Goal: Task Accomplishment & Management: Complete application form

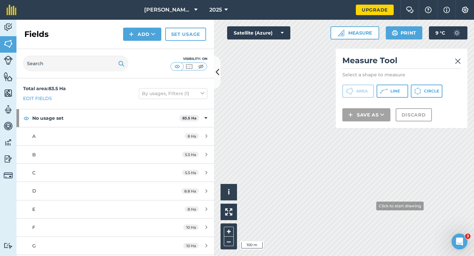
click at [394, 127] on div "Click to start drawing i © 2025 TomTom, Microsoft 100 m + – Satellite (Azure) M…" at bounding box center [344, 138] width 260 height 236
click at [455, 60] on img at bounding box center [458, 61] width 6 height 8
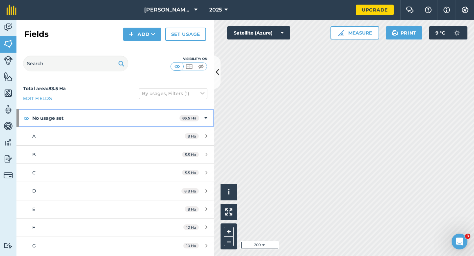
click at [196, 112] on div "No usage set 83.5 Ha" at bounding box center [115, 118] width 198 height 18
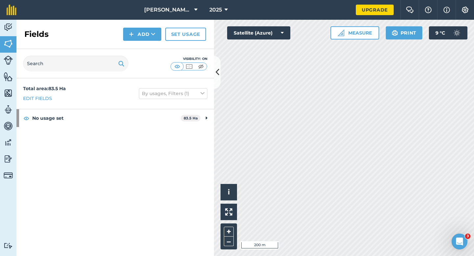
click at [166, 48] on div "Fields Add Set usage" at bounding box center [115, 34] width 198 height 29
click at [152, 40] on button "Add" at bounding box center [142, 34] width 38 height 13
click at [152, 49] on link "Draw" at bounding box center [142, 49] width 36 height 14
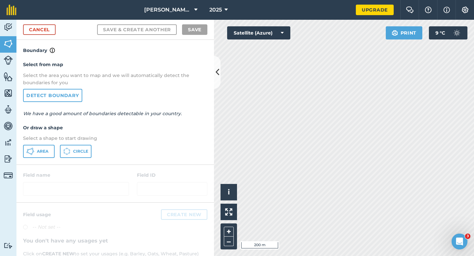
click at [49, 144] on div "Select from map Select the area you want to map and we will automatically detec…" at bounding box center [115, 109] width 198 height 110
click at [47, 152] on span "Area" at bounding box center [43, 151] width 12 height 5
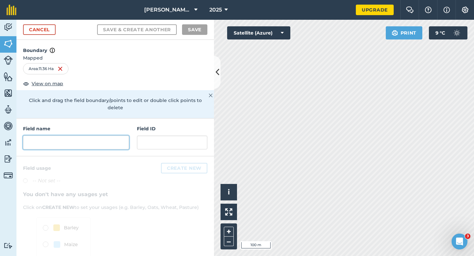
click at [109, 136] on input "text" at bounding box center [76, 143] width 106 height 14
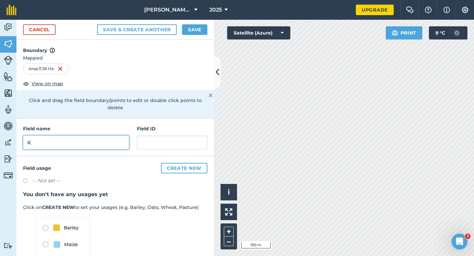
type input "K"
click at [197, 32] on button "Save" at bounding box center [194, 29] width 25 height 11
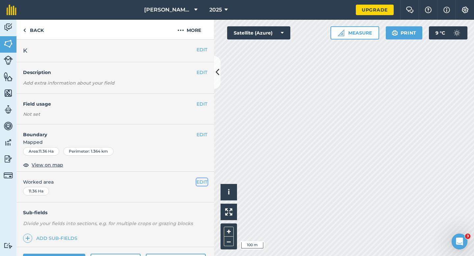
drag, startPoint x: 203, startPoint y: 184, endPoint x: 199, endPoint y: 184, distance: 4.0
click at [203, 184] on button "EDIT" at bounding box center [202, 181] width 11 height 7
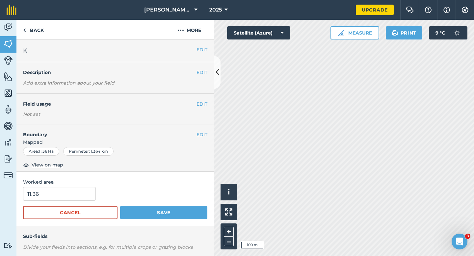
click at [70, 204] on form "11.36 Cancel Save" at bounding box center [115, 203] width 184 height 32
click at [70, 194] on input "11.36" at bounding box center [59, 194] width 73 height 14
type input "11.4"
click at [120, 206] on button "Save" at bounding box center [163, 212] width 87 height 13
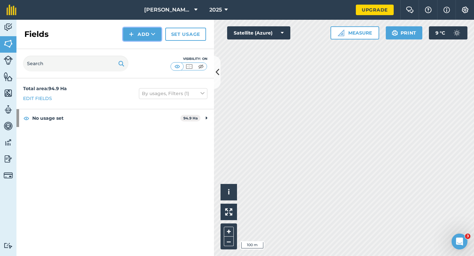
click at [146, 37] on button "Add" at bounding box center [142, 34] width 38 height 13
click at [146, 45] on link "Draw" at bounding box center [142, 49] width 36 height 14
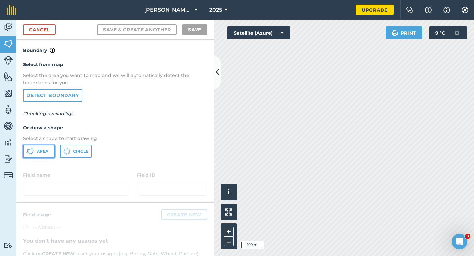
click at [42, 156] on button "Area" at bounding box center [39, 151] width 32 height 13
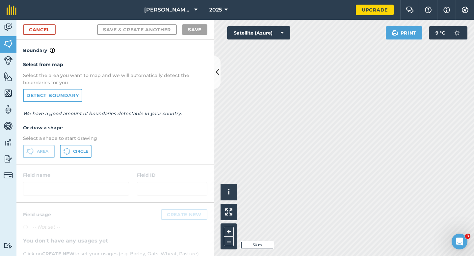
click at [208, 126] on div "Select from map Select the area you want to map and we will automatically detec…" at bounding box center [115, 109] width 198 height 110
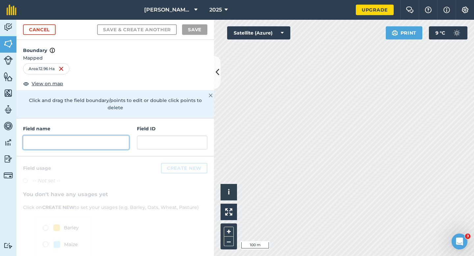
click at [104, 136] on input "text" at bounding box center [76, 143] width 106 height 14
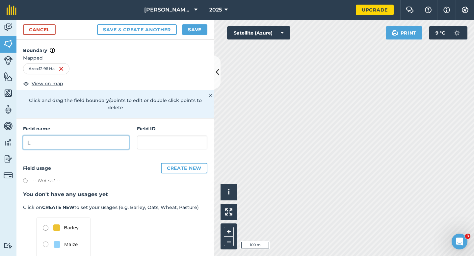
type input "L"
click at [197, 32] on button "Save" at bounding box center [194, 29] width 25 height 11
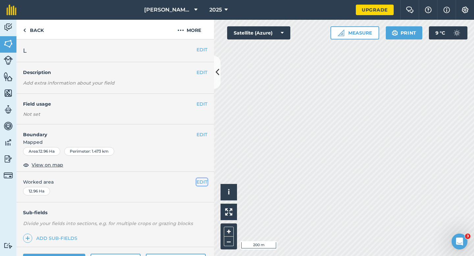
click at [202, 180] on button "EDIT" at bounding box center [202, 181] width 11 height 7
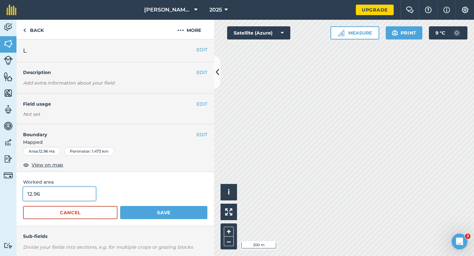
type input "13"
click at [63, 198] on input "13" at bounding box center [59, 194] width 73 height 14
click at [120, 206] on button "Save" at bounding box center [163, 212] width 87 height 13
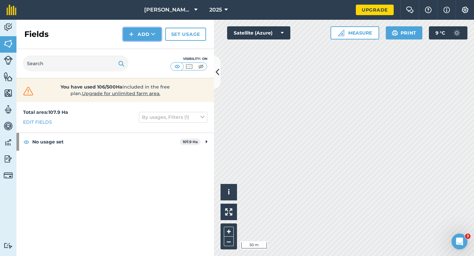
click at [141, 35] on button "Add" at bounding box center [142, 34] width 38 height 13
click at [141, 48] on link "Draw" at bounding box center [142, 49] width 36 height 14
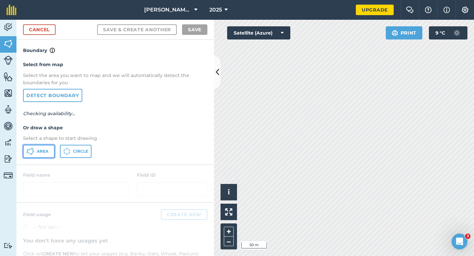
click at [41, 151] on span "Area" at bounding box center [43, 151] width 12 height 5
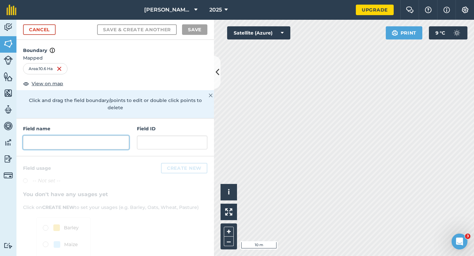
click at [101, 141] on input "text" at bounding box center [76, 143] width 106 height 14
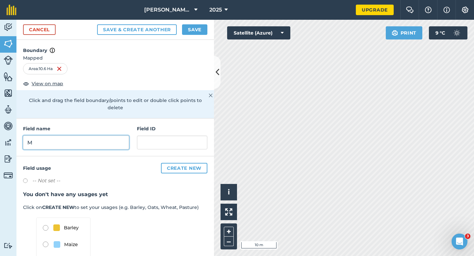
type input "M"
click at [194, 22] on div "Cancel Save & Create Another Save" at bounding box center [115, 30] width 198 height 20
click at [195, 25] on button "Save" at bounding box center [194, 29] width 25 height 11
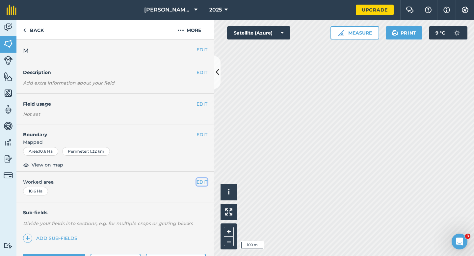
click at [203, 180] on button "EDIT" at bounding box center [202, 181] width 11 height 7
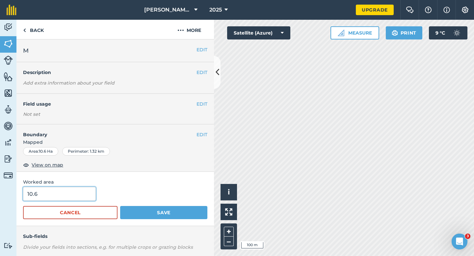
click at [76, 195] on input "10.6" at bounding box center [59, 194] width 73 height 14
click at [120, 206] on button "Save" at bounding box center [163, 212] width 87 height 13
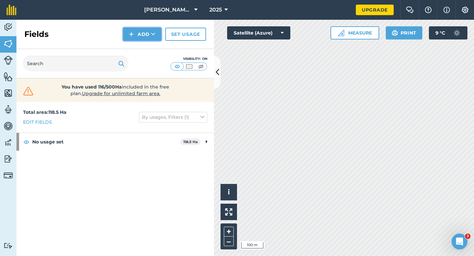
click at [151, 40] on button "Add" at bounding box center [142, 34] width 38 height 13
click at [151, 51] on link "Draw" at bounding box center [142, 49] width 36 height 14
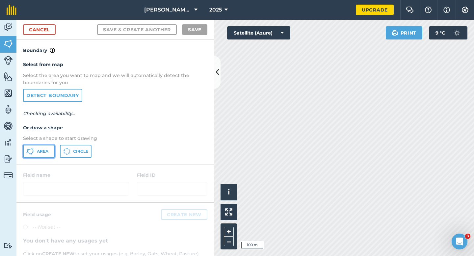
click at [34, 155] on icon at bounding box center [30, 152] width 8 height 8
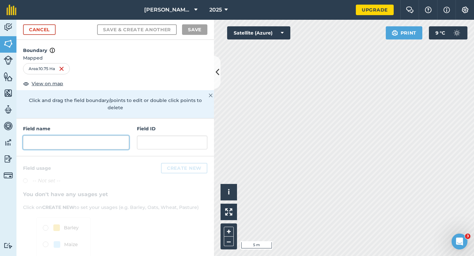
click at [112, 137] on input "text" at bounding box center [76, 143] width 106 height 14
click at [112, 140] on input "text" at bounding box center [76, 143] width 106 height 14
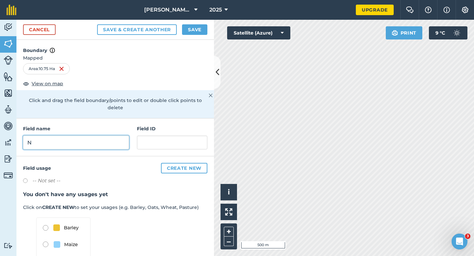
type input "N"
click at [189, 31] on button "Save" at bounding box center [194, 29] width 25 height 11
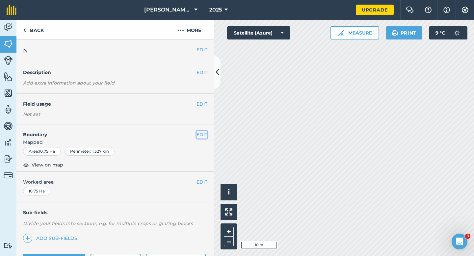
click at [202, 138] on button "EDIT" at bounding box center [202, 134] width 11 height 7
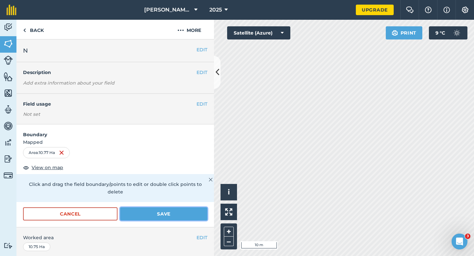
click at [170, 207] on button "Save" at bounding box center [163, 213] width 87 height 13
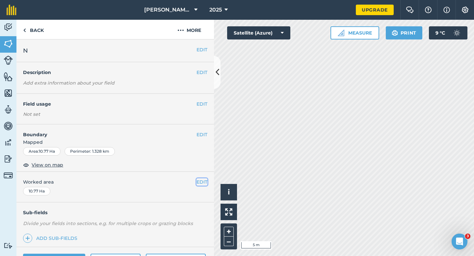
click at [203, 179] on button "EDIT" at bounding box center [202, 181] width 11 height 7
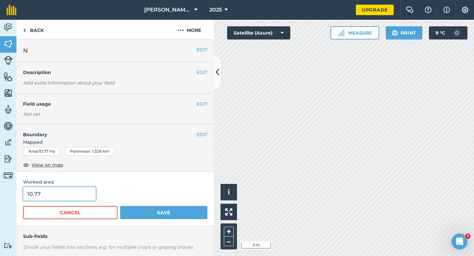
click at [71, 197] on input "10.77" at bounding box center [59, 194] width 73 height 14
type input "10.8"
click at [120, 206] on button "Save" at bounding box center [163, 212] width 87 height 13
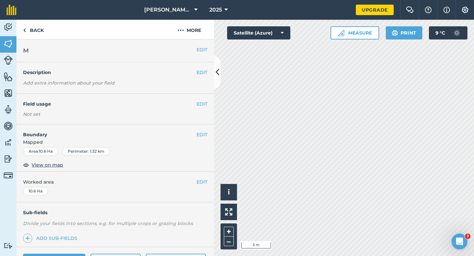
click at [208, 137] on div "EDIT Boundary Mapped Area : 10.6 Ha Perimeter : 1.32 km View on map" at bounding box center [115, 147] width 198 height 47
click at [205, 136] on button "EDIT" at bounding box center [202, 134] width 11 height 7
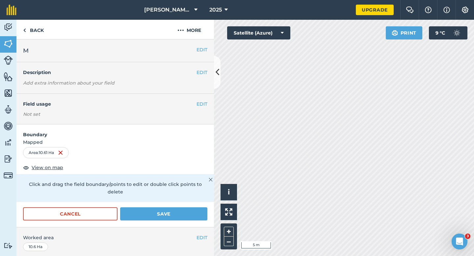
click at [176, 215] on div "Cancel Save" at bounding box center [115, 217] width 198 height 20
click at [177, 209] on button "Save" at bounding box center [163, 213] width 87 height 13
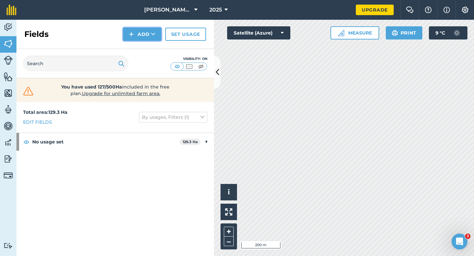
click at [149, 35] on button "Add" at bounding box center [142, 34] width 38 height 13
click at [149, 47] on link "Draw" at bounding box center [142, 49] width 36 height 14
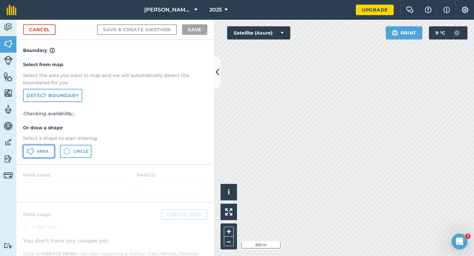
click at [43, 148] on button "Area" at bounding box center [39, 151] width 32 height 13
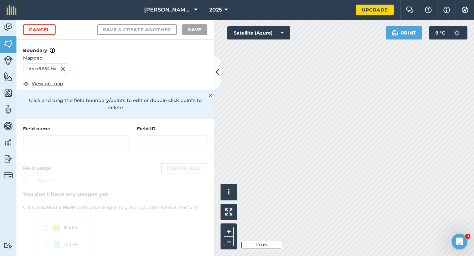
click at [131, 134] on div "Field name Field ID" at bounding box center [115, 138] width 198 height 38
click at [127, 136] on input "text" at bounding box center [76, 143] width 106 height 14
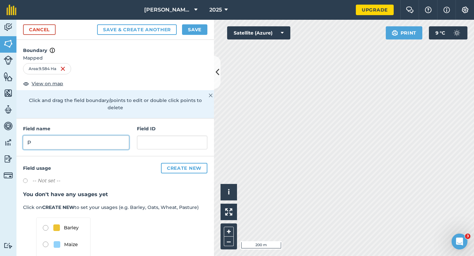
type input "P"
click at [194, 31] on button "Save" at bounding box center [194, 29] width 25 height 11
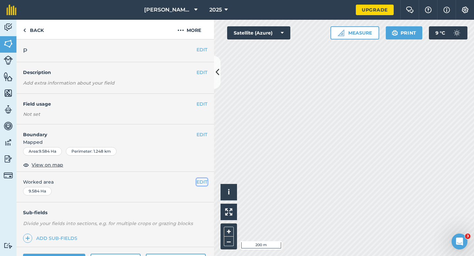
click at [199, 181] on button "EDIT" at bounding box center [202, 181] width 11 height 7
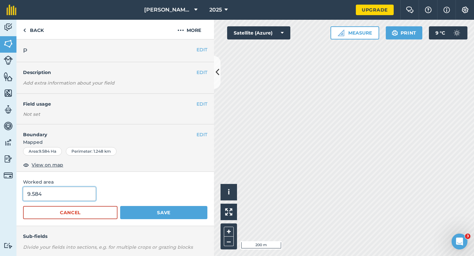
click at [56, 196] on input "9.584" at bounding box center [59, 194] width 73 height 14
type input "9.6"
click at [120, 206] on button "Save" at bounding box center [163, 212] width 87 height 13
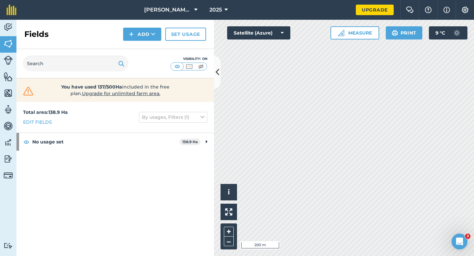
click at [150, 26] on div "Fields Add Set usage" at bounding box center [115, 34] width 198 height 29
click at [150, 37] on button "Add" at bounding box center [142, 34] width 38 height 13
click at [150, 42] on link "Draw" at bounding box center [142, 49] width 36 height 14
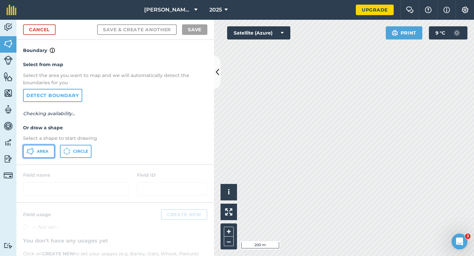
click at [45, 155] on button "Area" at bounding box center [39, 151] width 32 height 13
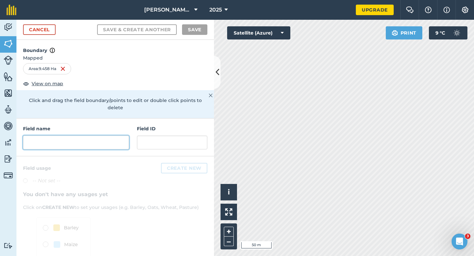
click at [119, 138] on input "text" at bounding box center [76, 143] width 106 height 14
type input "O"
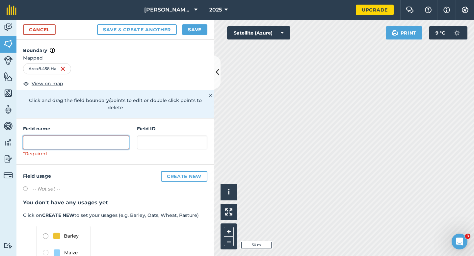
type input "P"
type input "O"
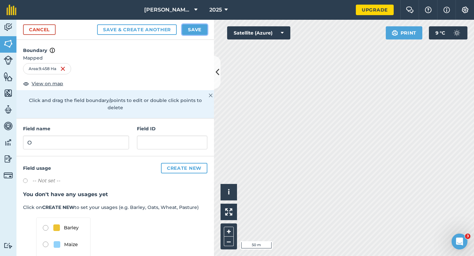
click at [188, 26] on button "Save" at bounding box center [194, 29] width 25 height 11
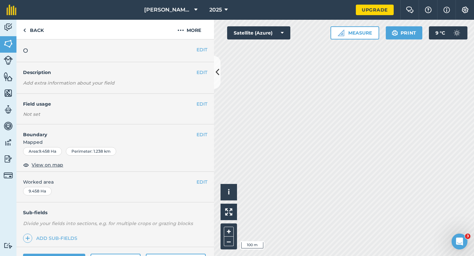
click at [207, 180] on div "EDIT Worked area 9.458 Ha" at bounding box center [115, 187] width 198 height 31
click at [205, 183] on button "EDIT" at bounding box center [202, 181] width 11 height 7
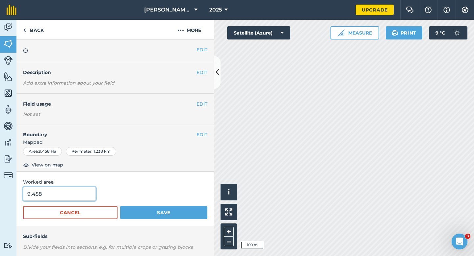
click at [93, 192] on input "9.458" at bounding box center [59, 194] width 73 height 14
type input "9.5"
click at [120, 206] on button "Save" at bounding box center [163, 212] width 87 height 13
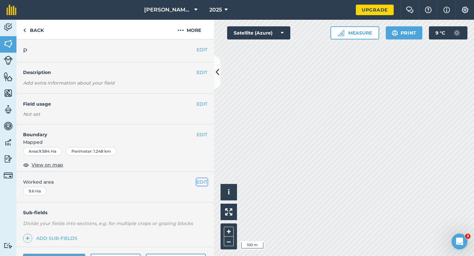
click at [205, 185] on button "EDIT" at bounding box center [202, 181] width 11 height 7
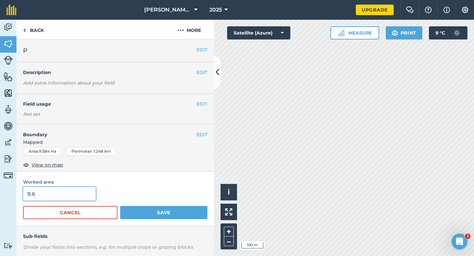
click at [79, 200] on input "9.6" at bounding box center [59, 194] width 73 height 14
type input "9.5"
click at [120, 206] on button "Save" at bounding box center [163, 212] width 87 height 13
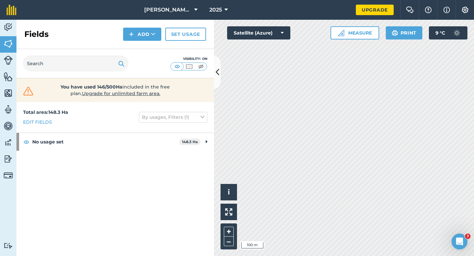
click at [146, 44] on div "Fields Add Set usage" at bounding box center [115, 34] width 198 height 29
click at [146, 39] on button "Add" at bounding box center [142, 34] width 38 height 13
click at [146, 50] on link "Draw" at bounding box center [142, 49] width 36 height 14
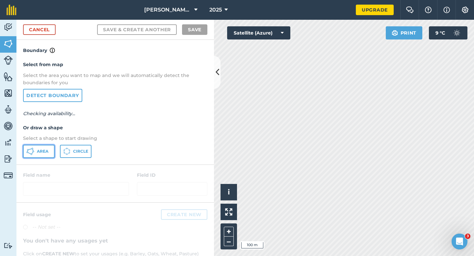
click at [46, 147] on button "Area" at bounding box center [39, 151] width 32 height 13
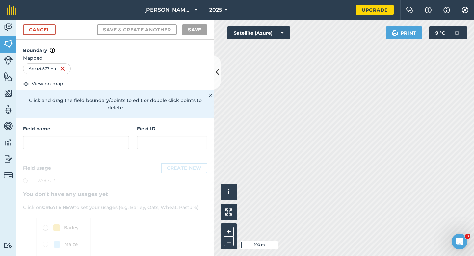
click at [120, 145] on div "Field name Field ID" at bounding box center [115, 138] width 198 height 38
click at [120, 140] on input "text" at bounding box center [76, 143] width 106 height 14
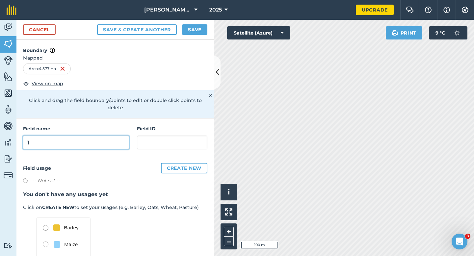
type input "1"
click at [201, 34] on button "Save" at bounding box center [194, 29] width 25 height 11
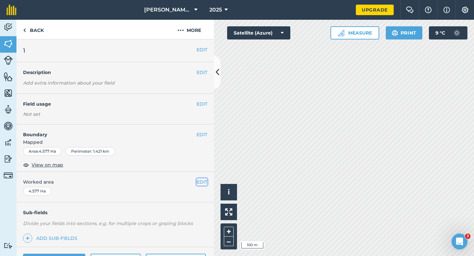
click at [197, 183] on button "EDIT" at bounding box center [202, 181] width 11 height 7
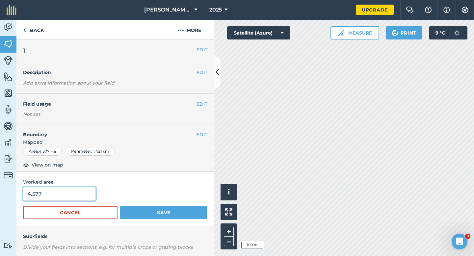
click at [73, 190] on input "4.577" at bounding box center [59, 194] width 73 height 14
type input "5"
click at [120, 206] on button "Save" at bounding box center [163, 212] width 87 height 13
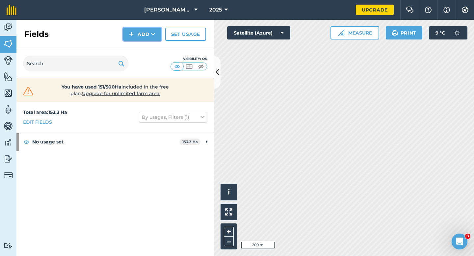
click at [140, 37] on button "Add" at bounding box center [142, 34] width 38 height 13
click at [140, 45] on link "Draw" at bounding box center [142, 49] width 36 height 14
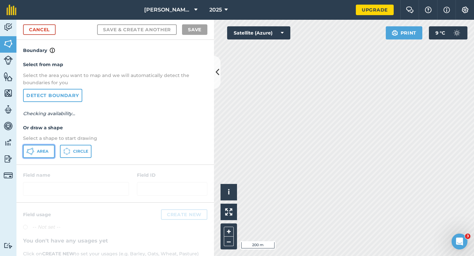
click at [44, 148] on button "Area" at bounding box center [39, 151] width 32 height 13
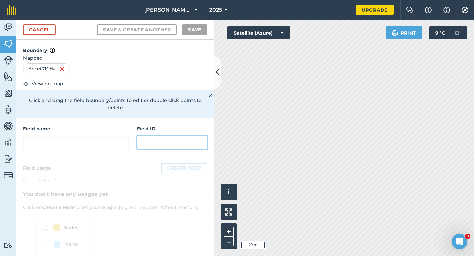
click at [137, 136] on input "text" at bounding box center [172, 143] width 70 height 14
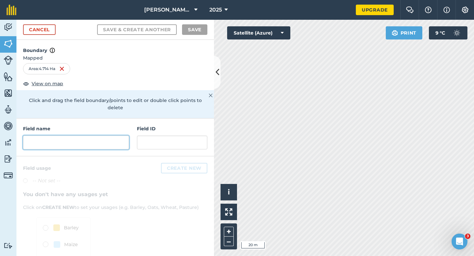
click at [118, 136] on input "text" at bounding box center [76, 143] width 106 height 14
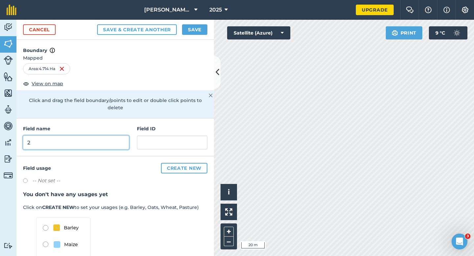
type input "2"
click at [194, 25] on button "Save" at bounding box center [194, 29] width 25 height 11
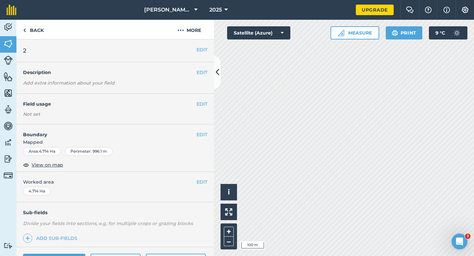
click at [200, 178] on div "EDIT Worked area 4.714 Ha" at bounding box center [115, 187] width 198 height 31
click at [198, 184] on button "EDIT" at bounding box center [202, 181] width 11 height 7
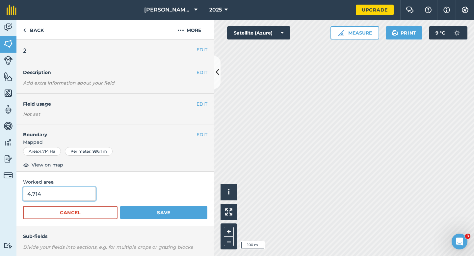
click at [51, 193] on input "4.714" at bounding box center [59, 194] width 73 height 14
type input "4.7"
click at [120, 206] on button "Save" at bounding box center [163, 212] width 87 height 13
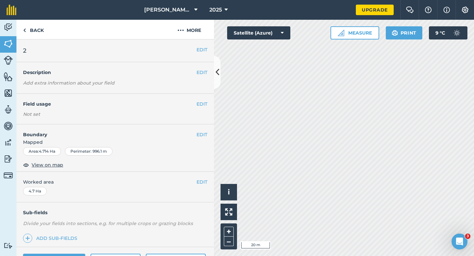
click at [199, 139] on span "Mapped" at bounding box center [115, 142] width 198 height 7
click at [205, 133] on button "EDIT" at bounding box center [202, 134] width 11 height 7
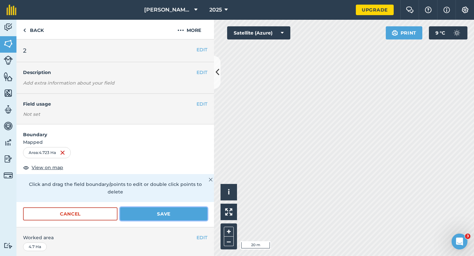
click at [185, 207] on button "Save" at bounding box center [163, 213] width 87 height 13
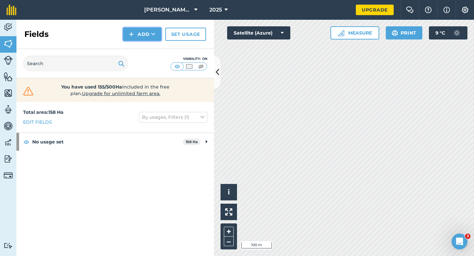
click at [139, 35] on button "Add" at bounding box center [142, 34] width 38 height 13
click at [139, 42] on link "Draw" at bounding box center [142, 49] width 36 height 14
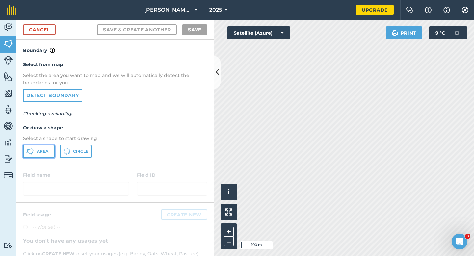
click at [34, 148] on icon at bounding box center [30, 152] width 8 height 8
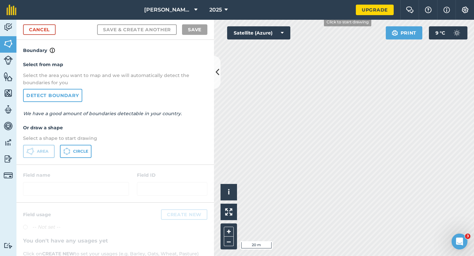
click at [316, 19] on div "[PERSON_NAME] & Sons Farming 2025 Upgrade Farm Chat Help Info Settings Map prin…" at bounding box center [237, 128] width 474 height 256
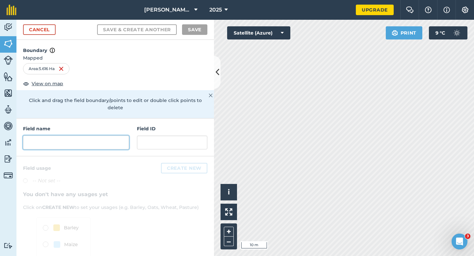
click at [109, 136] on input "text" at bounding box center [76, 143] width 106 height 14
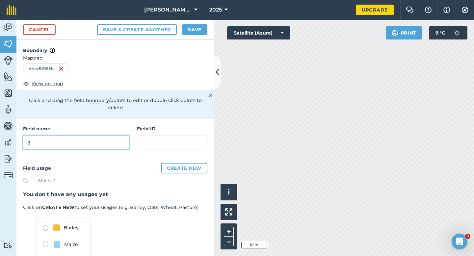
type input "3"
click at [203, 27] on button "Save" at bounding box center [194, 29] width 25 height 11
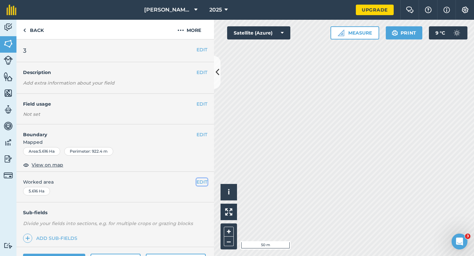
click at [201, 185] on button "EDIT" at bounding box center [202, 181] width 11 height 7
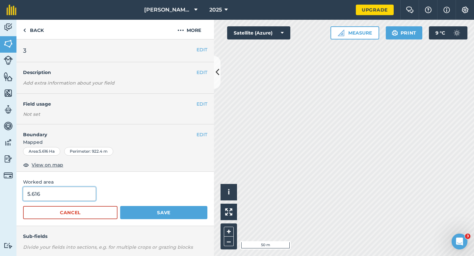
click at [83, 197] on input "5.616" at bounding box center [59, 194] width 73 height 14
type input "5.6"
click at [120, 206] on button "Save" at bounding box center [163, 212] width 87 height 13
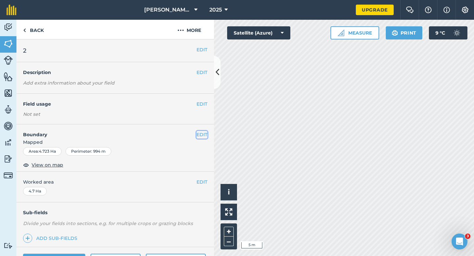
click at [205, 135] on button "EDIT" at bounding box center [202, 134] width 11 height 7
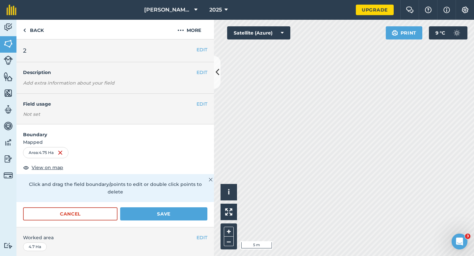
click at [192, 194] on div "Click and drag the field boundary/points to edit or double click points to dele…" at bounding box center [115, 188] width 198 height 28
click at [192, 207] on button "Save" at bounding box center [163, 213] width 87 height 13
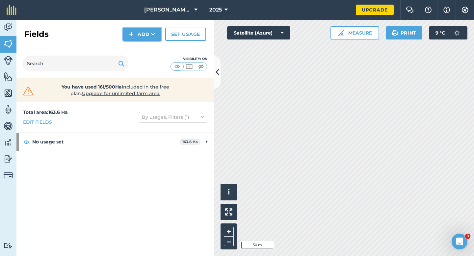
click at [131, 37] on img at bounding box center [131, 34] width 5 height 8
click at [134, 42] on link "Draw" at bounding box center [142, 49] width 36 height 14
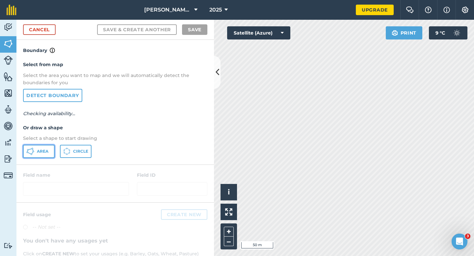
click at [46, 154] on button "Area" at bounding box center [39, 151] width 32 height 13
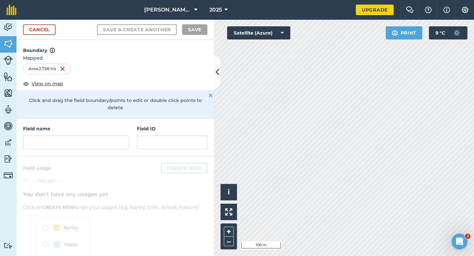
click at [113, 125] on h4 "Field name" at bounding box center [76, 128] width 106 height 7
click at [113, 136] on input "text" at bounding box center [76, 143] width 106 height 14
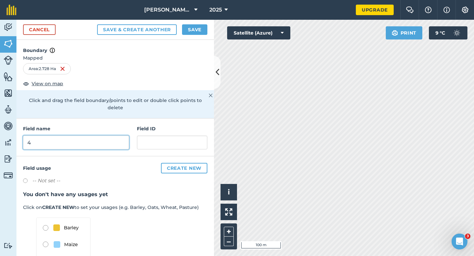
type input "4"
click at [199, 40] on h4 "Boundary" at bounding box center [115, 47] width 198 height 14
click at [199, 25] on button "Save" at bounding box center [194, 29] width 25 height 11
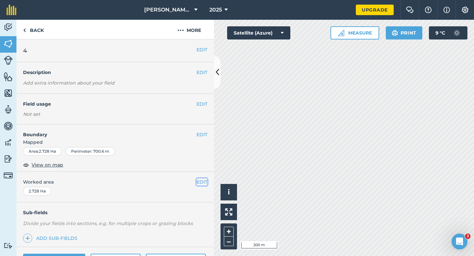
click at [201, 181] on button "EDIT" at bounding box center [202, 181] width 11 height 7
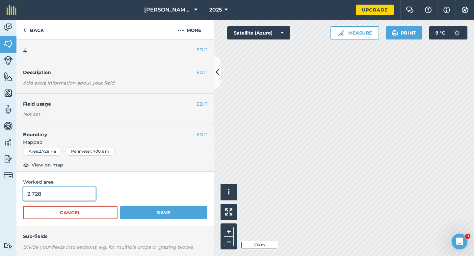
click at [54, 199] on input "2.728" at bounding box center [59, 194] width 73 height 14
type input "3"
click at [120, 206] on button "Save" at bounding box center [163, 212] width 87 height 13
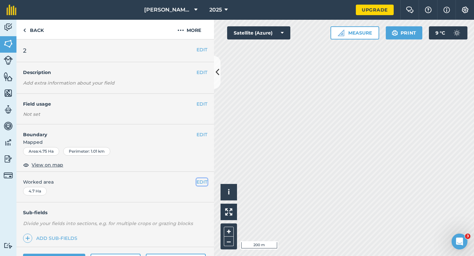
click at [198, 180] on button "EDIT" at bounding box center [202, 181] width 11 height 7
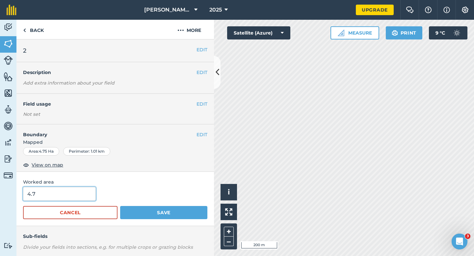
type input "5"
click at [69, 197] on input "5" at bounding box center [59, 194] width 73 height 14
click at [120, 206] on button "Save" at bounding box center [163, 212] width 87 height 13
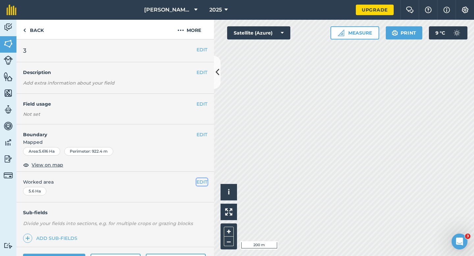
click at [204, 182] on button "EDIT" at bounding box center [202, 181] width 11 height 7
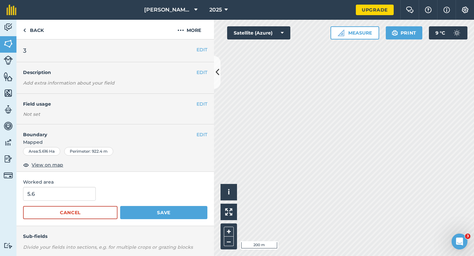
click at [95, 193] on div "5.6" at bounding box center [115, 194] width 184 height 14
click at [92, 192] on input "5.6" at bounding box center [59, 194] width 73 height 14
type input "6"
click at [120, 206] on button "Save" at bounding box center [163, 212] width 87 height 13
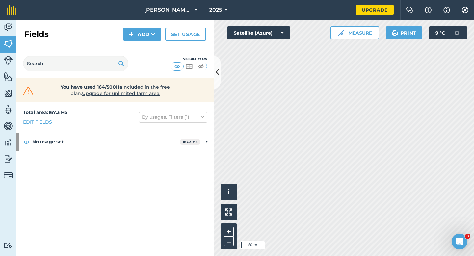
click at [130, 41] on div "Fields Add Set usage" at bounding box center [115, 34] width 198 height 29
click at [134, 45] on div "Fields Add Set usage" at bounding box center [115, 34] width 198 height 29
click at [134, 35] on button "Add" at bounding box center [142, 34] width 38 height 13
click at [134, 46] on link "Draw" at bounding box center [142, 49] width 36 height 14
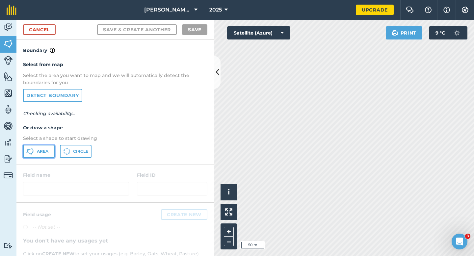
click at [43, 153] on span "Area" at bounding box center [43, 151] width 12 height 5
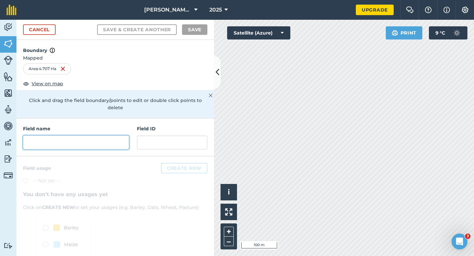
click at [122, 138] on input "text" at bounding box center [76, 143] width 106 height 14
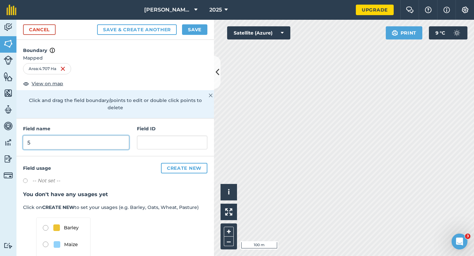
type input "5"
click at [204, 36] on div "Cancel Save & Create Another Save" at bounding box center [115, 30] width 198 height 20
click at [203, 33] on button "Save" at bounding box center [194, 29] width 25 height 11
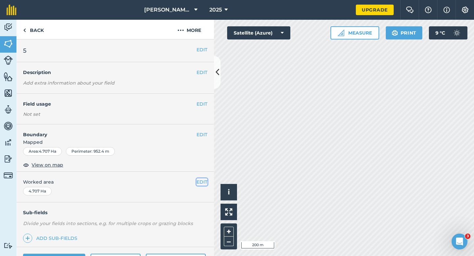
click at [201, 185] on button "EDIT" at bounding box center [202, 181] width 11 height 7
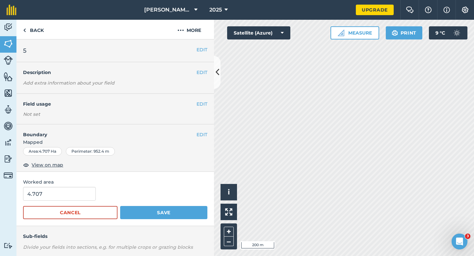
click at [59, 202] on form "4.707 Cancel Save" at bounding box center [115, 203] width 184 height 32
click at [59, 198] on input "4.707" at bounding box center [59, 194] width 73 height 14
type input "5"
click at [120, 206] on button "Save" at bounding box center [163, 212] width 87 height 13
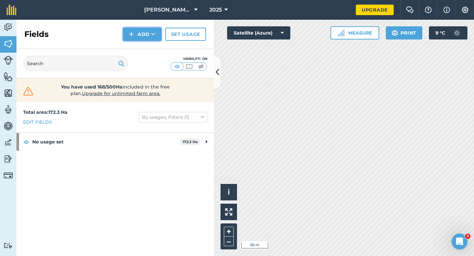
click at [142, 40] on button "Add" at bounding box center [142, 34] width 38 height 13
click at [142, 48] on link "Draw" at bounding box center [142, 49] width 36 height 14
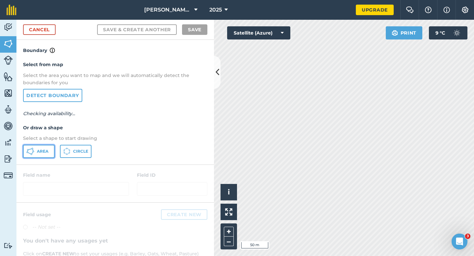
click at [45, 151] on span "Area" at bounding box center [43, 151] width 12 height 5
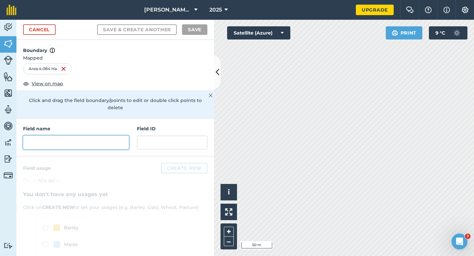
click at [101, 136] on input "text" at bounding box center [76, 143] width 106 height 14
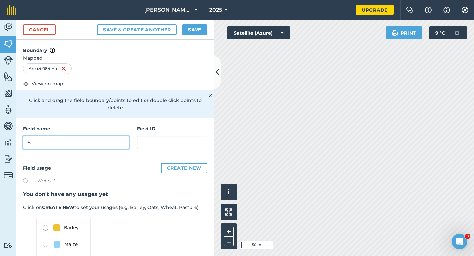
type input "6"
click at [189, 29] on button "Save" at bounding box center [194, 29] width 25 height 11
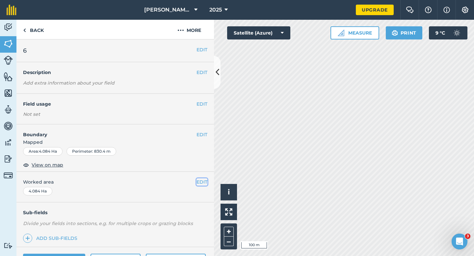
click at [205, 182] on button "EDIT" at bounding box center [202, 181] width 11 height 7
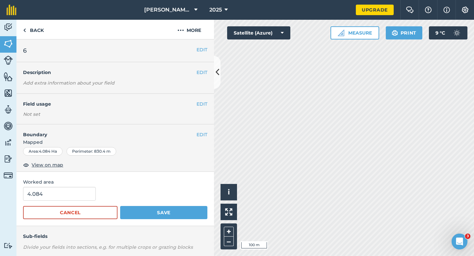
click at [96, 184] on span "Worked area" at bounding box center [115, 181] width 184 height 7
type input "4"
click at [85, 191] on input "4" at bounding box center [59, 194] width 73 height 14
click at [120, 206] on button "Save" at bounding box center [163, 212] width 87 height 13
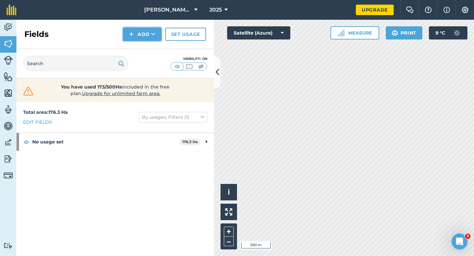
click at [140, 37] on button "Add" at bounding box center [142, 34] width 38 height 13
click at [140, 47] on link "Draw" at bounding box center [142, 49] width 36 height 14
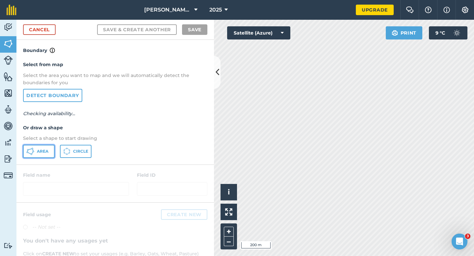
click at [48, 150] on button "Area" at bounding box center [39, 151] width 32 height 13
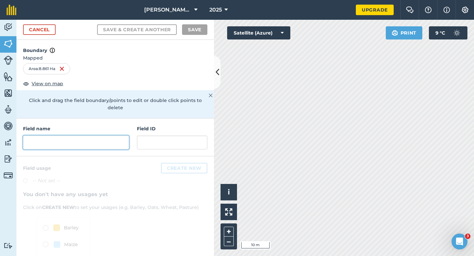
click at [79, 140] on input "text" at bounding box center [76, 143] width 106 height 14
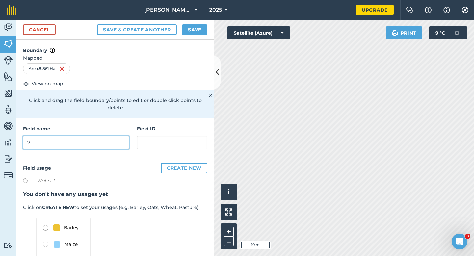
type input "7"
click at [202, 29] on button "Save" at bounding box center [194, 29] width 25 height 11
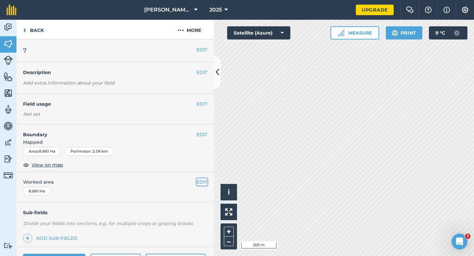
click at [202, 185] on button "EDIT" at bounding box center [202, 181] width 11 height 7
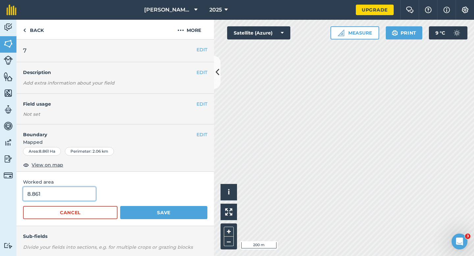
click at [51, 201] on input "8.861" at bounding box center [59, 194] width 73 height 14
type input "8.8"
click at [120, 206] on button "Save" at bounding box center [163, 212] width 87 height 13
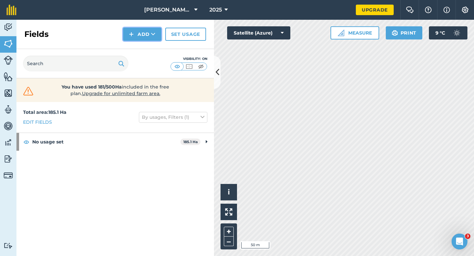
click at [151, 34] on icon at bounding box center [153, 34] width 4 height 7
click at [151, 40] on button "Add Draw Import" at bounding box center [142, 34] width 38 height 13
click at [151, 40] on button "Add" at bounding box center [142, 34] width 38 height 13
click at [151, 55] on link "Draw" at bounding box center [142, 49] width 36 height 14
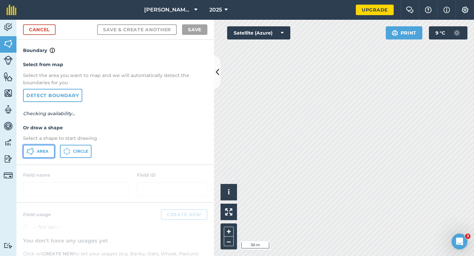
click at [35, 147] on button "Area" at bounding box center [39, 151] width 32 height 13
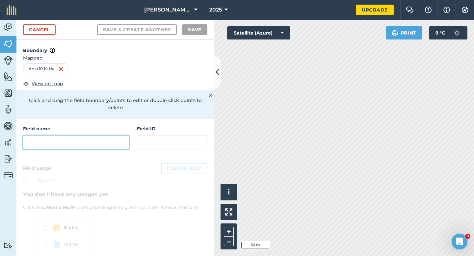
click at [75, 140] on input "text" at bounding box center [76, 143] width 106 height 14
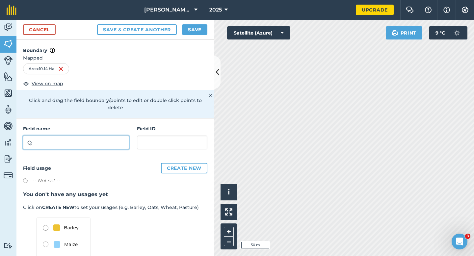
type input "Q"
click at [193, 27] on button "Save" at bounding box center [194, 29] width 25 height 11
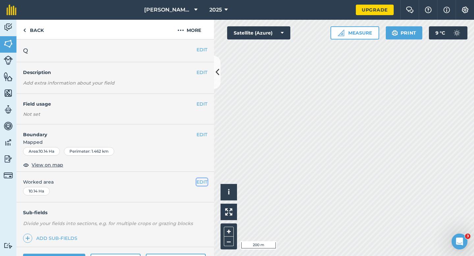
click at [200, 182] on button "EDIT" at bounding box center [202, 181] width 11 height 7
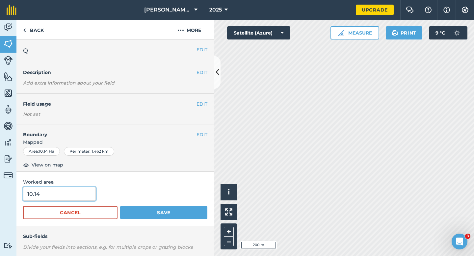
click at [48, 197] on input "10.14" at bounding box center [59, 194] width 73 height 14
type input "10"
click at [120, 206] on button "Save" at bounding box center [163, 212] width 87 height 13
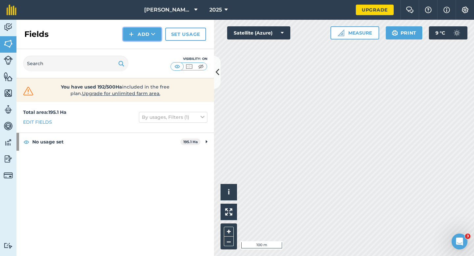
click at [135, 34] on button "Add" at bounding box center [142, 34] width 38 height 13
click at [135, 46] on link "Draw" at bounding box center [142, 49] width 36 height 14
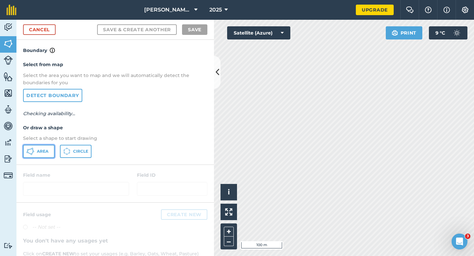
click at [44, 155] on button "Area" at bounding box center [39, 151] width 32 height 13
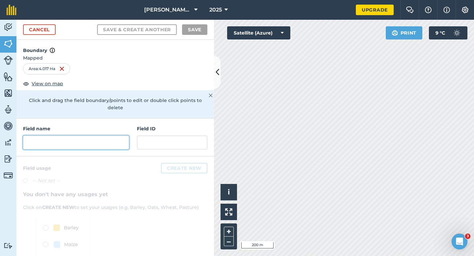
click at [91, 136] on input "text" at bounding box center [76, 143] width 106 height 14
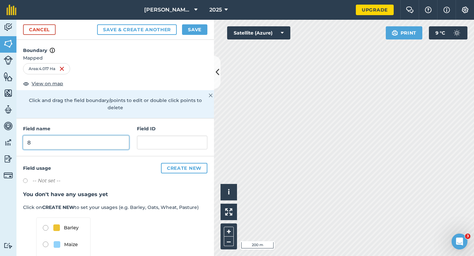
type input "8"
click at [193, 23] on div "Cancel Save & Create Another Save" at bounding box center [115, 30] width 198 height 20
click at [195, 27] on button "Save" at bounding box center [194, 29] width 25 height 11
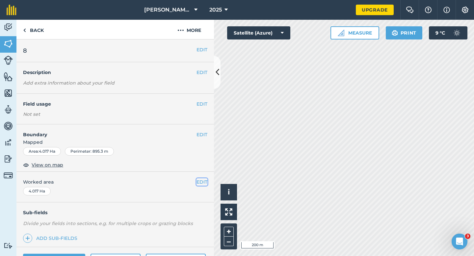
click at [198, 181] on button "EDIT" at bounding box center [202, 181] width 11 height 7
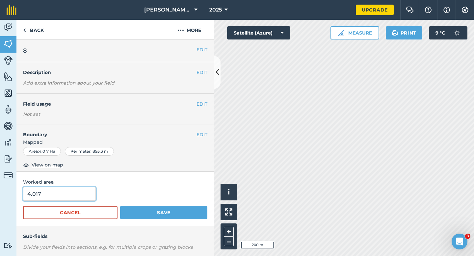
click at [53, 190] on input "4.017" at bounding box center [59, 194] width 73 height 14
type input "4"
click at [120, 206] on button "Save" at bounding box center [163, 212] width 87 height 13
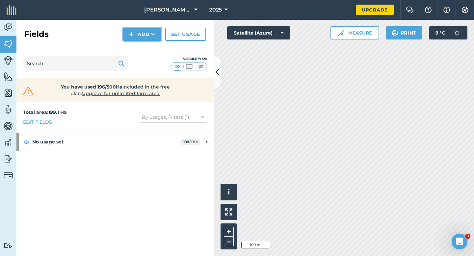
click at [129, 40] on button "Add" at bounding box center [142, 34] width 38 height 13
click at [135, 47] on link "Draw" at bounding box center [142, 49] width 36 height 14
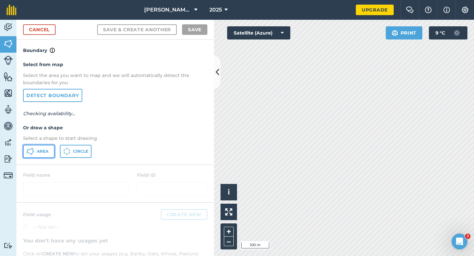
click at [36, 156] on button "Area" at bounding box center [39, 151] width 32 height 13
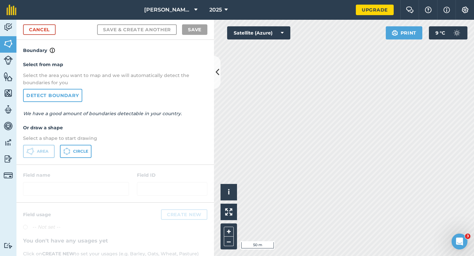
click at [340, 161] on div "Click to start drawing i © 2025 TomTom, Microsoft 50 m + –" at bounding box center [344, 138] width 260 height 236
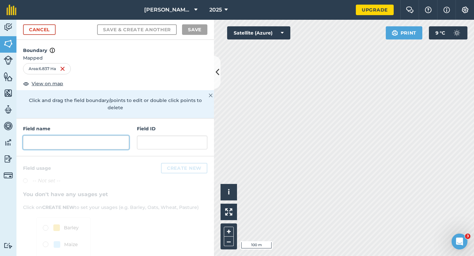
click at [106, 139] on input "text" at bounding box center [76, 143] width 106 height 14
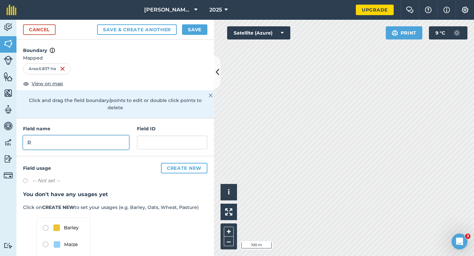
type input "R"
click at [196, 27] on button "Save" at bounding box center [194, 29] width 25 height 11
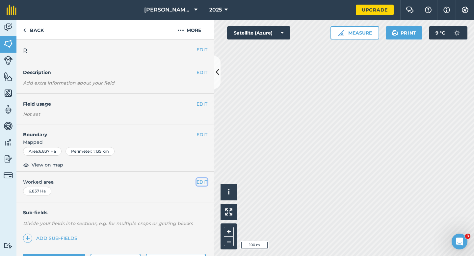
click at [204, 180] on button "EDIT" at bounding box center [202, 181] width 11 height 7
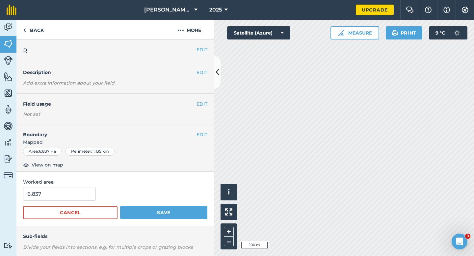
click at [93, 192] on div "6.837" at bounding box center [115, 194] width 184 height 14
click at [82, 192] on input "6.837" at bounding box center [59, 194] width 73 height 14
type input "7"
click at [120, 206] on button "Save" at bounding box center [163, 212] width 87 height 13
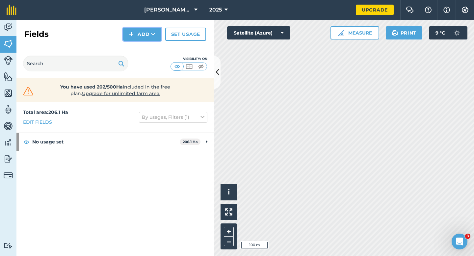
click at [135, 37] on button "Add" at bounding box center [142, 34] width 38 height 13
click at [135, 46] on link "Draw" at bounding box center [142, 49] width 36 height 14
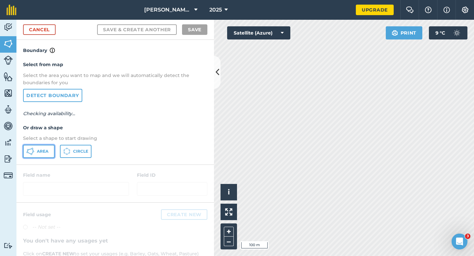
click at [51, 148] on button "Area" at bounding box center [39, 151] width 32 height 13
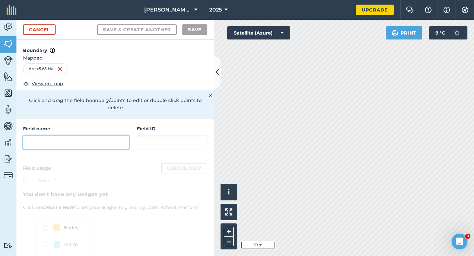
click at [93, 141] on input "text" at bounding box center [76, 143] width 106 height 14
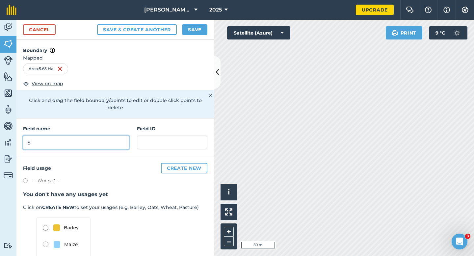
type input "S"
click at [180, 36] on div "Cancel Save & Create Another Save" at bounding box center [115, 30] width 198 height 20
click at [188, 28] on button "Save" at bounding box center [194, 29] width 25 height 11
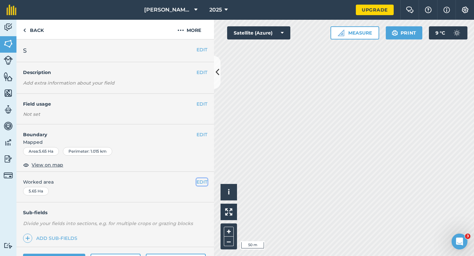
click at [200, 180] on button "EDIT" at bounding box center [202, 181] width 11 height 7
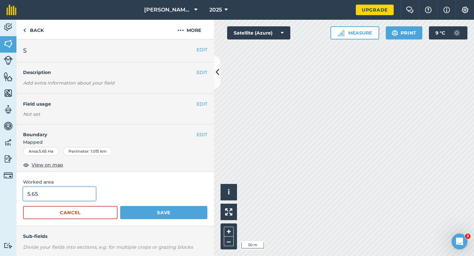
click at [65, 190] on input "5.65" at bounding box center [59, 194] width 73 height 14
type input "6"
click at [120, 206] on button "Save" at bounding box center [163, 212] width 87 height 13
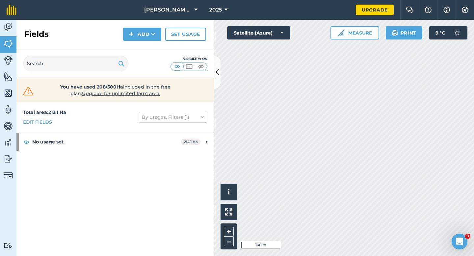
click at [133, 41] on div "Fields Add Set usage" at bounding box center [115, 34] width 198 height 29
click at [133, 48] on div "Fields Add Set usage" at bounding box center [115, 34] width 198 height 29
click at [133, 35] on img at bounding box center [131, 34] width 5 height 8
click at [133, 48] on link "Draw" at bounding box center [142, 49] width 36 height 14
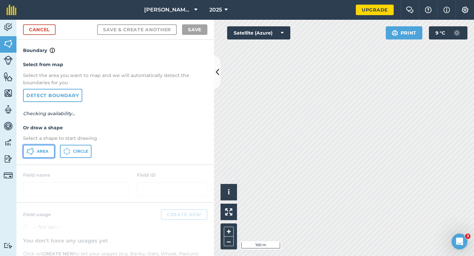
click at [33, 154] on icon at bounding box center [30, 152] width 8 height 8
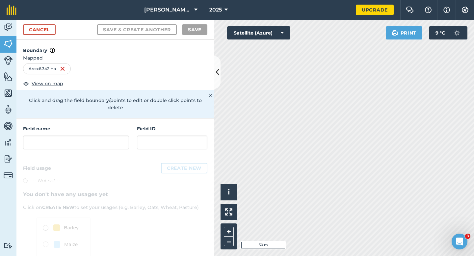
click at [96, 128] on div "Field name" at bounding box center [76, 137] width 106 height 24
click at [96, 136] on input "text" at bounding box center [76, 143] width 106 height 14
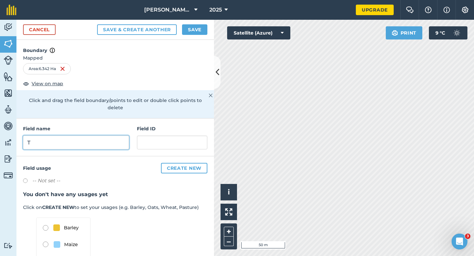
type input "T"
click at [199, 32] on button "Save" at bounding box center [194, 29] width 25 height 11
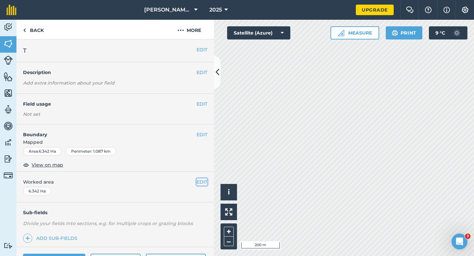
click at [204, 185] on button "EDIT" at bounding box center [202, 181] width 11 height 7
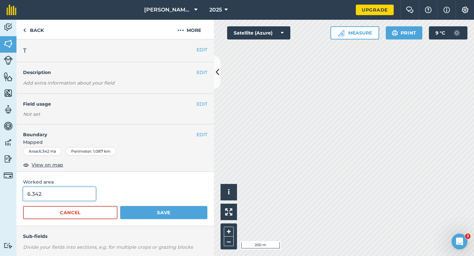
click at [64, 196] on input "6.342" at bounding box center [59, 194] width 73 height 14
type input "6.3"
click at [120, 206] on button "Save" at bounding box center [163, 212] width 87 height 13
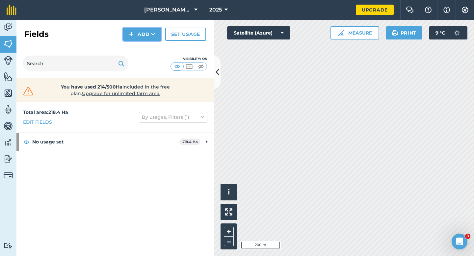
click at [153, 37] on icon at bounding box center [153, 34] width 4 height 7
click at [153, 49] on link "Draw" at bounding box center [142, 49] width 36 height 14
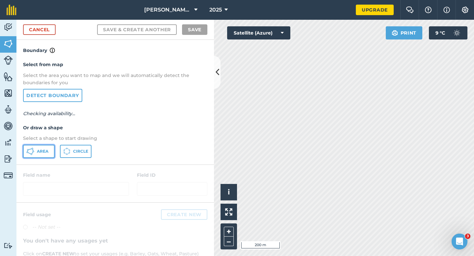
click at [47, 146] on button "Area" at bounding box center [39, 151] width 32 height 13
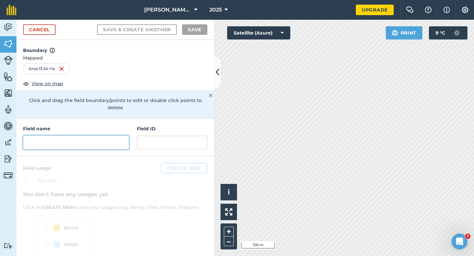
click at [121, 139] on input "text" at bounding box center [76, 143] width 106 height 14
click at [120, 137] on input "text" at bounding box center [76, 143] width 106 height 14
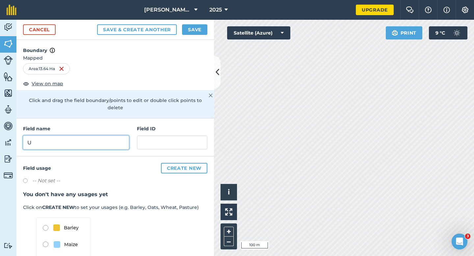
type input "U"
click at [194, 25] on button "Save" at bounding box center [194, 29] width 25 height 11
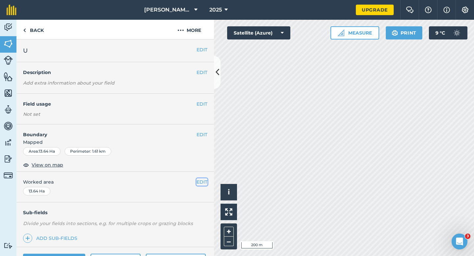
click at [200, 183] on button "EDIT" at bounding box center [202, 181] width 11 height 7
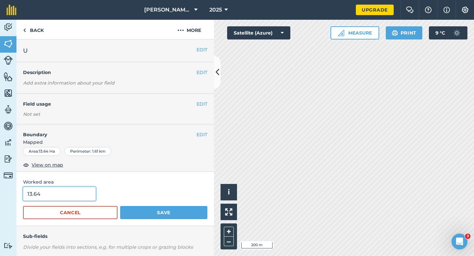
click at [51, 192] on input "13.64" at bounding box center [59, 194] width 73 height 14
type input "11.8"
click at [120, 206] on button "Save" at bounding box center [163, 212] width 87 height 13
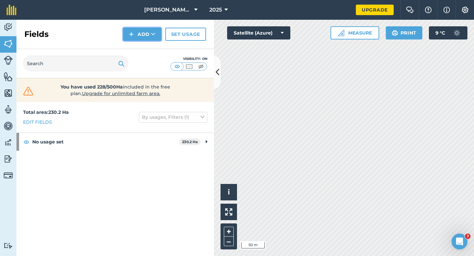
click at [127, 40] on button "Add" at bounding box center [142, 34] width 38 height 13
click at [133, 35] on img at bounding box center [131, 34] width 5 height 8
click at [138, 48] on link "Draw" at bounding box center [142, 49] width 36 height 14
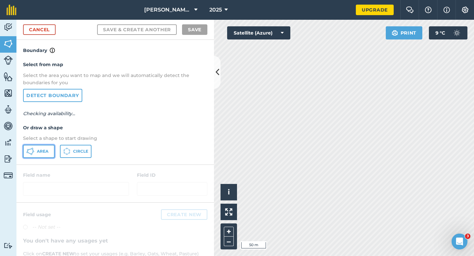
click at [36, 150] on button "Area" at bounding box center [39, 151] width 32 height 13
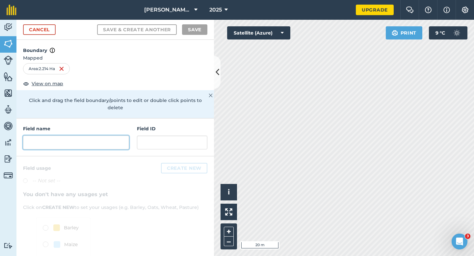
click at [116, 141] on input "text" at bounding box center [76, 143] width 106 height 14
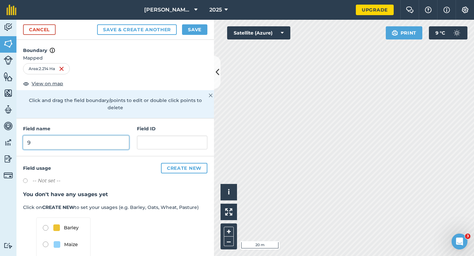
type input "9"
click at [184, 35] on button "Save" at bounding box center [194, 29] width 25 height 11
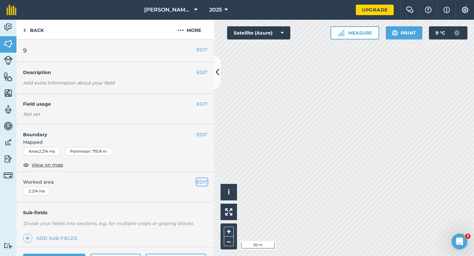
click at [205, 184] on button "EDIT" at bounding box center [202, 181] width 11 height 7
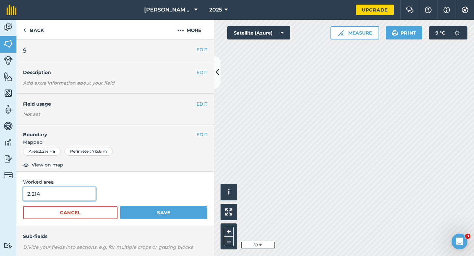
click at [72, 192] on input "2.214" at bounding box center [59, 194] width 73 height 14
type input "2.2"
click at [120, 206] on button "Save" at bounding box center [163, 212] width 87 height 13
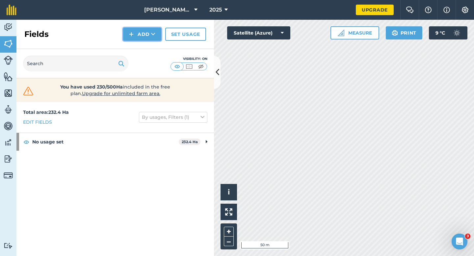
click at [134, 41] on button "Add" at bounding box center [142, 34] width 38 height 13
click at [136, 46] on link "Draw" at bounding box center [142, 49] width 36 height 14
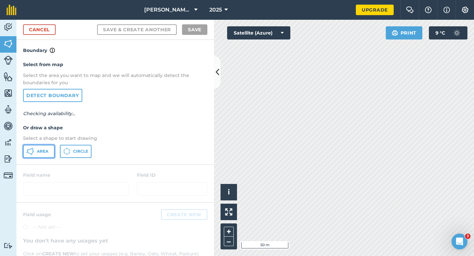
click at [35, 153] on button "Area" at bounding box center [39, 151] width 32 height 13
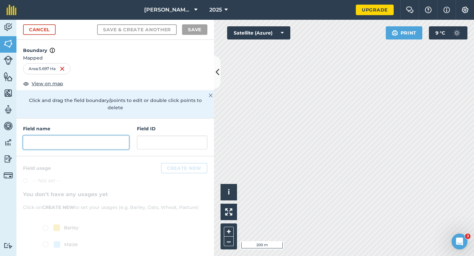
click at [117, 136] on input "text" at bounding box center [76, 143] width 106 height 14
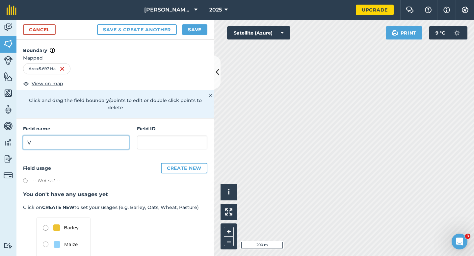
type input "V"
click at [194, 32] on button "Save" at bounding box center [194, 29] width 25 height 11
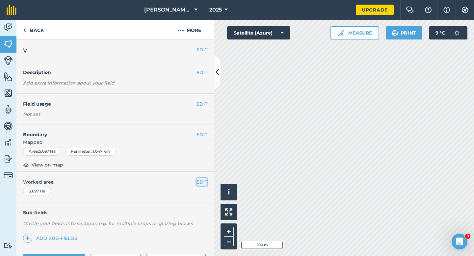
click at [204, 182] on button "EDIT" at bounding box center [202, 181] width 11 height 7
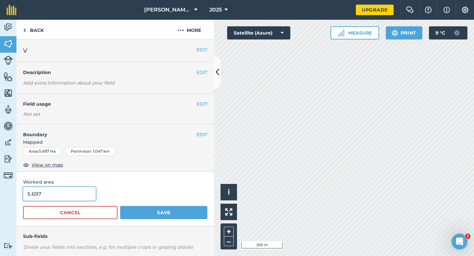
click at [72, 196] on input "5.697" at bounding box center [59, 194] width 73 height 14
type input "6"
click at [120, 206] on button "Save" at bounding box center [163, 212] width 87 height 13
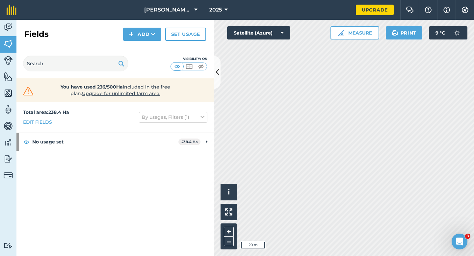
click at [139, 47] on div "Fields Add Set usage" at bounding box center [115, 34] width 198 height 29
click at [139, 33] on button "Add" at bounding box center [142, 34] width 38 height 13
click at [139, 52] on link "Draw" at bounding box center [142, 49] width 36 height 14
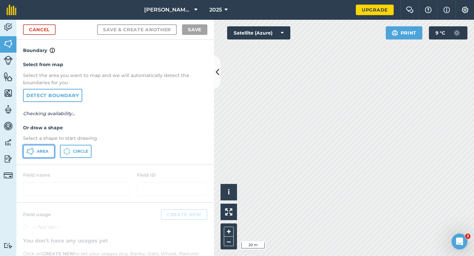
click at [43, 156] on button "Area" at bounding box center [39, 151] width 32 height 13
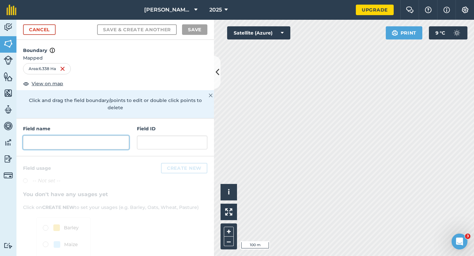
click at [100, 138] on input "text" at bounding box center [76, 143] width 106 height 14
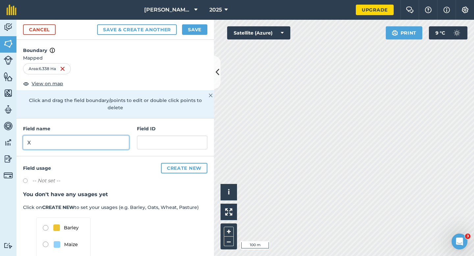
type input "X"
click at [197, 24] on button "Save" at bounding box center [194, 29] width 25 height 11
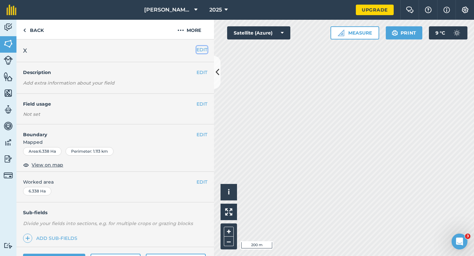
click at [204, 50] on button "EDIT" at bounding box center [202, 49] width 11 height 7
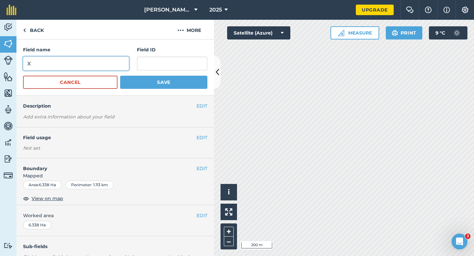
click at [84, 63] on input "X" at bounding box center [76, 64] width 106 height 14
type input "W"
click at [120, 76] on button "Save" at bounding box center [163, 82] width 87 height 13
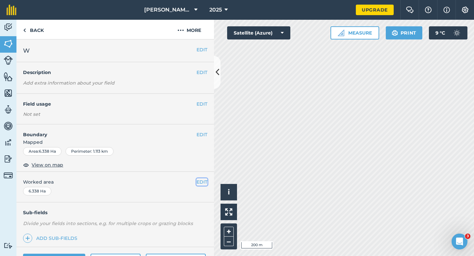
click at [200, 182] on button "EDIT" at bounding box center [202, 181] width 11 height 7
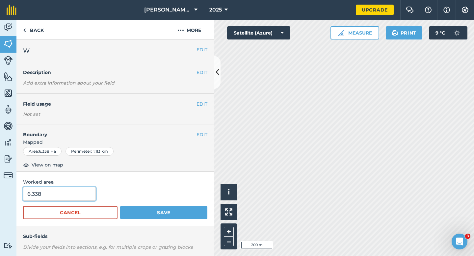
click at [51, 196] on input "6.338" at bounding box center [59, 194] width 73 height 14
type input "6.3"
click at [120, 206] on button "Save" at bounding box center [163, 212] width 87 height 13
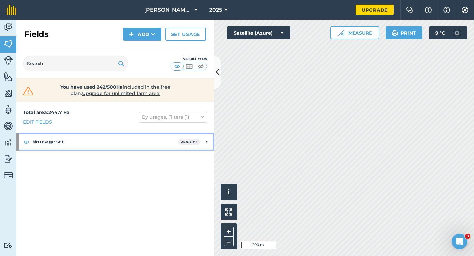
click at [204, 142] on div "No usage set 244.7 Ha" at bounding box center [115, 142] width 198 height 18
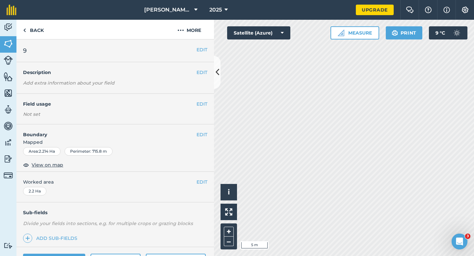
click at [196, 128] on h4 "Boundary" at bounding box center [106, 131] width 180 height 14
click at [197, 132] on button "EDIT" at bounding box center [202, 134] width 11 height 7
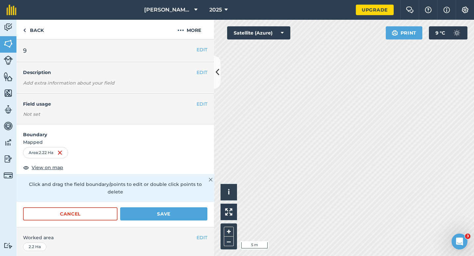
click at [184, 213] on div "Cancel Save" at bounding box center [115, 217] width 198 height 20
click at [184, 207] on button "Save" at bounding box center [163, 213] width 87 height 13
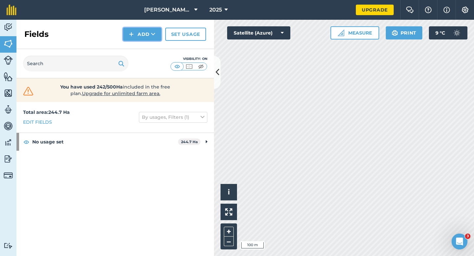
click at [131, 30] on img at bounding box center [131, 34] width 5 height 8
click at [134, 48] on link "Draw" at bounding box center [142, 49] width 36 height 14
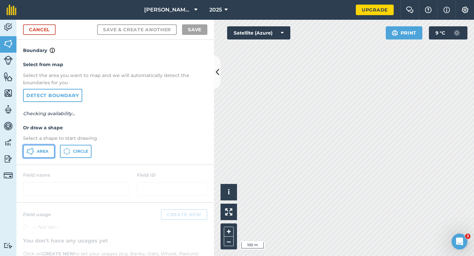
click at [46, 149] on span "Area" at bounding box center [43, 151] width 12 height 5
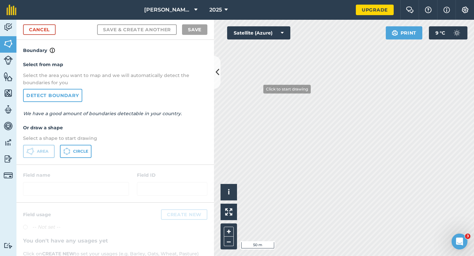
click at [221, 16] on div "[PERSON_NAME] & Sons Farming 2025 Upgrade Farm Chat Help Info Settings Map prin…" at bounding box center [237, 128] width 474 height 256
click at [352, 15] on div "[PERSON_NAME] & Sons Farming 2025 Upgrade Farm Chat Help Info Settings Map prin…" at bounding box center [237, 128] width 474 height 256
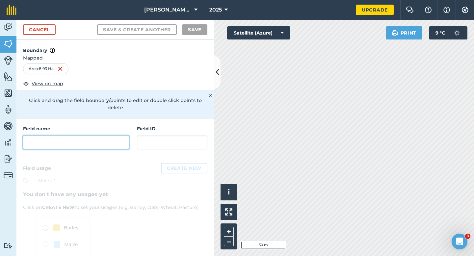
click at [87, 136] on input "text" at bounding box center [76, 143] width 106 height 14
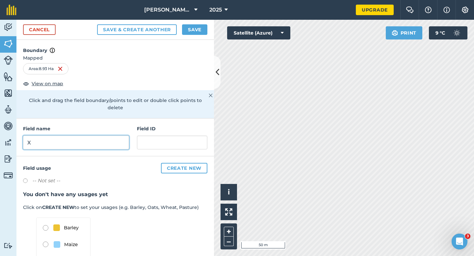
type input "X"
click at [196, 27] on button "Save" at bounding box center [194, 29] width 25 height 11
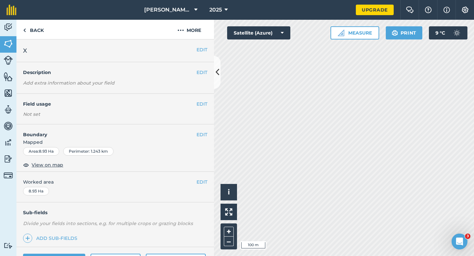
click at [197, 178] on div "EDIT Worked area 8.93 Ha" at bounding box center [115, 187] width 198 height 31
click at [201, 180] on button "EDIT" at bounding box center [202, 181] width 11 height 7
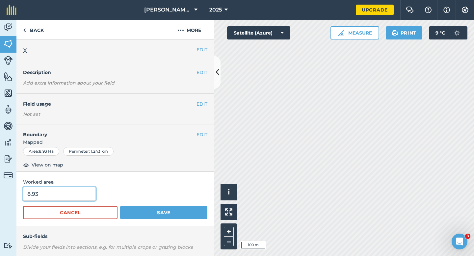
click at [32, 190] on input "8.93" at bounding box center [59, 194] width 73 height 14
click at [51, 195] on input "8.93" at bounding box center [59, 194] width 73 height 14
type input "9"
click at [120, 206] on button "Save" at bounding box center [163, 212] width 87 height 13
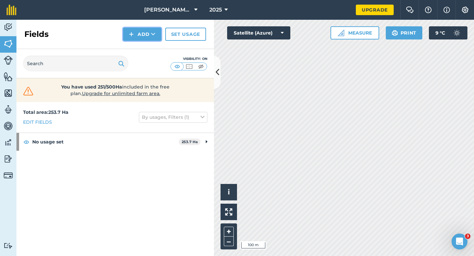
click at [129, 41] on button "Add" at bounding box center [142, 34] width 38 height 13
click at [129, 46] on link "Draw" at bounding box center [142, 49] width 36 height 14
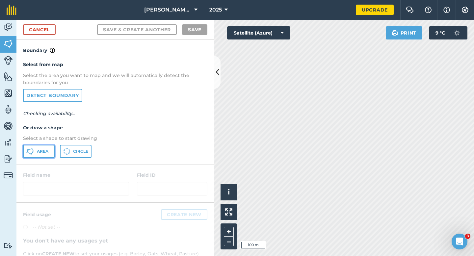
click at [47, 152] on span "Area" at bounding box center [43, 151] width 12 height 5
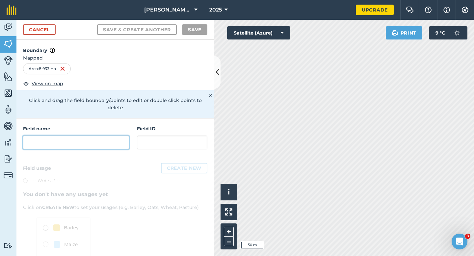
click at [112, 136] on input "text" at bounding box center [76, 143] width 106 height 14
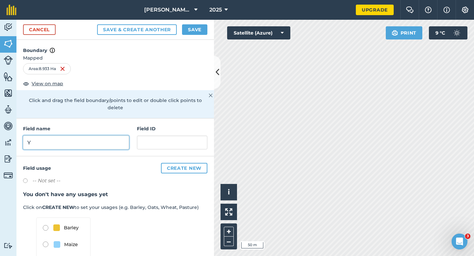
type input "Y"
click at [193, 31] on button "Save" at bounding box center [194, 29] width 25 height 11
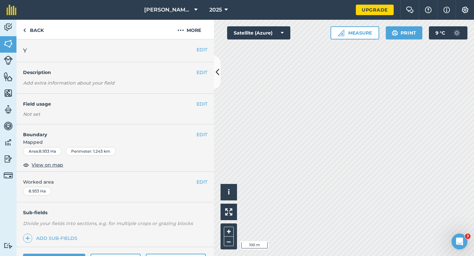
click at [203, 177] on div "EDIT Worked area 8.933 Ha" at bounding box center [115, 187] width 198 height 31
click at [203, 180] on button "EDIT" at bounding box center [202, 181] width 11 height 7
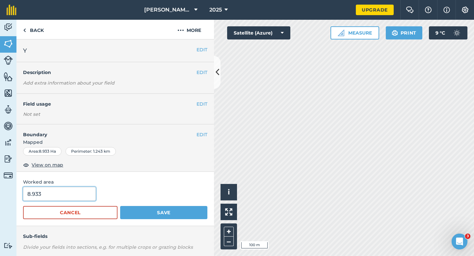
click at [54, 195] on input "8.933" at bounding box center [59, 194] width 73 height 14
type input "9"
click at [120, 206] on button "Save" at bounding box center [163, 212] width 87 height 13
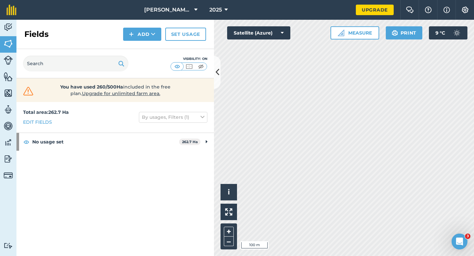
click at [149, 41] on div "Fields Add Set usage" at bounding box center [115, 34] width 198 height 29
click at [149, 45] on div "Fields Add Set usage" at bounding box center [115, 34] width 198 height 29
click at [148, 35] on button "Add" at bounding box center [142, 34] width 38 height 13
click at [148, 48] on link "Draw" at bounding box center [142, 49] width 36 height 14
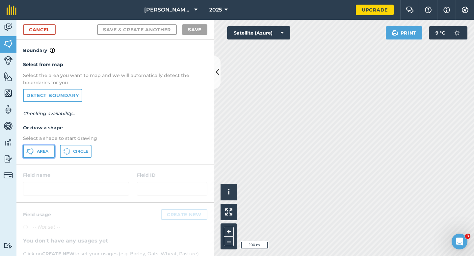
click at [43, 156] on button "Area" at bounding box center [39, 151] width 32 height 13
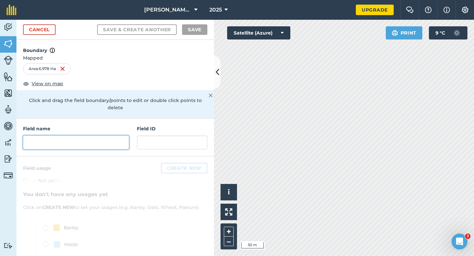
click at [109, 136] on input "text" at bounding box center [76, 143] width 106 height 14
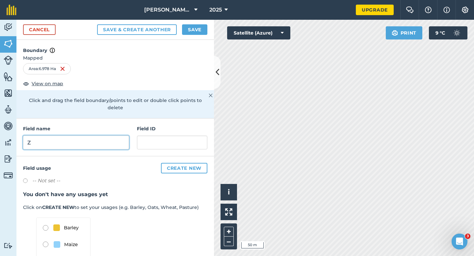
type input "Z"
click at [191, 37] on div "Cancel Save & Create Another Save" at bounding box center [115, 30] width 198 height 20
click at [194, 28] on button "Save" at bounding box center [194, 29] width 25 height 11
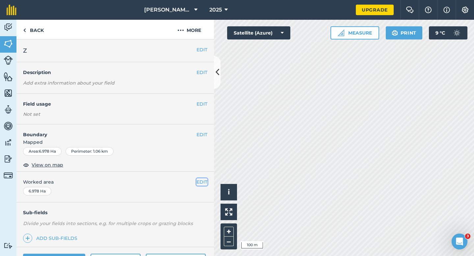
click at [203, 185] on button "EDIT" at bounding box center [202, 181] width 11 height 7
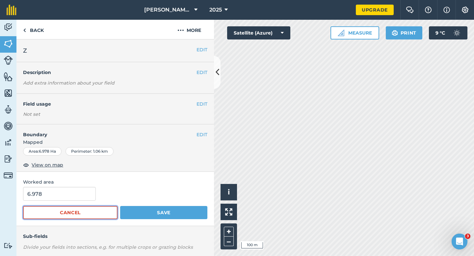
click at [55, 207] on button "Cancel" at bounding box center [70, 212] width 95 height 13
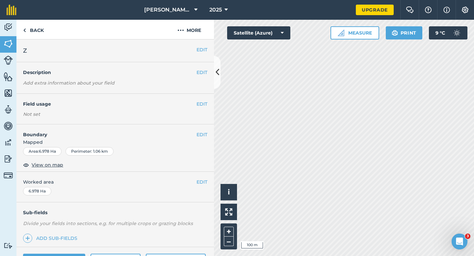
click at [55, 198] on div "EDIT Worked area 6.978 Ha" at bounding box center [115, 187] width 198 height 31
click at [204, 181] on button "EDIT" at bounding box center [202, 181] width 11 height 7
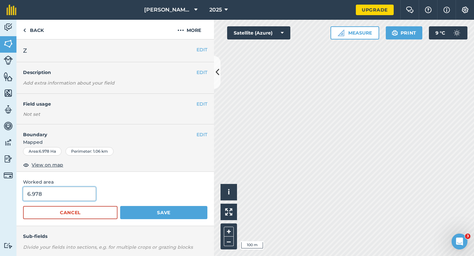
click at [83, 194] on input "6.978" at bounding box center [59, 194] width 73 height 14
type input "7"
click at [120, 206] on button "Save" at bounding box center [163, 212] width 87 height 13
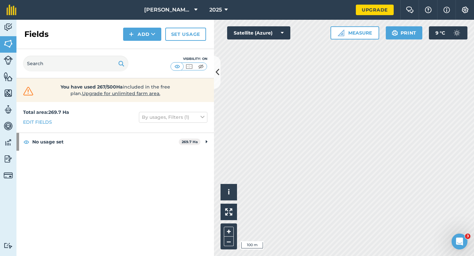
click at [132, 41] on div "Fields Add Set usage" at bounding box center [115, 34] width 198 height 29
click at [136, 38] on button "Add" at bounding box center [142, 34] width 38 height 13
click at [136, 45] on link "Draw" at bounding box center [142, 49] width 36 height 14
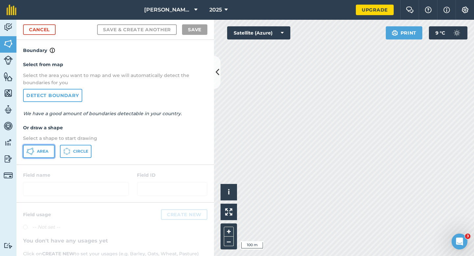
click at [44, 151] on span "Area" at bounding box center [43, 151] width 12 height 5
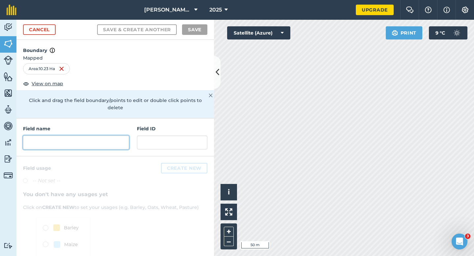
click at [117, 136] on input "text" at bounding box center [76, 143] width 106 height 14
type input "Z"
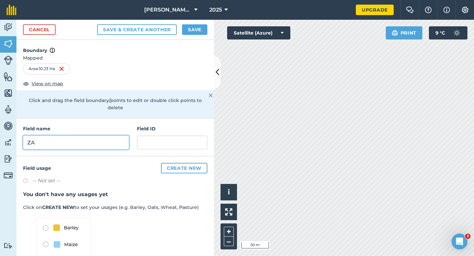
type input "ZA"
click at [201, 26] on button "Save" at bounding box center [194, 29] width 25 height 11
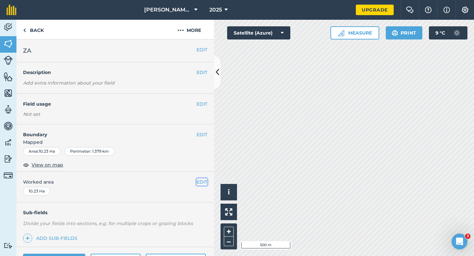
click at [206, 179] on button "EDIT" at bounding box center [202, 181] width 11 height 7
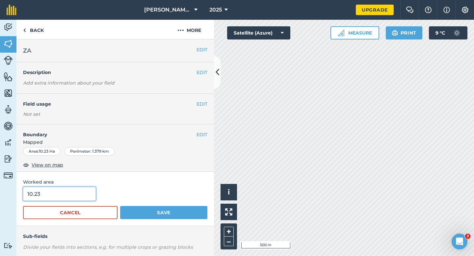
click at [79, 193] on input "10.23" at bounding box center [59, 194] width 73 height 14
type input "10.2"
click at [120, 206] on button "Save" at bounding box center [163, 212] width 87 height 13
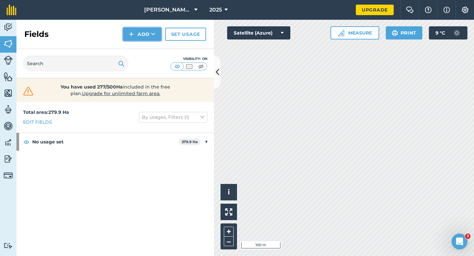
click at [152, 33] on icon at bounding box center [153, 34] width 4 height 7
click at [152, 47] on link "Draw" at bounding box center [142, 49] width 36 height 14
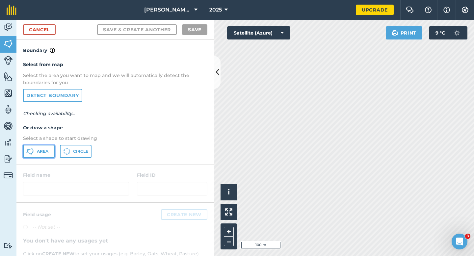
click at [38, 150] on span "Area" at bounding box center [43, 151] width 12 height 5
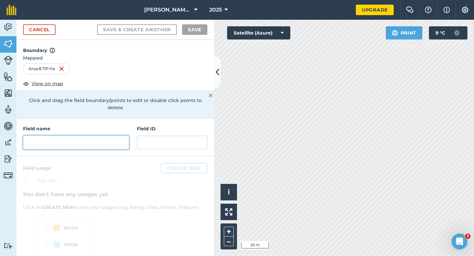
click at [116, 136] on input "text" at bounding box center [76, 143] width 106 height 14
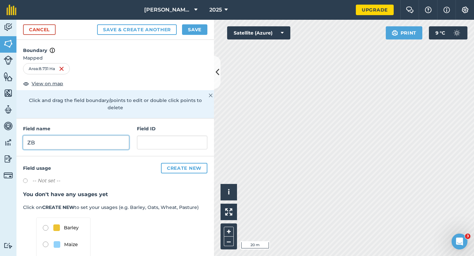
type input "ZB"
click at [195, 31] on button "Save" at bounding box center [194, 29] width 25 height 11
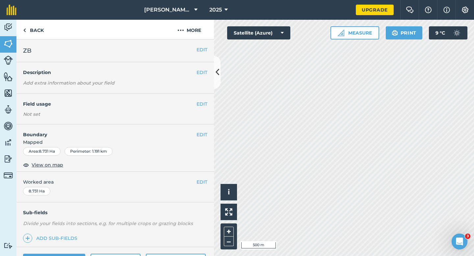
click at [204, 178] on div "EDIT Worked area 8.731 Ha" at bounding box center [115, 187] width 198 height 31
click at [200, 181] on button "EDIT" at bounding box center [202, 181] width 11 height 7
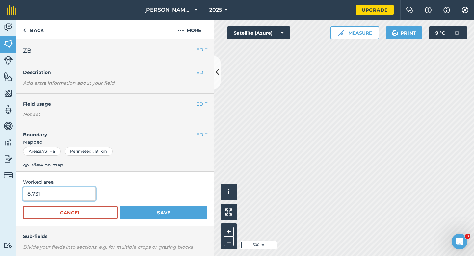
click at [68, 192] on input "8.731" at bounding box center [59, 194] width 73 height 14
type input "8.8"
click at [120, 206] on button "Save" at bounding box center [163, 212] width 87 height 13
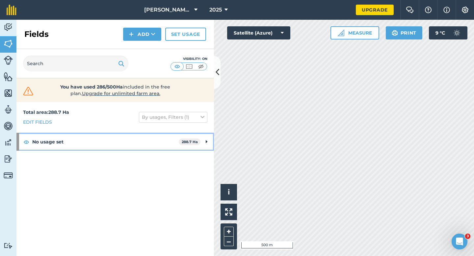
click at [200, 142] on span "288.7 Ha" at bounding box center [190, 142] width 22 height 7
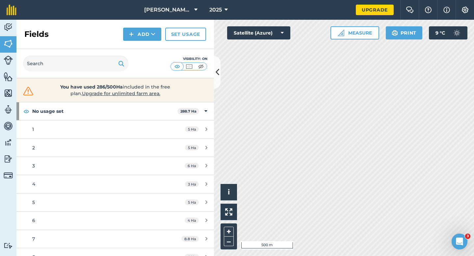
scroll to position [31, 0]
click at [348, 38] on button "Measure" at bounding box center [355, 32] width 49 height 13
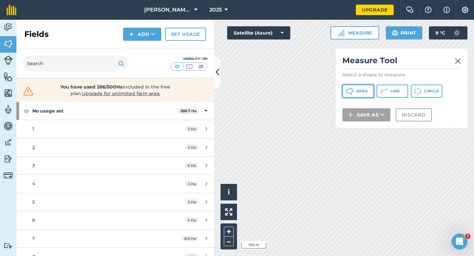
click at [347, 91] on icon at bounding box center [350, 91] width 8 height 8
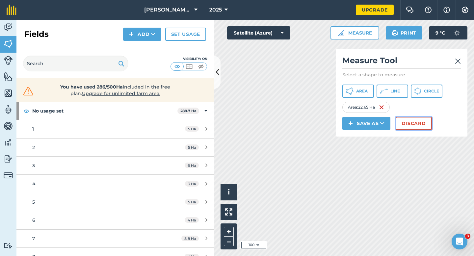
click at [421, 123] on button "Discard" at bounding box center [414, 123] width 36 height 13
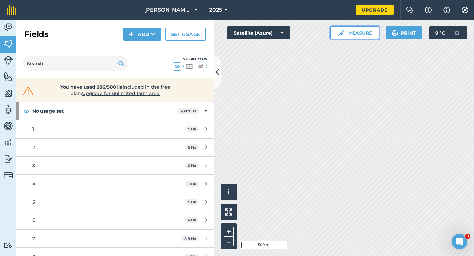
click at [356, 36] on button "Measure" at bounding box center [355, 32] width 49 height 13
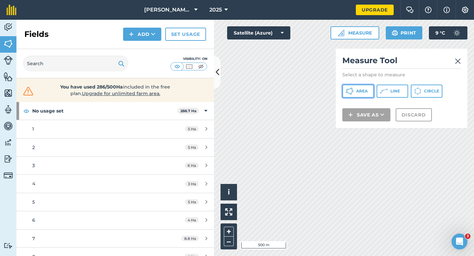
click at [367, 93] on span "Area" at bounding box center [362, 91] width 12 height 5
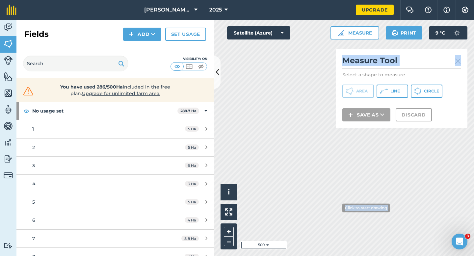
click at [337, 208] on div "Click to start drawing i © 2025 TomTom, Microsoft 500 m + – Satellite (Azure) M…" at bounding box center [344, 138] width 260 height 236
click at [457, 59] on img at bounding box center [458, 61] width 6 height 8
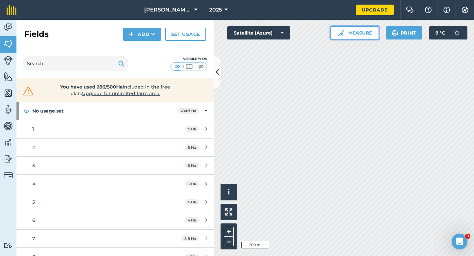
click at [352, 27] on button "Measure" at bounding box center [355, 32] width 49 height 13
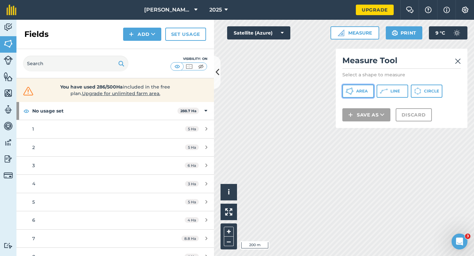
click at [362, 93] on span "Area" at bounding box center [362, 91] width 12 height 5
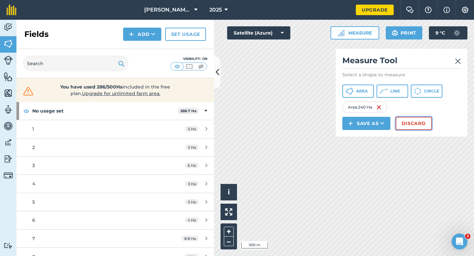
click at [421, 122] on button "Discard" at bounding box center [414, 123] width 36 height 13
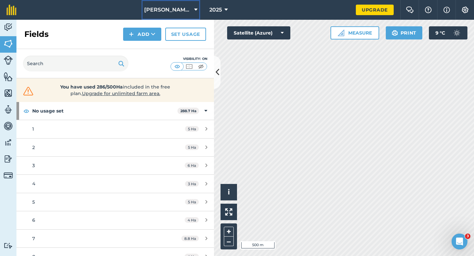
click at [181, 10] on span "[PERSON_NAME] & Sons Farming" at bounding box center [167, 10] width 47 height 8
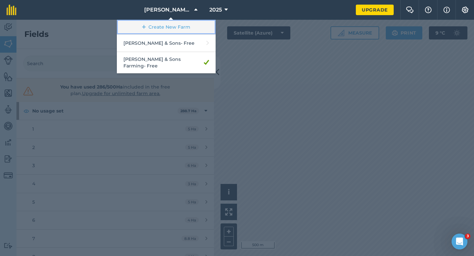
click at [178, 29] on link "Create New Farm" at bounding box center [166, 27] width 99 height 15
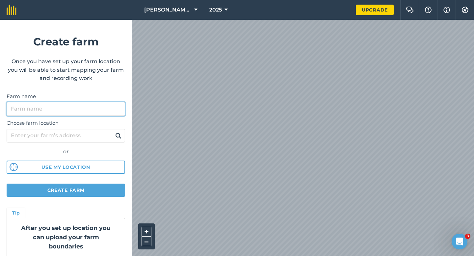
click at [107, 106] on input "Farm name" at bounding box center [66, 109] width 119 height 14
type input "[PERSON_NAME] & Sons Clairemont"
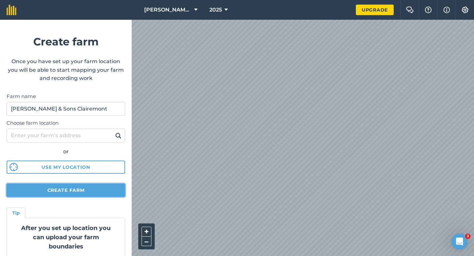
click at [96, 191] on button "Create farm" at bounding box center [66, 190] width 119 height 13
click at [108, 195] on button "Create farm" at bounding box center [66, 190] width 119 height 13
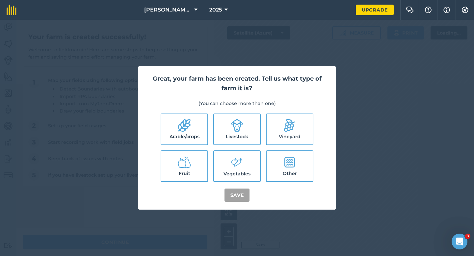
click at [197, 125] on label "Arable/crops" at bounding box center [184, 129] width 46 height 30
checkbox input "true"
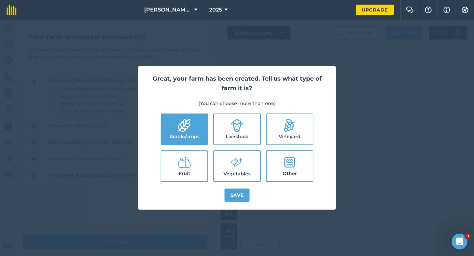
click at [237, 125] on icon at bounding box center [237, 125] width 13 height 13
checkbox input "true"
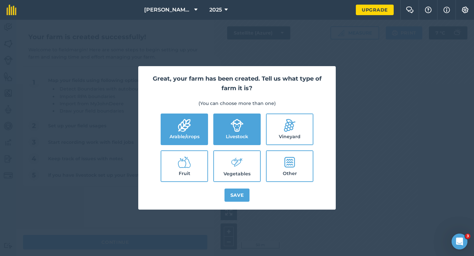
click at [237, 163] on icon at bounding box center [238, 162] width 9 height 9
checkbox input "true"
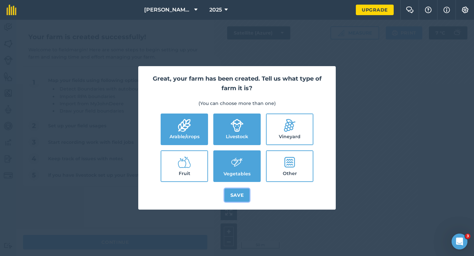
click at [237, 195] on button "Save" at bounding box center [237, 195] width 25 height 13
click at [156, 241] on div "Upgrade Needed You have reached your limit of free farms. Please upgrade to acc…" at bounding box center [237, 138] width 474 height 236
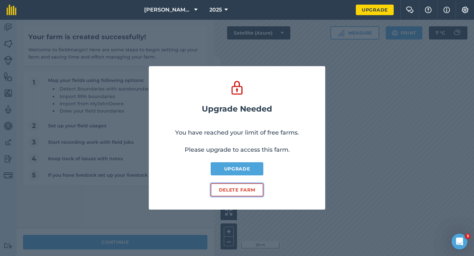
click at [223, 192] on button "Delete farm" at bounding box center [237, 189] width 53 height 13
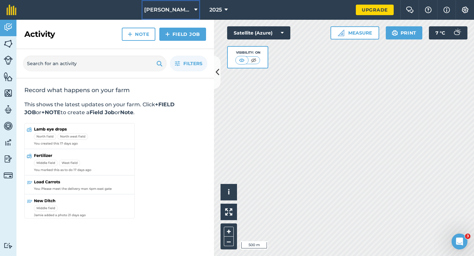
click at [161, 11] on span "[PERSON_NAME] & Sons" at bounding box center [167, 10] width 47 height 8
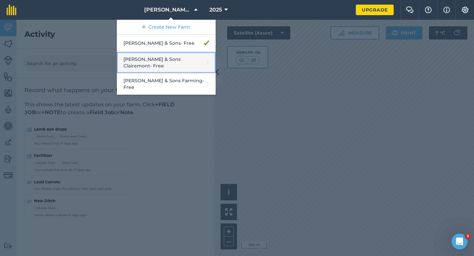
click at [171, 56] on link "[PERSON_NAME] & Sons Clairemont - Free" at bounding box center [166, 62] width 99 height 21
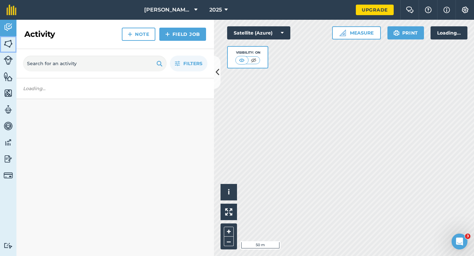
click at [7, 43] on img at bounding box center [8, 44] width 9 height 10
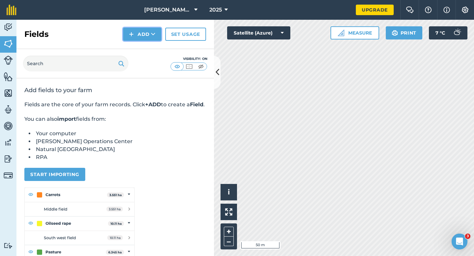
click at [139, 31] on button "Add" at bounding box center [142, 34] width 38 height 13
click at [141, 46] on link "Draw" at bounding box center [142, 49] width 36 height 14
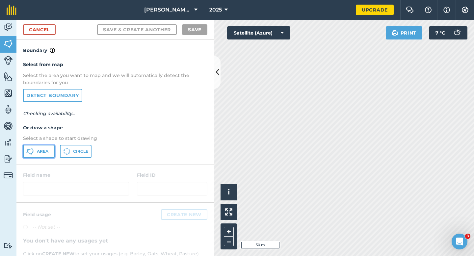
click at [46, 149] on span "Area" at bounding box center [43, 151] width 12 height 5
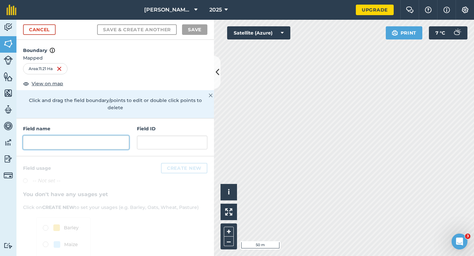
click at [99, 136] on input "text" at bounding box center [76, 143] width 106 height 14
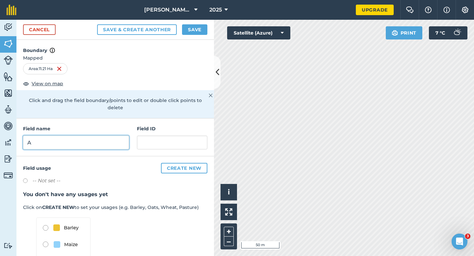
type input "A"
click at [190, 28] on button "Save" at bounding box center [194, 29] width 25 height 11
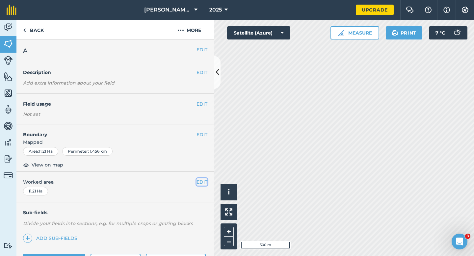
click at [201, 182] on button "EDIT" at bounding box center [202, 181] width 11 height 7
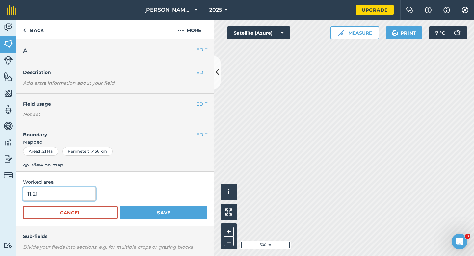
click at [61, 196] on input "11.21" at bounding box center [59, 194] width 73 height 14
type input "11.2"
click at [120, 206] on button "Save" at bounding box center [163, 212] width 87 height 13
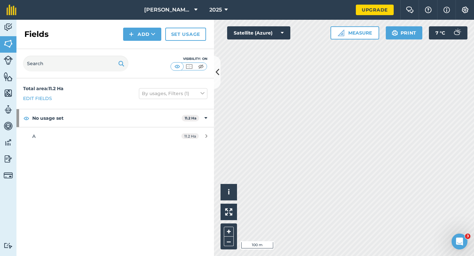
click at [149, 42] on div "Fields Add Set usage" at bounding box center [115, 34] width 198 height 29
click at [148, 38] on button "Add" at bounding box center [142, 34] width 38 height 13
click at [148, 49] on link "Draw" at bounding box center [142, 49] width 36 height 14
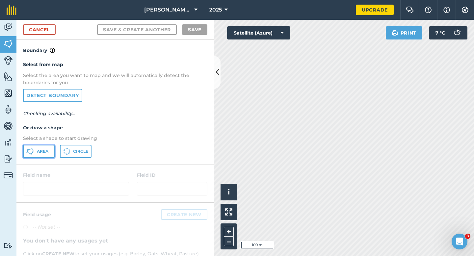
click at [34, 149] on button "Area" at bounding box center [39, 151] width 32 height 13
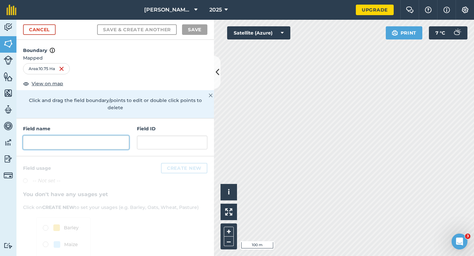
click at [80, 138] on input "text" at bounding box center [76, 143] width 106 height 14
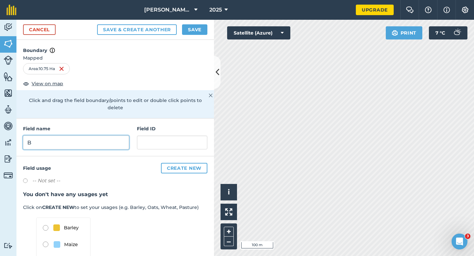
type input "B"
click at [202, 31] on button "Save" at bounding box center [194, 29] width 25 height 11
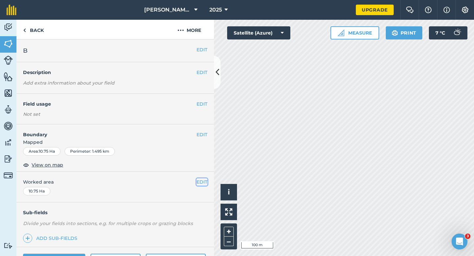
click at [199, 183] on button "EDIT" at bounding box center [202, 181] width 11 height 7
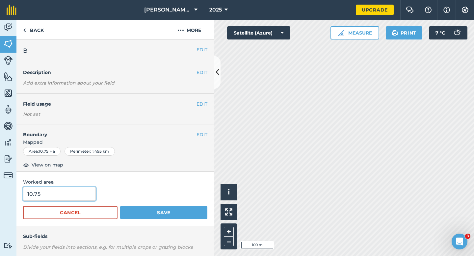
click at [70, 194] on input "10.75" at bounding box center [59, 194] width 73 height 14
type input "10.8"
click at [120, 206] on button "Save" at bounding box center [163, 212] width 87 height 13
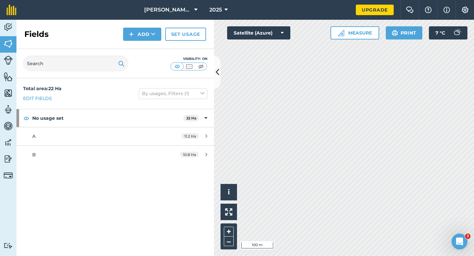
click at [141, 42] on div "Fields Add Set usage" at bounding box center [115, 34] width 198 height 29
click at [141, 34] on button "Add" at bounding box center [142, 34] width 38 height 13
click at [143, 42] on link "Draw" at bounding box center [142, 49] width 36 height 14
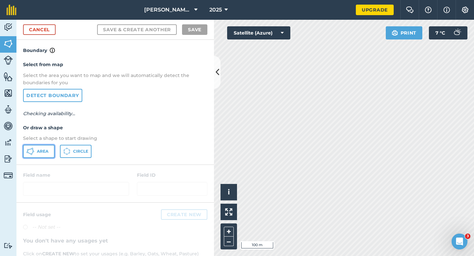
click at [42, 145] on button "Area" at bounding box center [39, 151] width 32 height 13
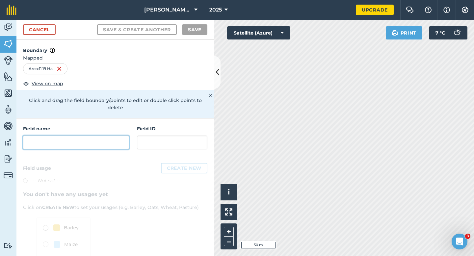
click at [101, 136] on input "text" at bounding box center [76, 143] width 106 height 14
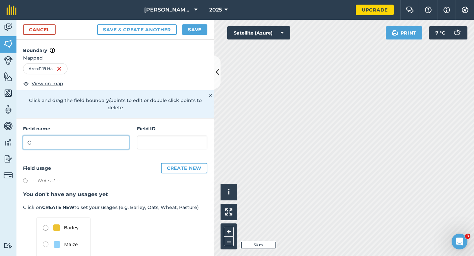
type input "C"
click at [189, 27] on button "Save" at bounding box center [194, 29] width 25 height 11
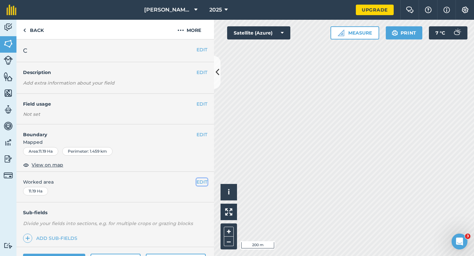
click at [204, 183] on button "EDIT" at bounding box center [202, 181] width 11 height 7
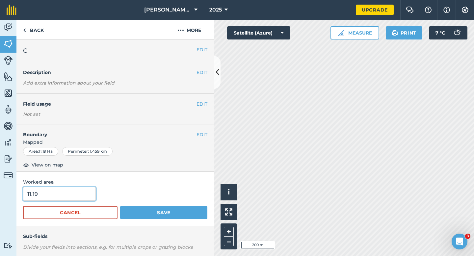
click at [65, 199] on input "11.19" at bounding box center [59, 194] width 73 height 14
type input "11.2"
click at [120, 206] on button "Save" at bounding box center [163, 212] width 87 height 13
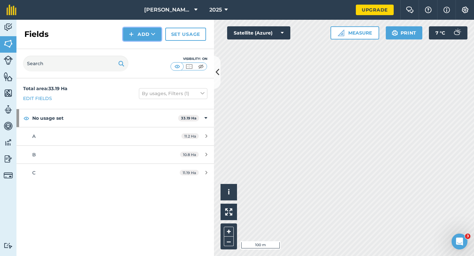
click at [139, 38] on button "Add" at bounding box center [142, 34] width 38 height 13
click at [139, 45] on link "Draw" at bounding box center [142, 49] width 36 height 14
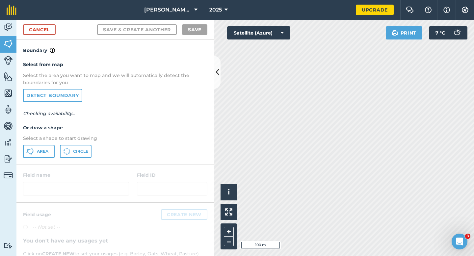
click at [36, 159] on div "Select from map Select the area you want to map and we will automatically detec…" at bounding box center [115, 109] width 198 height 110
click at [36, 154] on button "Area" at bounding box center [39, 151] width 32 height 13
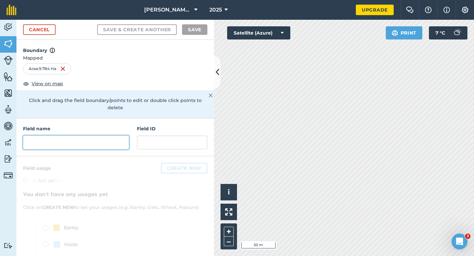
click at [76, 136] on input "text" at bounding box center [76, 143] width 106 height 14
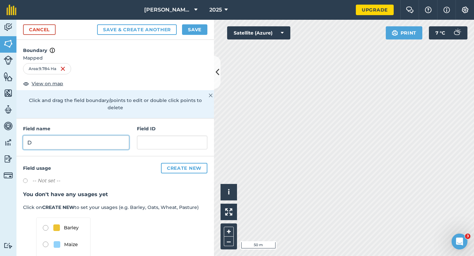
type input "D"
click at [191, 32] on button "Save" at bounding box center [194, 29] width 25 height 11
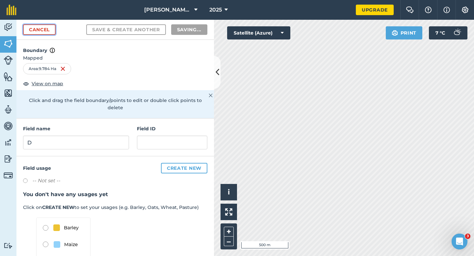
click at [50, 31] on link "Cancel" at bounding box center [39, 29] width 33 height 11
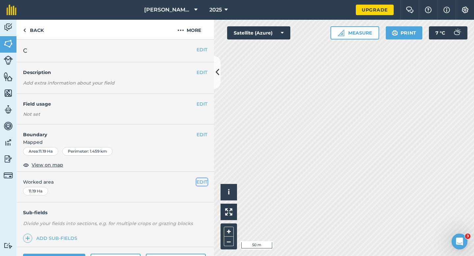
click at [202, 182] on button "EDIT" at bounding box center [202, 181] width 11 height 7
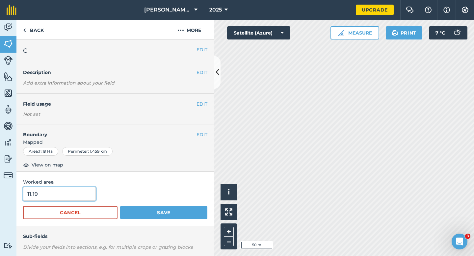
click at [80, 194] on input "11.19" at bounding box center [59, 194] width 73 height 14
type input "11.2"
click at [120, 206] on button "Save" at bounding box center [163, 212] width 87 height 13
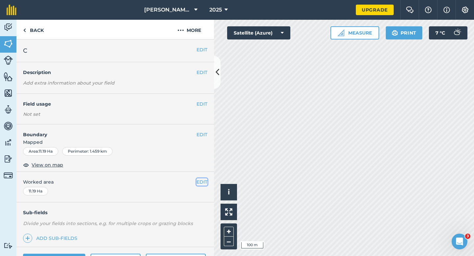
click at [204, 178] on button "EDIT" at bounding box center [202, 181] width 11 height 7
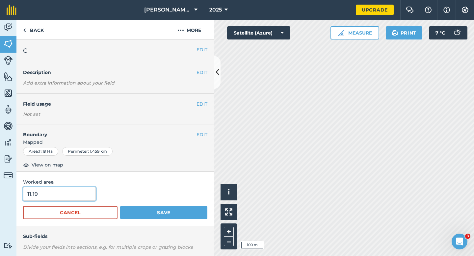
click at [70, 197] on input "11.19" at bounding box center [59, 194] width 73 height 14
type input "11.2"
click at [120, 206] on button "Save" at bounding box center [163, 212] width 87 height 13
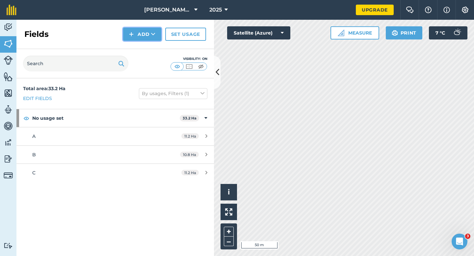
click at [142, 39] on button "Add" at bounding box center [142, 34] width 38 height 13
click at [142, 44] on link "Draw" at bounding box center [142, 49] width 36 height 14
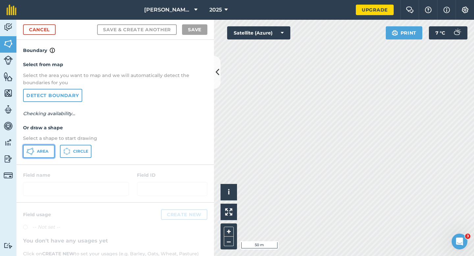
click at [47, 148] on button "Area" at bounding box center [39, 151] width 32 height 13
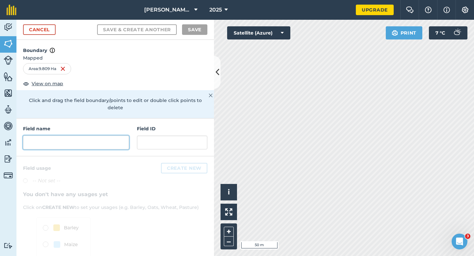
click at [90, 137] on input "text" at bounding box center [76, 143] width 106 height 14
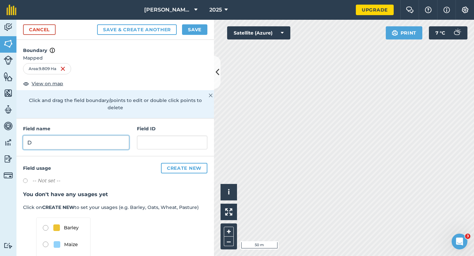
type input "D"
click at [196, 38] on div "Cancel Save & Create Another Save" at bounding box center [115, 30] width 198 height 20
click at [197, 30] on button "Save" at bounding box center [194, 29] width 25 height 11
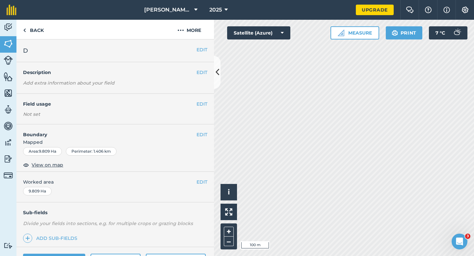
click at [205, 191] on div "EDIT Worked area 9.809 Ha" at bounding box center [115, 187] width 198 height 31
click at [204, 183] on button "EDIT" at bounding box center [202, 181] width 11 height 7
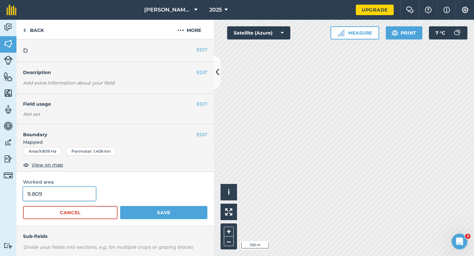
click at [71, 198] on input "9.809" at bounding box center [59, 194] width 73 height 14
type input "9.8"
click at [120, 206] on button "Save" at bounding box center [163, 212] width 87 height 13
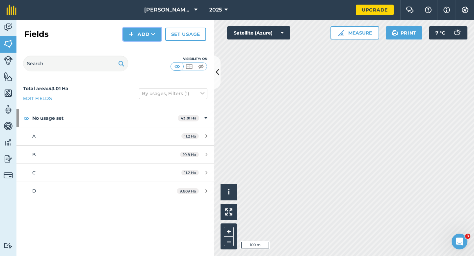
click at [146, 39] on button "Add" at bounding box center [142, 34] width 38 height 13
click at [146, 47] on link "Draw" at bounding box center [142, 49] width 36 height 14
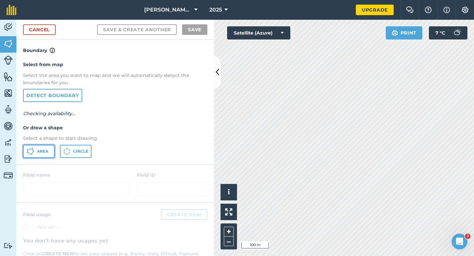
click at [45, 146] on button "Area" at bounding box center [39, 151] width 32 height 13
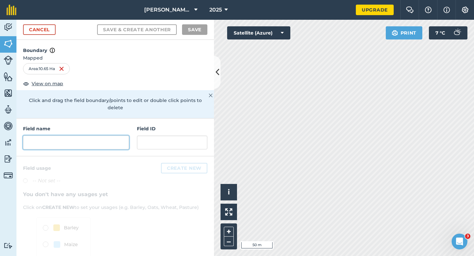
click at [104, 136] on input "text" at bounding box center [76, 143] width 106 height 14
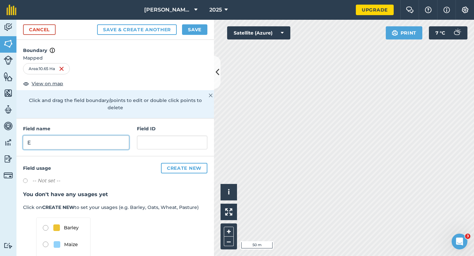
type input "E"
click at [203, 29] on button "Save" at bounding box center [194, 29] width 25 height 11
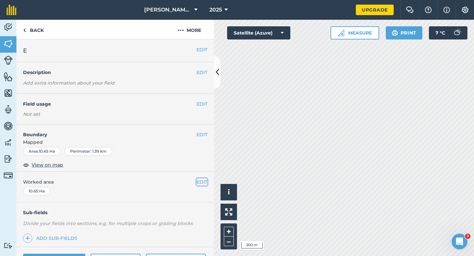
click at [203, 181] on button "EDIT" at bounding box center [202, 181] width 11 height 7
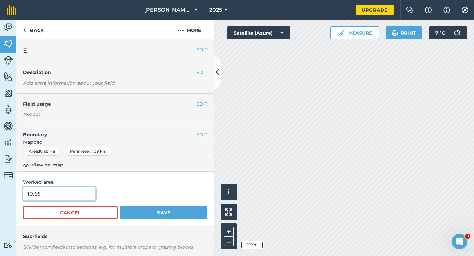
click at [80, 188] on input "10.65" at bounding box center [59, 194] width 73 height 14
click at [80, 193] on input "10.65" at bounding box center [59, 194] width 73 height 14
type input "10.7"
click at [120, 206] on button "Save" at bounding box center [163, 212] width 87 height 13
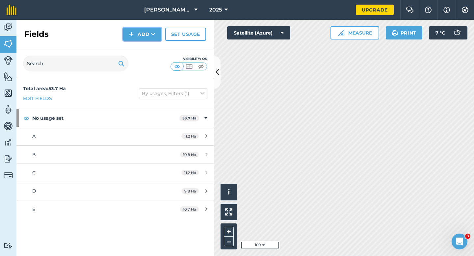
click at [146, 39] on button "Add" at bounding box center [142, 34] width 38 height 13
click at [146, 52] on link "Draw" at bounding box center [142, 49] width 36 height 14
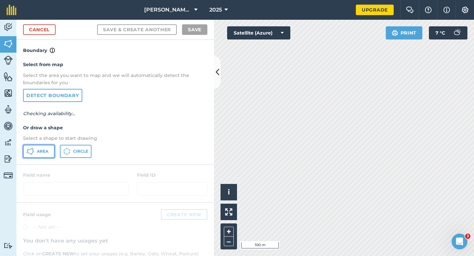
click at [50, 148] on button "Area" at bounding box center [39, 151] width 32 height 13
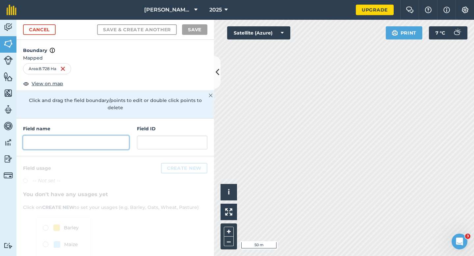
click at [106, 136] on input "text" at bounding box center [76, 143] width 106 height 14
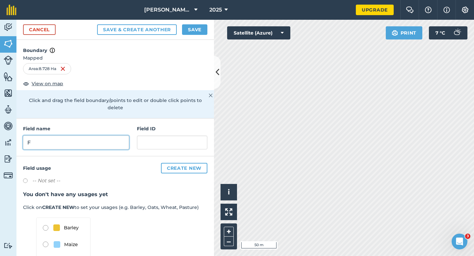
type input "F"
click at [202, 26] on button "Save" at bounding box center [194, 29] width 25 height 11
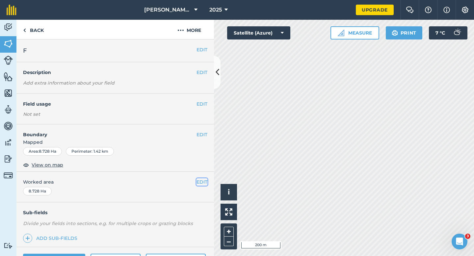
click at [203, 185] on button "EDIT" at bounding box center [202, 181] width 11 height 7
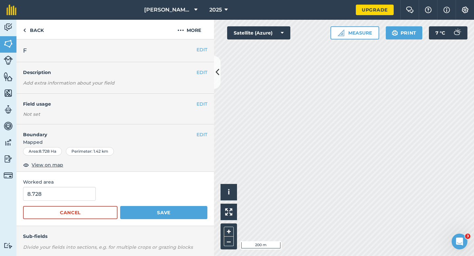
click at [91, 204] on form "8.728 Cancel Save" at bounding box center [115, 203] width 184 height 32
click at [90, 197] on input "8.728" at bounding box center [59, 194] width 73 height 14
type input "8.8"
click at [120, 206] on button "Save" at bounding box center [163, 212] width 87 height 13
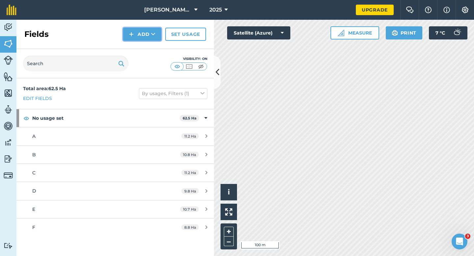
click at [142, 37] on button "Add" at bounding box center [142, 34] width 38 height 13
click at [142, 50] on link "Draw" at bounding box center [142, 49] width 36 height 14
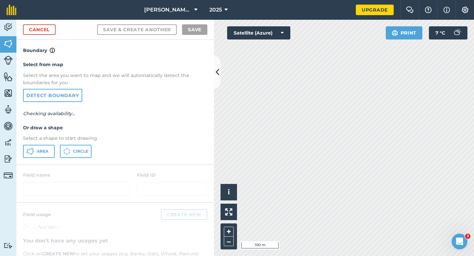
click at [46, 144] on div "Select from map Select the area you want to map and we will automatically detec…" at bounding box center [115, 109] width 198 height 110
click at [49, 150] on button "Area" at bounding box center [39, 151] width 32 height 13
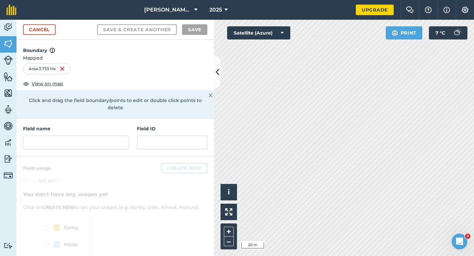
click at [329, 0] on html "Casey & Sons Clairemont 2025 Upgrade Farm Chat Help Info Settings Map printing …" at bounding box center [237, 128] width 474 height 256
click at [90, 136] on input "text" at bounding box center [76, 143] width 106 height 14
type input "H"
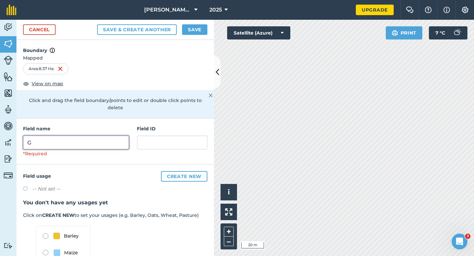
type input "G"
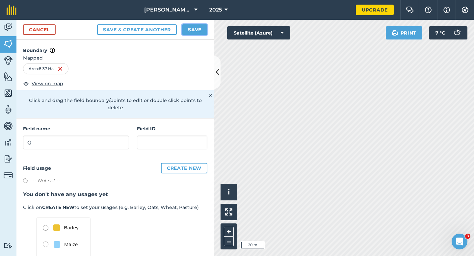
click at [196, 28] on button "Save" at bounding box center [194, 29] width 25 height 11
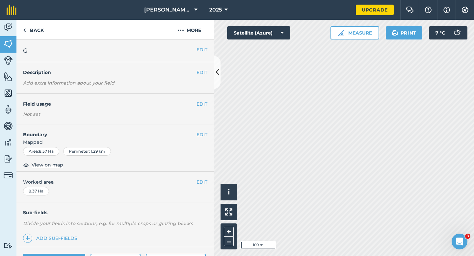
click at [200, 178] on div "EDIT Worked area 8.37 Ha" at bounding box center [115, 187] width 198 height 31
click at [200, 179] on button "EDIT" at bounding box center [202, 181] width 11 height 7
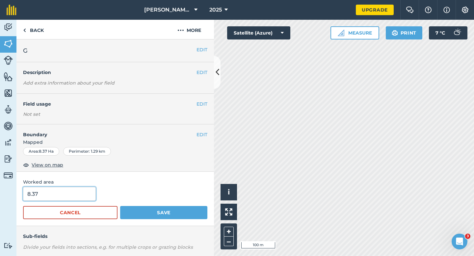
click at [63, 197] on input "8.37" at bounding box center [59, 194] width 73 height 14
type input "8.4"
click at [120, 206] on button "Save" at bounding box center [163, 212] width 87 height 13
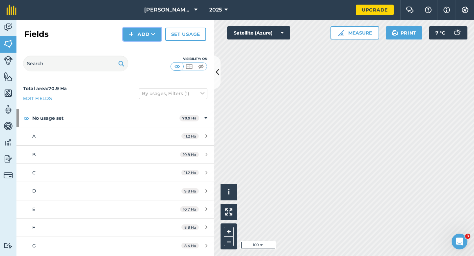
click at [145, 33] on button "Add" at bounding box center [142, 34] width 38 height 13
click at [145, 44] on link "Draw" at bounding box center [142, 49] width 36 height 14
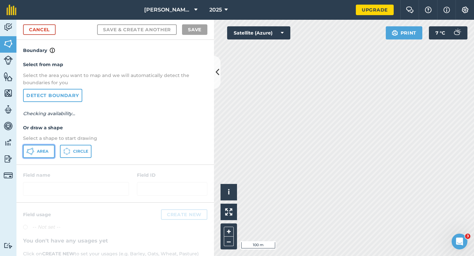
click at [43, 151] on span "Area" at bounding box center [43, 151] width 12 height 5
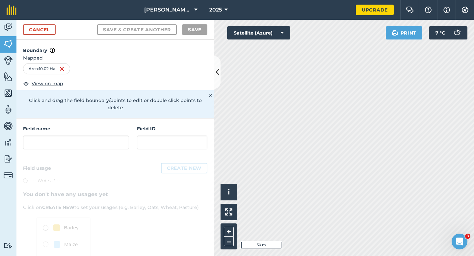
click at [95, 125] on h4 "Field name" at bounding box center [76, 128] width 106 height 7
click at [95, 136] on input "text" at bounding box center [76, 143] width 106 height 14
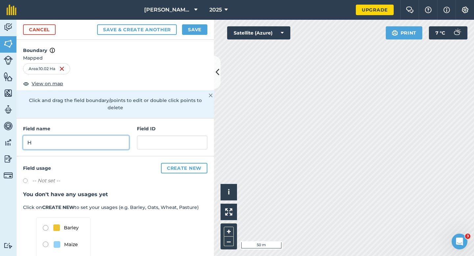
type input "H"
click at [193, 34] on button "Save" at bounding box center [194, 29] width 25 height 11
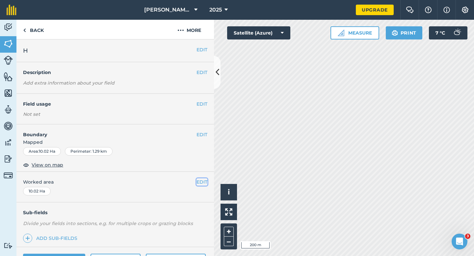
click at [203, 182] on button "EDIT" at bounding box center [202, 181] width 11 height 7
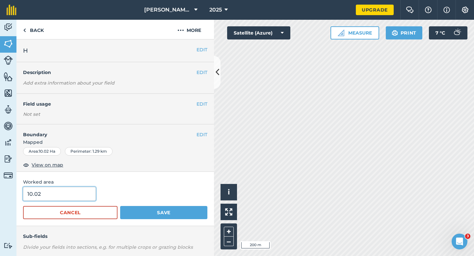
click at [83, 191] on input "10.02" at bounding box center [59, 194] width 73 height 14
type input "10"
click at [120, 206] on button "Save" at bounding box center [163, 212] width 87 height 13
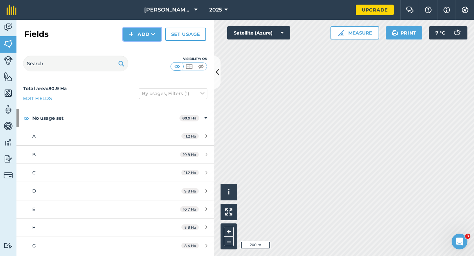
click at [140, 36] on button "Add" at bounding box center [142, 34] width 38 height 13
click at [141, 52] on link "Draw" at bounding box center [142, 49] width 36 height 14
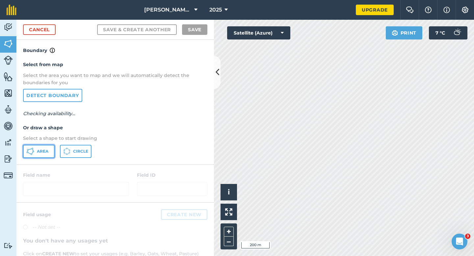
click at [49, 150] on button "Area" at bounding box center [39, 151] width 32 height 13
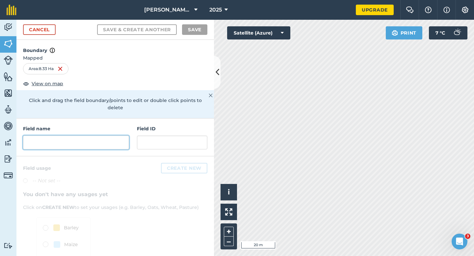
click at [113, 136] on input "text" at bounding box center [76, 143] width 106 height 14
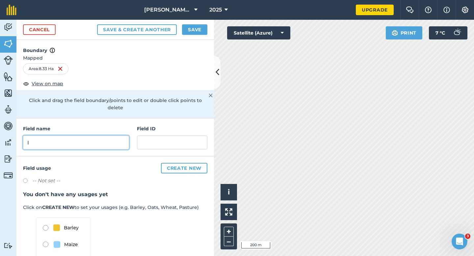
type input "I"
click at [195, 35] on button "Save" at bounding box center [194, 29] width 25 height 11
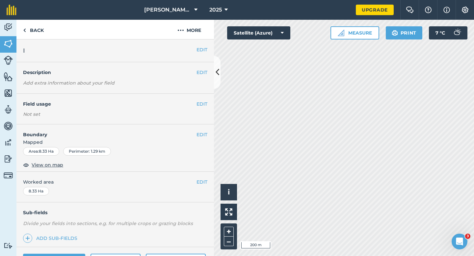
click at [199, 186] on div "EDIT Worked area 8.33 Ha" at bounding box center [115, 187] width 198 height 31
click at [203, 182] on button "EDIT" at bounding box center [202, 181] width 11 height 7
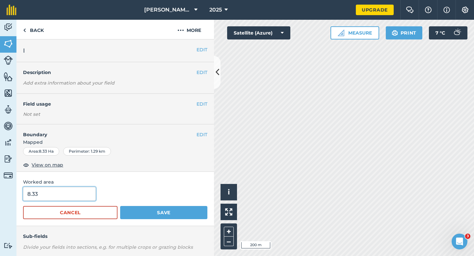
click at [66, 195] on input "8.33" at bounding box center [59, 194] width 73 height 14
type input "8.3"
click at [120, 206] on button "Save" at bounding box center [163, 212] width 87 height 13
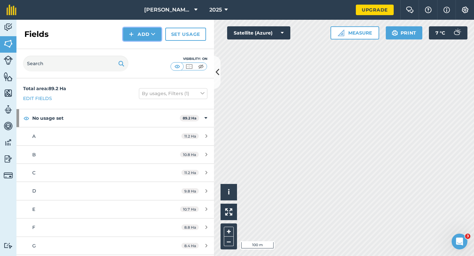
click at [133, 36] on img at bounding box center [131, 34] width 5 height 8
click at [134, 46] on link "Draw" at bounding box center [142, 49] width 36 height 14
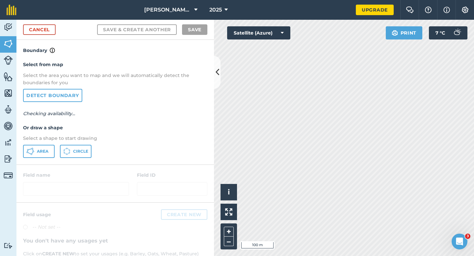
click at [42, 160] on div "Select from map Select the area you want to map and we will automatically detec…" at bounding box center [115, 109] width 198 height 110
click at [47, 158] on div "Select from map Select the area you want to map and we will automatically detec…" at bounding box center [115, 109] width 198 height 110
click at [41, 152] on span "Area" at bounding box center [43, 151] width 12 height 5
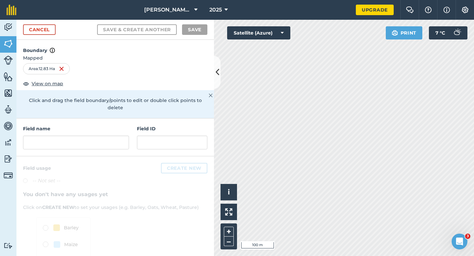
click at [126, 128] on div "Field name" at bounding box center [76, 137] width 106 height 24
click at [122, 136] on input "text" at bounding box center [76, 143] width 106 height 14
type input "J"
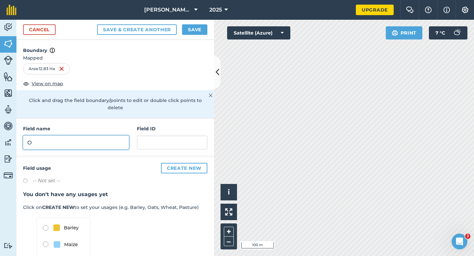
type input "O"
click at [197, 27] on button "Save" at bounding box center [194, 29] width 25 height 11
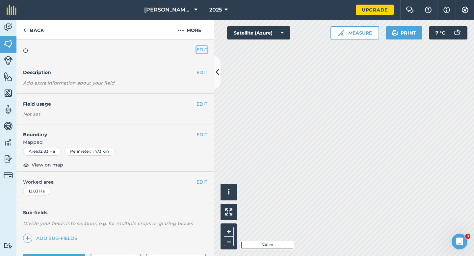
click at [202, 50] on button "EDIT" at bounding box center [202, 49] width 11 height 7
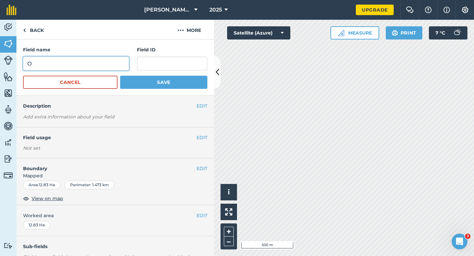
click at [104, 59] on input "O" at bounding box center [76, 64] width 106 height 14
type input "J"
click at [120, 76] on button "Save" at bounding box center [163, 82] width 87 height 13
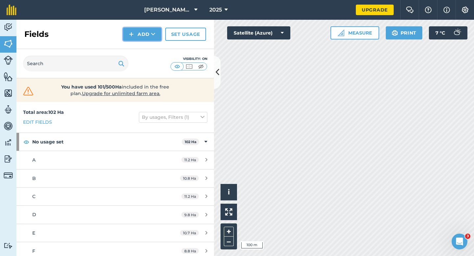
click at [149, 35] on button "Add" at bounding box center [142, 34] width 38 height 13
click at [149, 45] on link "Draw" at bounding box center [142, 49] width 36 height 14
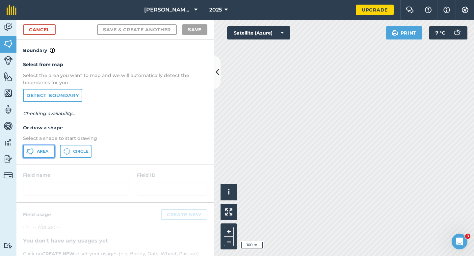
click at [40, 150] on span "Area" at bounding box center [43, 151] width 12 height 5
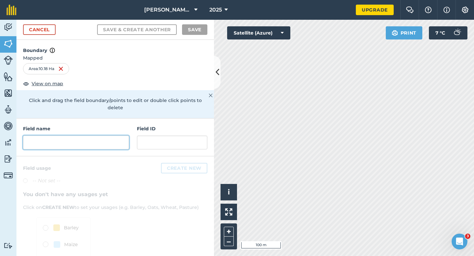
click at [104, 136] on input "text" at bounding box center [76, 143] width 106 height 14
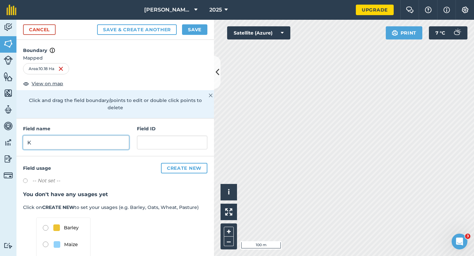
type input "K"
click at [196, 30] on button "Save" at bounding box center [194, 29] width 25 height 11
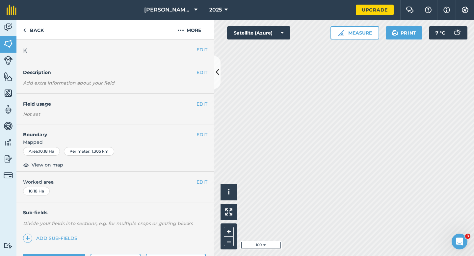
click at [209, 182] on div "EDIT Worked area 10.18 Ha" at bounding box center [115, 187] width 198 height 31
click at [208, 182] on div "EDIT Worked area 10.18 Ha" at bounding box center [115, 187] width 198 height 31
click at [202, 182] on button "EDIT" at bounding box center [202, 181] width 11 height 7
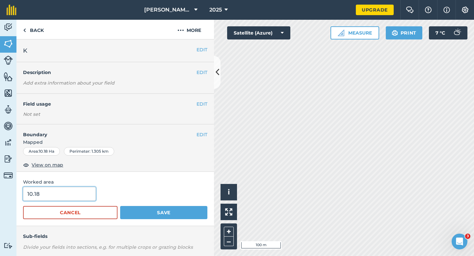
click at [80, 197] on input "10.18" at bounding box center [59, 194] width 73 height 14
type input "10.2"
click at [120, 206] on button "Save" at bounding box center [163, 212] width 87 height 13
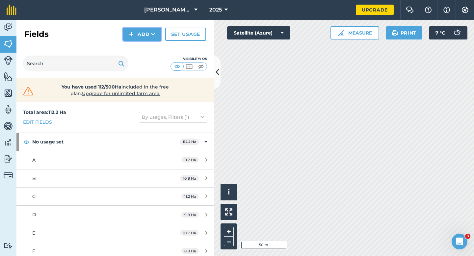
click at [144, 40] on button "Add" at bounding box center [142, 34] width 38 height 13
click at [144, 44] on link "Draw" at bounding box center [142, 49] width 36 height 14
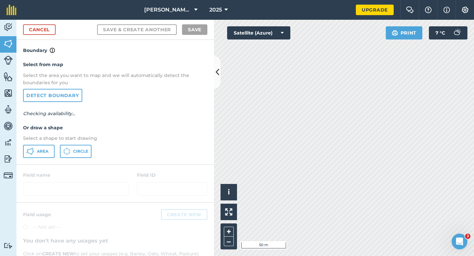
click at [45, 143] on div "Select from map Select the area you want to map and we will automatically detec…" at bounding box center [115, 109] width 198 height 110
click at [45, 144] on div "Select from map Select the area you want to map and we will automatically detec…" at bounding box center [115, 109] width 198 height 110
click at [45, 146] on button "Area" at bounding box center [39, 151] width 32 height 13
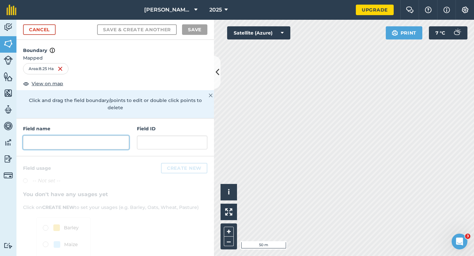
click at [97, 142] on div "Field name Field ID" at bounding box center [115, 138] width 198 height 38
click at [97, 139] on input "text" at bounding box center [76, 143] width 106 height 14
type input "M"
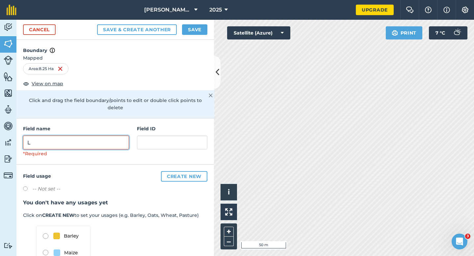
type input "L"
click at [193, 30] on button "Save" at bounding box center [194, 29] width 25 height 11
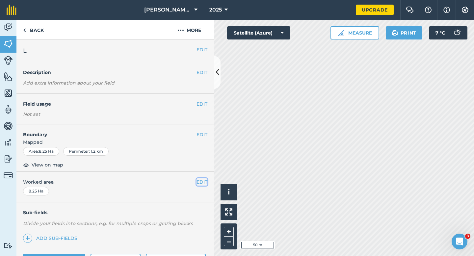
click at [201, 185] on button "EDIT" at bounding box center [202, 181] width 11 height 7
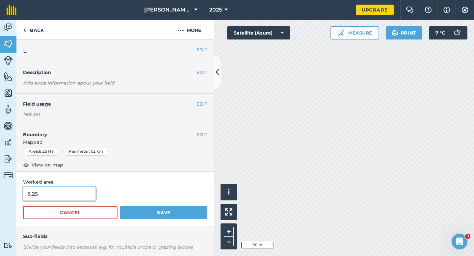
click at [77, 192] on input "8.25" at bounding box center [59, 194] width 73 height 14
type input "8.3"
click at [120, 206] on button "Save" at bounding box center [163, 212] width 87 height 13
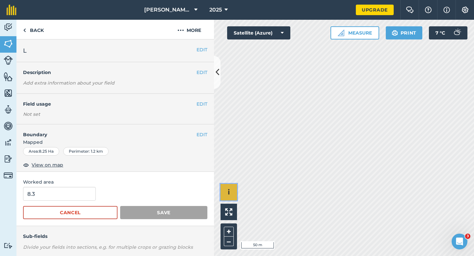
click at [221, 196] on button "i" at bounding box center [229, 192] width 16 height 16
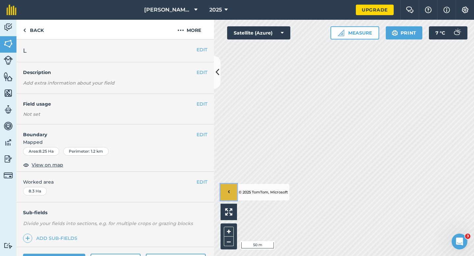
click at [221, 194] on button "›" at bounding box center [229, 192] width 16 height 16
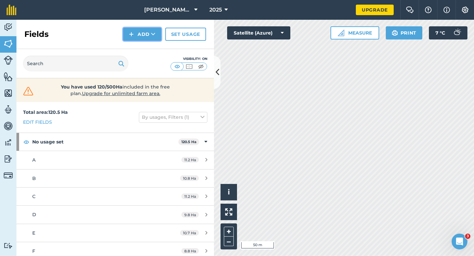
click at [150, 37] on button "Add" at bounding box center [142, 34] width 38 height 13
click at [150, 52] on link "Draw" at bounding box center [142, 49] width 36 height 14
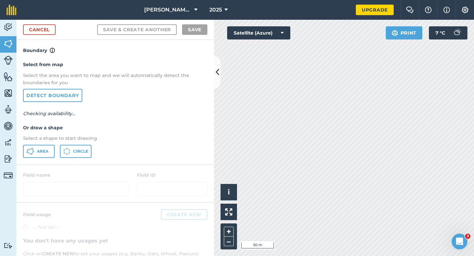
click at [49, 144] on div "Select from map Select the area you want to map and we will automatically detec…" at bounding box center [115, 109] width 198 height 110
click at [47, 155] on button "Area" at bounding box center [39, 151] width 32 height 13
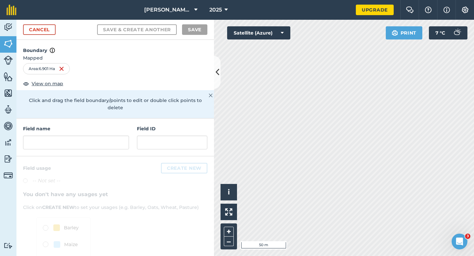
click at [106, 110] on div "Click and drag the field boundary/points to edit or double click points to dele…" at bounding box center [115, 104] width 198 height 28
click at [107, 143] on div "Field name Field ID" at bounding box center [115, 138] width 198 height 38
click at [114, 136] on input "text" at bounding box center [76, 143] width 106 height 14
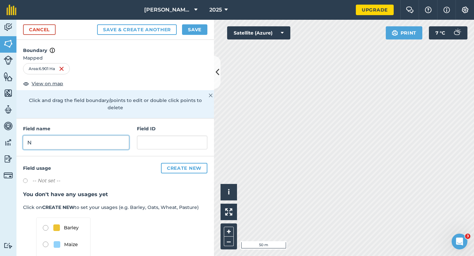
type input "N"
click at [190, 31] on button "Save" at bounding box center [194, 29] width 25 height 11
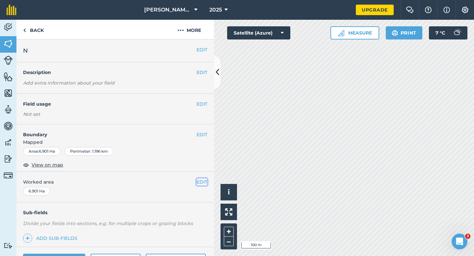
click at [203, 182] on button "EDIT" at bounding box center [202, 181] width 11 height 7
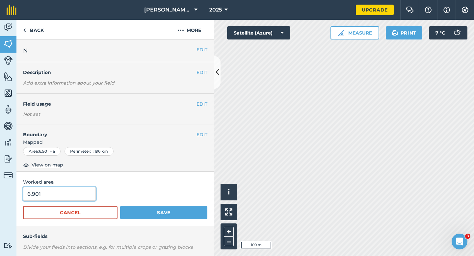
click at [89, 193] on input "6.901" at bounding box center [59, 194] width 73 height 14
type input "7"
click at [120, 206] on button "Save" at bounding box center [163, 212] width 87 height 13
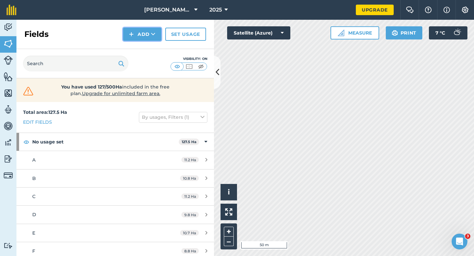
click at [146, 37] on button "Add" at bounding box center [142, 34] width 38 height 13
click at [146, 43] on link "Draw" at bounding box center [142, 49] width 36 height 14
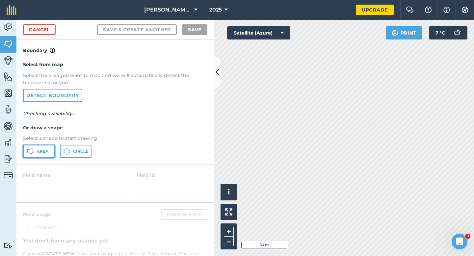
click at [49, 148] on button "Area" at bounding box center [39, 151] width 32 height 13
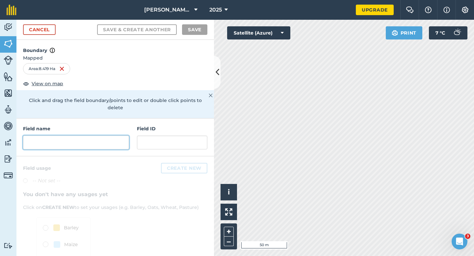
click at [113, 136] on input "text" at bounding box center [76, 143] width 106 height 14
type input "I"
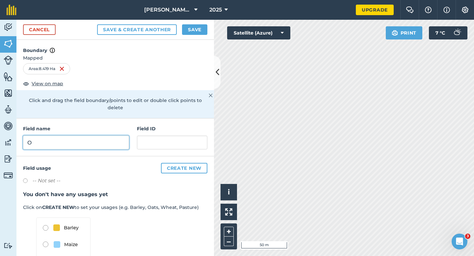
type input "O"
click at [197, 31] on button "Save" at bounding box center [194, 29] width 25 height 11
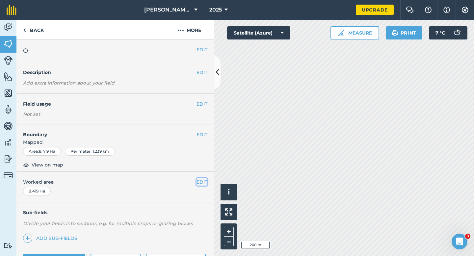
click at [197, 184] on button "EDIT" at bounding box center [202, 181] width 11 height 7
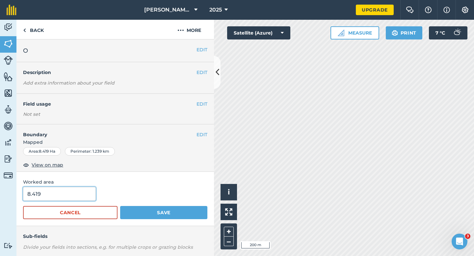
click at [82, 201] on input "8.419" at bounding box center [59, 194] width 73 height 14
type input "8.5"
click at [120, 206] on button "Save" at bounding box center [163, 212] width 87 height 13
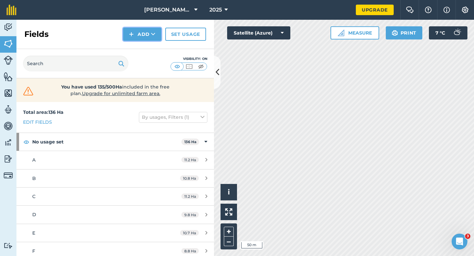
click at [126, 35] on button "Add" at bounding box center [142, 34] width 38 height 13
click at [131, 49] on link "Draw" at bounding box center [142, 49] width 36 height 14
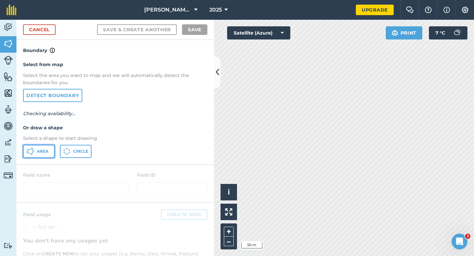
click at [41, 151] on span "Area" at bounding box center [43, 151] width 12 height 5
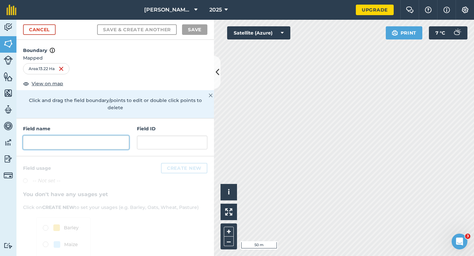
click at [97, 136] on input "text" at bounding box center [76, 143] width 106 height 14
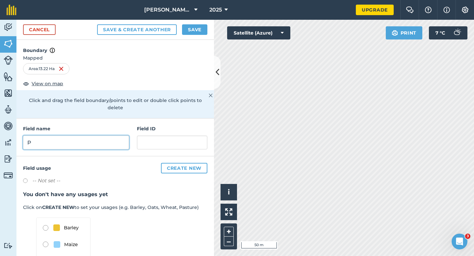
type input "P"
click at [191, 28] on button "Save" at bounding box center [194, 29] width 25 height 11
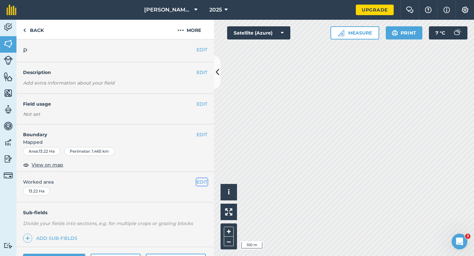
click at [202, 185] on button "EDIT" at bounding box center [202, 181] width 11 height 7
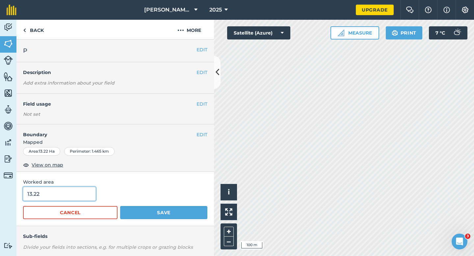
click at [83, 191] on input "13.22" at bounding box center [59, 194] width 73 height 14
click at [83, 198] on input "13.22" at bounding box center [59, 194] width 73 height 14
type input "13"
click at [120, 206] on button "Save" at bounding box center [163, 212] width 87 height 13
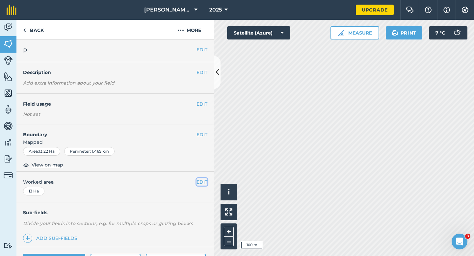
click at [201, 182] on button "EDIT" at bounding box center [202, 181] width 11 height 7
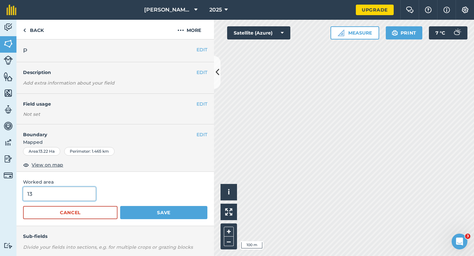
click at [90, 195] on input "13" at bounding box center [59, 194] width 73 height 14
type input "13.2"
click at [120, 206] on button "Save" at bounding box center [163, 212] width 87 height 13
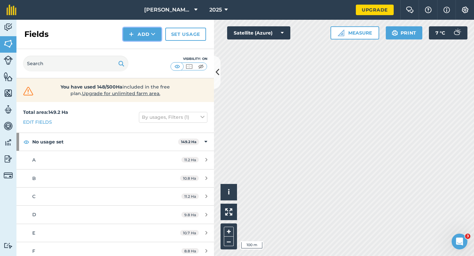
click at [136, 34] on button "Add" at bounding box center [142, 34] width 38 height 13
click at [136, 49] on link "Draw" at bounding box center [142, 49] width 36 height 14
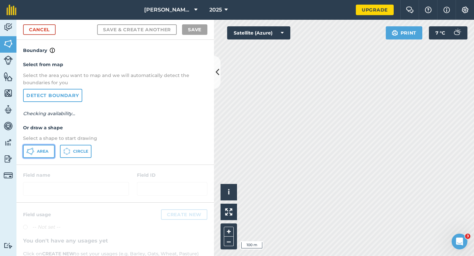
click at [34, 152] on icon at bounding box center [30, 152] width 8 height 8
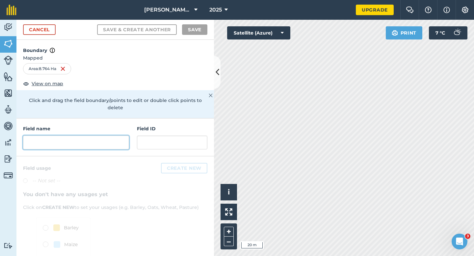
click at [119, 136] on input "text" at bounding box center [76, 143] width 106 height 14
type input ","
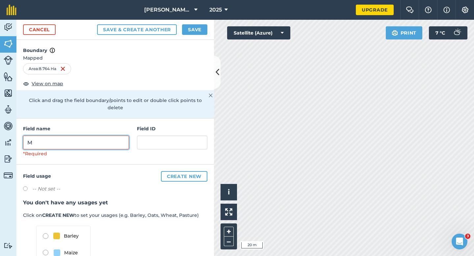
type input "M"
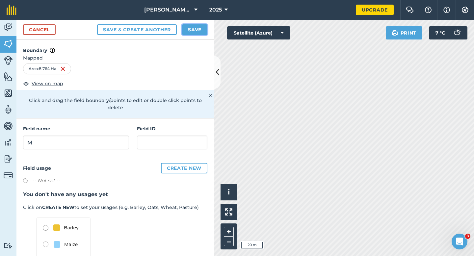
click at [196, 31] on button "Save" at bounding box center [194, 29] width 25 height 11
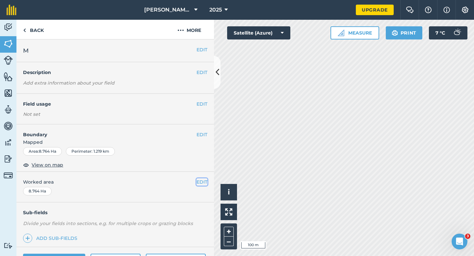
click at [201, 184] on button "EDIT" at bounding box center [202, 181] width 11 height 7
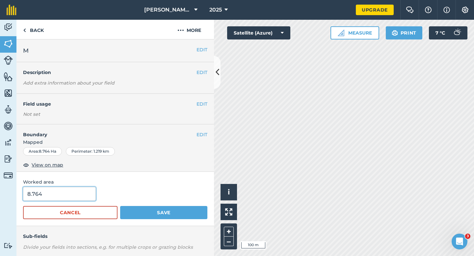
click at [68, 191] on input "8.764" at bounding box center [59, 194] width 73 height 14
click at [68, 194] on input "8.764" at bounding box center [59, 194] width 73 height 14
type input "8.8"
click at [120, 206] on button "Save" at bounding box center [163, 212] width 87 height 13
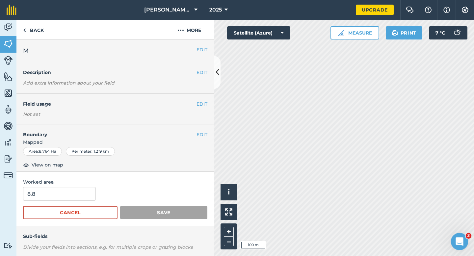
click at [467, 238] on html at bounding box center [459, 241] width 16 height 16
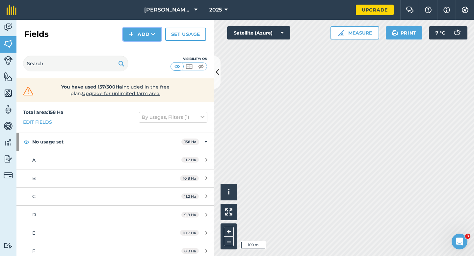
click at [135, 35] on button "Add" at bounding box center [142, 34] width 38 height 13
click at [138, 47] on link "Draw" at bounding box center [142, 49] width 36 height 14
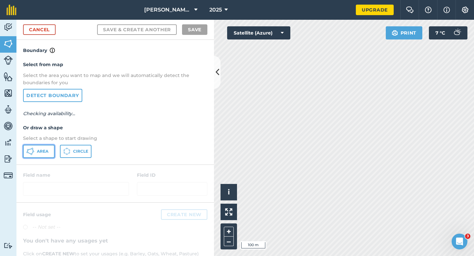
click at [41, 151] on span "Area" at bounding box center [43, 151] width 12 height 5
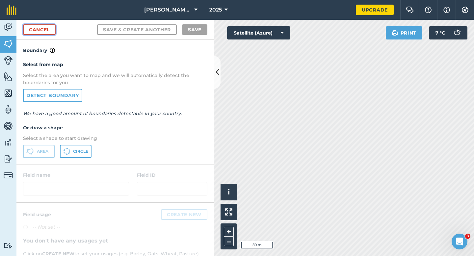
click at [50, 30] on link "Cancel" at bounding box center [39, 29] width 33 height 11
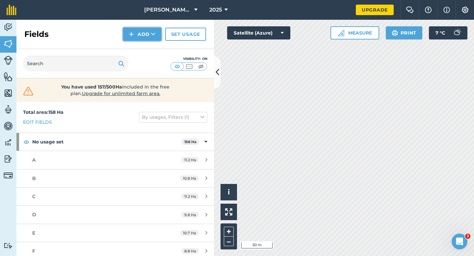
click at [155, 36] on icon at bounding box center [153, 34] width 4 height 7
click at [155, 51] on link "Draw" at bounding box center [142, 49] width 36 height 14
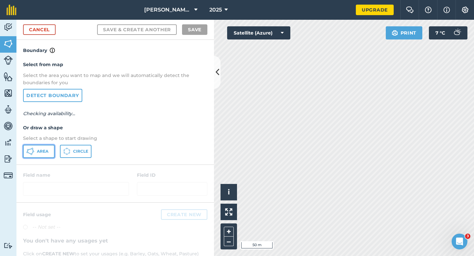
click at [45, 148] on button "Area" at bounding box center [39, 151] width 32 height 13
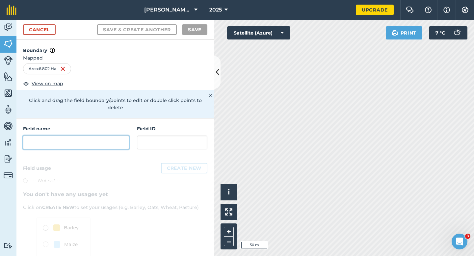
click at [125, 136] on input "text" at bounding box center [76, 143] width 106 height 14
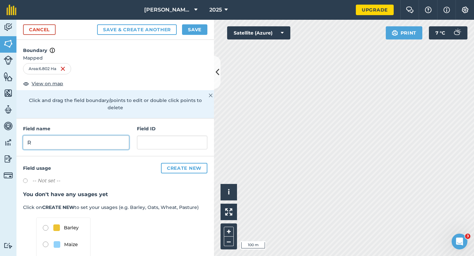
type input "R"
click at [195, 25] on button "Save" at bounding box center [194, 29] width 25 height 11
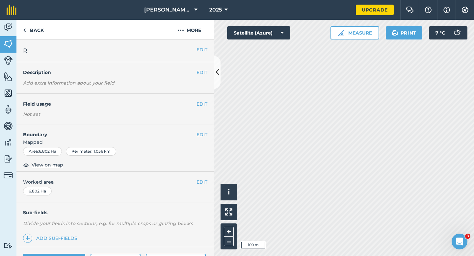
click at [204, 186] on div "EDIT Worked area 6.802 Ha" at bounding box center [115, 187] width 198 height 31
click at [198, 183] on button "EDIT" at bounding box center [202, 181] width 11 height 7
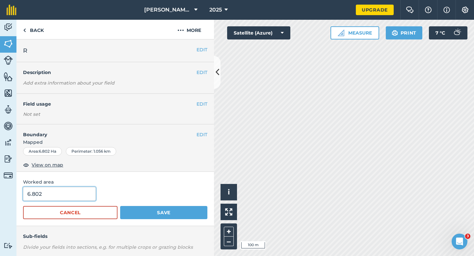
click at [70, 190] on input "6.802" at bounding box center [59, 194] width 73 height 14
click at [70, 196] on input "6.802" at bounding box center [59, 194] width 73 height 14
type input "6.8"
click at [120, 206] on button "Save" at bounding box center [163, 212] width 87 height 13
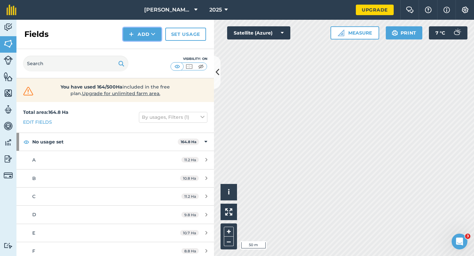
click at [134, 37] on button "Add" at bounding box center [142, 34] width 38 height 13
click at [135, 45] on link "Draw" at bounding box center [142, 49] width 36 height 14
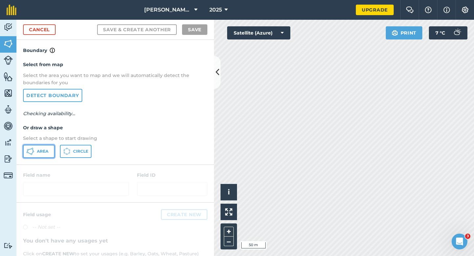
click at [36, 147] on button "Area" at bounding box center [39, 151] width 32 height 13
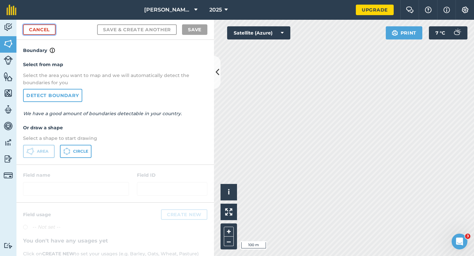
click at [32, 27] on link "Cancel" at bounding box center [39, 29] width 33 height 11
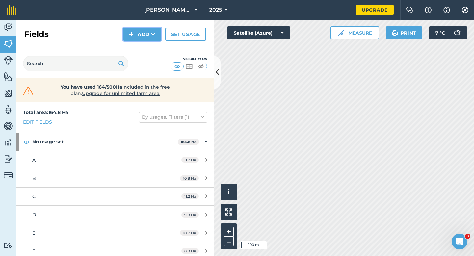
click at [141, 32] on button "Add" at bounding box center [142, 34] width 38 height 13
click at [141, 47] on link "Draw" at bounding box center [142, 49] width 36 height 14
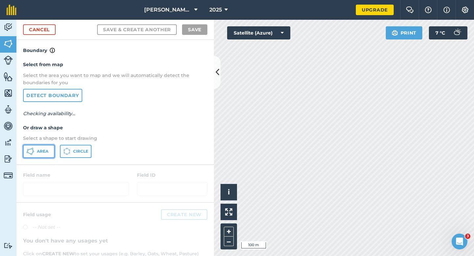
click at [42, 155] on button "Area" at bounding box center [39, 151] width 32 height 13
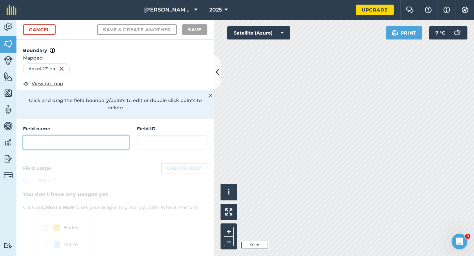
click at [86, 136] on input "text" at bounding box center [76, 143] width 106 height 14
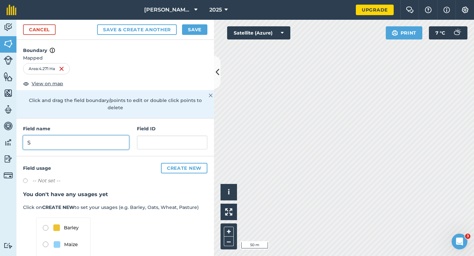
type input "S"
click at [197, 24] on button "Save" at bounding box center [194, 29] width 25 height 11
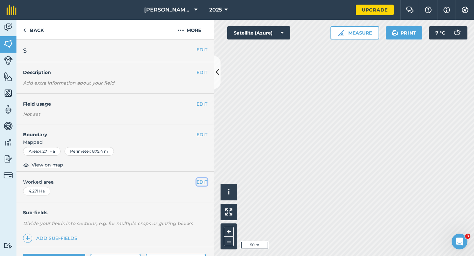
click at [202, 182] on button "EDIT" at bounding box center [202, 181] width 11 height 7
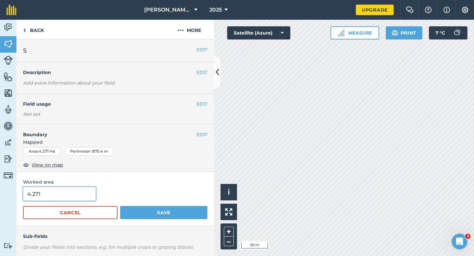
click at [67, 200] on input "4.271" at bounding box center [59, 194] width 73 height 14
type input "4.4"
click at [120, 206] on button "Save" at bounding box center [163, 212] width 87 height 13
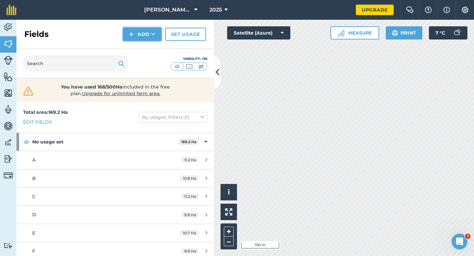
click at [137, 37] on button "Add" at bounding box center [142, 34] width 38 height 13
click at [137, 44] on link "Draw" at bounding box center [142, 49] width 36 height 14
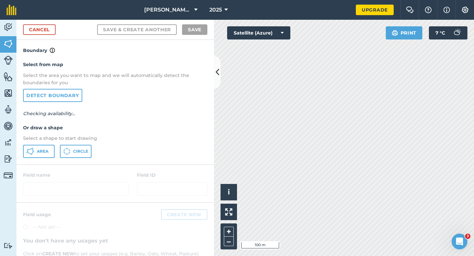
click at [39, 141] on p "Select a shape to start drawing" at bounding box center [115, 138] width 184 height 7
click at [39, 152] on span "Area" at bounding box center [43, 151] width 12 height 5
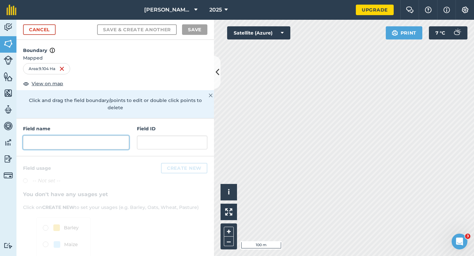
click at [115, 136] on input "text" at bounding box center [76, 143] width 106 height 14
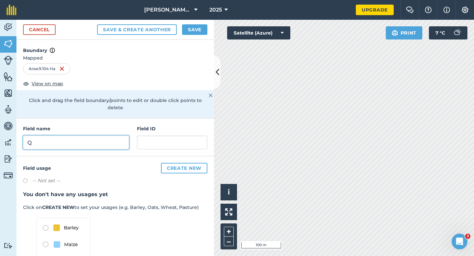
type input "Q"
click at [196, 25] on button "Save" at bounding box center [194, 29] width 25 height 11
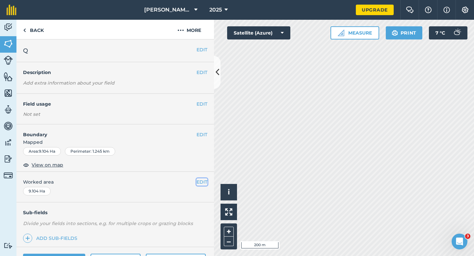
click at [203, 182] on button "EDIT" at bounding box center [202, 181] width 11 height 7
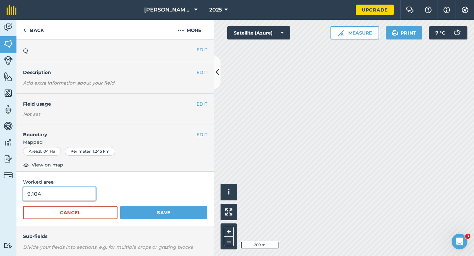
click at [59, 193] on input "9.104" at bounding box center [59, 194] width 73 height 14
type input "9"
click at [120, 206] on button "Save" at bounding box center [163, 212] width 87 height 13
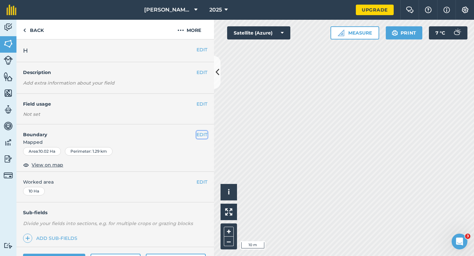
click at [205, 134] on button "EDIT" at bounding box center [202, 134] width 11 height 7
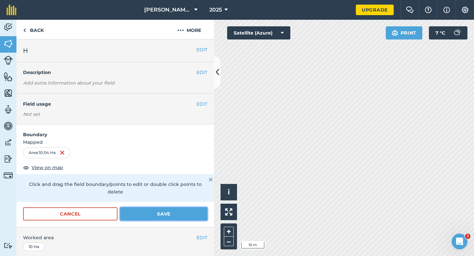
click at [192, 207] on button "Save" at bounding box center [163, 213] width 87 height 13
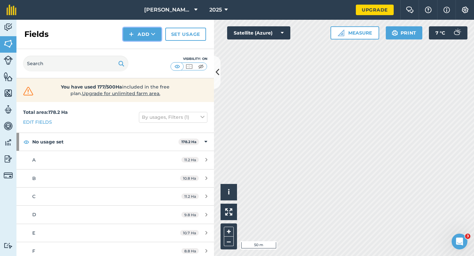
click at [133, 31] on img at bounding box center [131, 34] width 5 height 8
click at [136, 44] on link "Draw" at bounding box center [142, 49] width 36 height 14
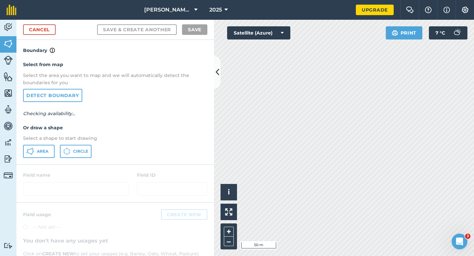
click at [27, 161] on div "Select from map Select the area you want to map and we will automatically detec…" at bounding box center [115, 109] width 198 height 110
click at [31, 154] on icon at bounding box center [32, 154] width 2 height 2
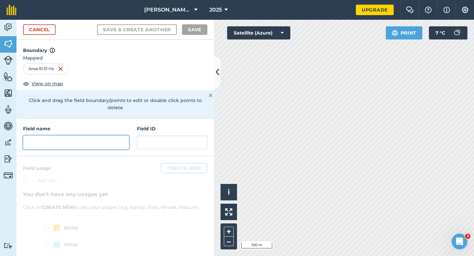
click at [100, 136] on input "text" at bounding box center [76, 143] width 106 height 14
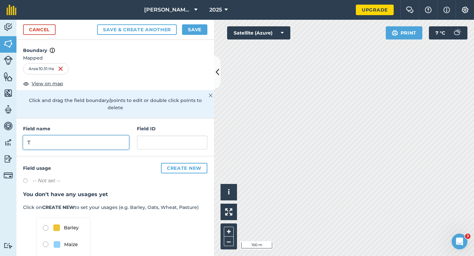
type input "T"
click at [193, 28] on button "Save" at bounding box center [194, 29] width 25 height 11
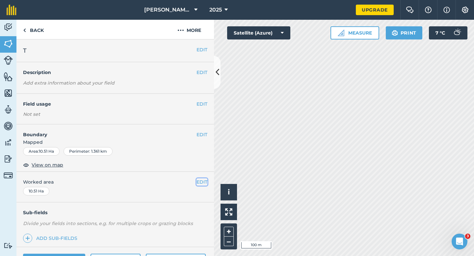
click at [199, 180] on button "EDIT" at bounding box center [202, 181] width 11 height 7
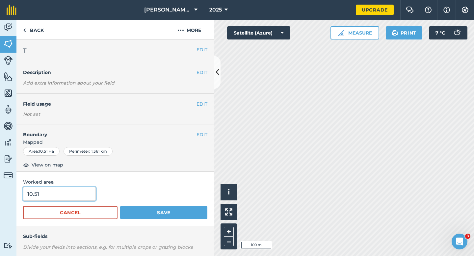
click at [77, 195] on input "10.51" at bounding box center [59, 194] width 73 height 14
type input "10.5"
click at [120, 206] on button "Save" at bounding box center [163, 212] width 87 height 13
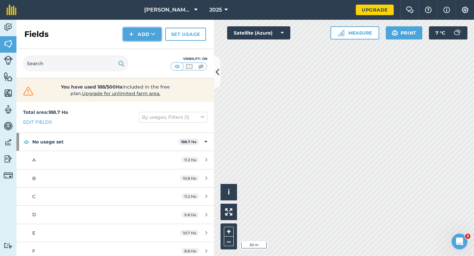
click at [141, 35] on button "Add" at bounding box center [142, 34] width 38 height 13
click at [141, 53] on link "Draw" at bounding box center [142, 49] width 36 height 14
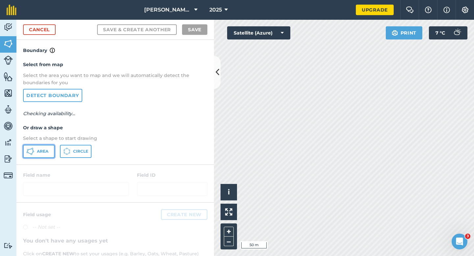
click at [41, 151] on span "Area" at bounding box center [43, 151] width 12 height 5
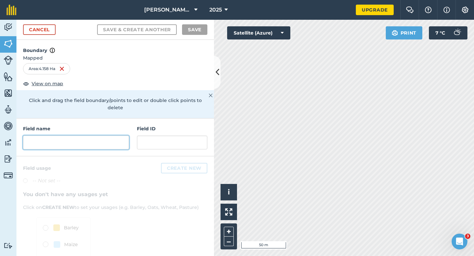
click at [97, 136] on input "text" at bounding box center [76, 143] width 106 height 14
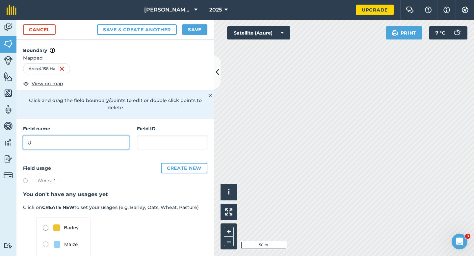
type input "U"
click at [188, 31] on button "Save" at bounding box center [194, 29] width 25 height 11
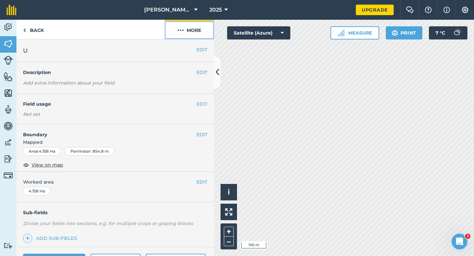
click at [190, 38] on button "More" at bounding box center [189, 29] width 49 height 19
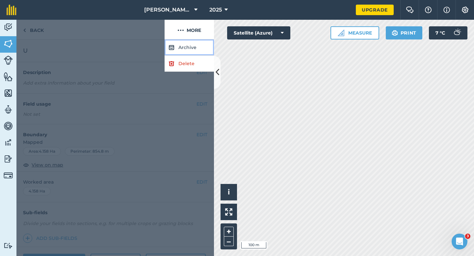
click at [190, 54] on button "Archive" at bounding box center [189, 48] width 49 height 16
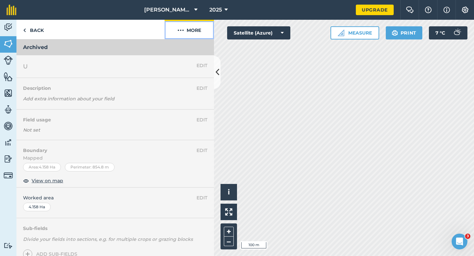
click at [196, 32] on button "More" at bounding box center [189, 29] width 49 height 19
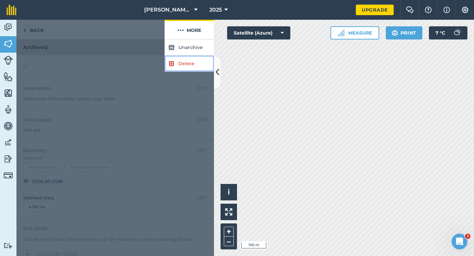
click at [196, 71] on link "Delete" at bounding box center [189, 64] width 49 height 16
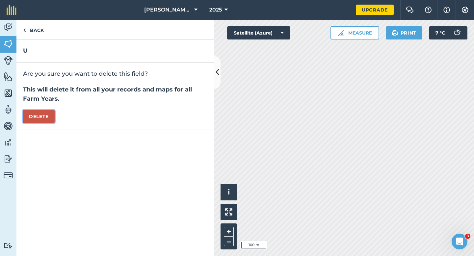
click at [48, 121] on button "Delete" at bounding box center [39, 116] width 32 height 13
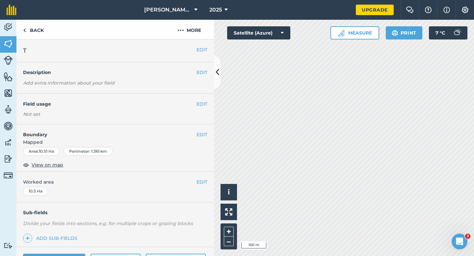
click at [200, 45] on div "EDIT T" at bounding box center [115, 51] width 198 height 23
click at [200, 50] on button "EDIT" at bounding box center [202, 49] width 11 height 7
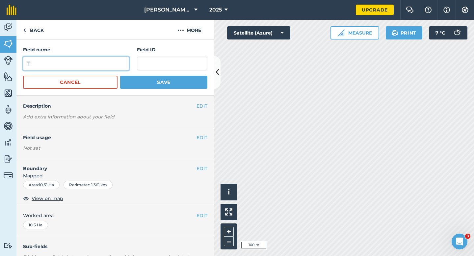
click at [94, 68] on input "T" at bounding box center [76, 64] width 106 height 14
type input "S"
click at [120, 76] on button "Save" at bounding box center [163, 82] width 87 height 13
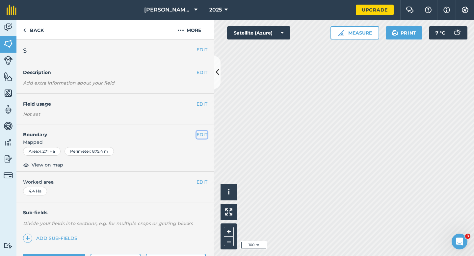
click at [204, 138] on button "EDIT" at bounding box center [202, 134] width 11 height 7
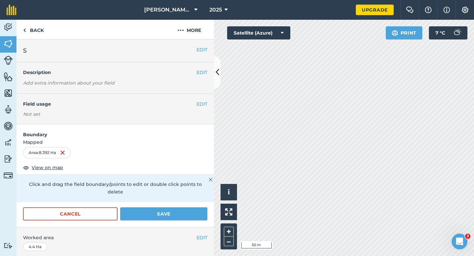
click at [167, 214] on div "Cancel Save" at bounding box center [115, 217] width 198 height 20
click at [167, 212] on button "Save" at bounding box center [163, 213] width 87 height 13
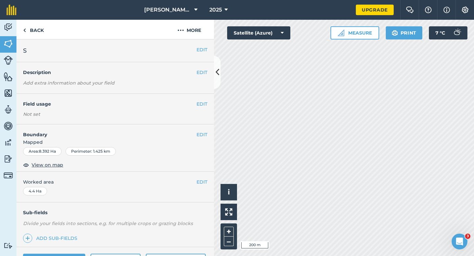
click at [207, 178] on div "EDIT Worked area 4.4 Ha" at bounding box center [115, 187] width 198 height 31
click at [198, 184] on button "EDIT" at bounding box center [202, 181] width 11 height 7
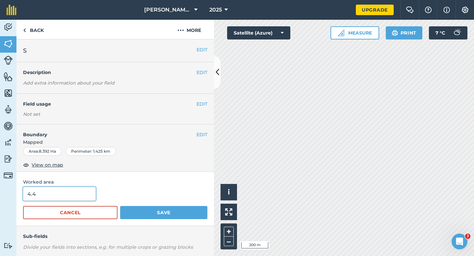
click at [77, 199] on input "4.4" at bounding box center [59, 194] width 73 height 14
type input "8.4"
click at [120, 206] on button "Save" at bounding box center [163, 212] width 87 height 13
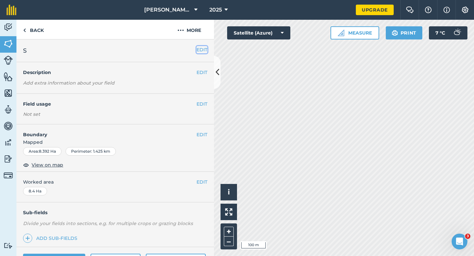
click at [204, 47] on button "EDIT" at bounding box center [202, 49] width 11 height 7
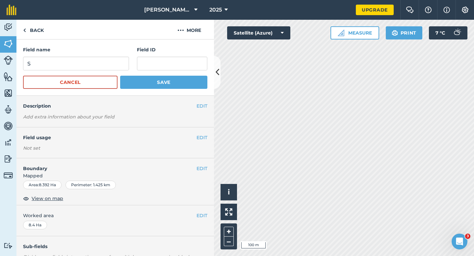
click at [113, 74] on form "Field name S Field ID Cancel Save" at bounding box center [115, 67] width 184 height 43
click at [113, 68] on input "S" at bounding box center [76, 64] width 106 height 14
click at [113, 68] on input "T" at bounding box center [76, 64] width 106 height 14
type input "T"
click at [120, 76] on button "Save" at bounding box center [163, 82] width 87 height 13
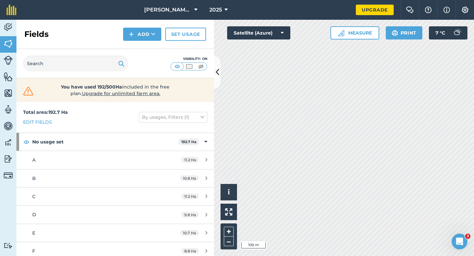
click at [146, 41] on div "Fields Add Set usage" at bounding box center [115, 34] width 198 height 29
click at [146, 47] on div "Fields Add Set usage" at bounding box center [115, 34] width 198 height 29
click at [144, 36] on button "Add" at bounding box center [142, 34] width 38 height 13
click at [144, 45] on link "Draw" at bounding box center [142, 49] width 36 height 14
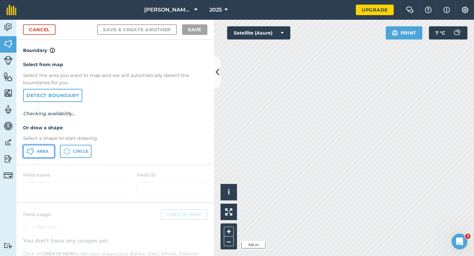
click at [46, 148] on button "Area" at bounding box center [39, 151] width 32 height 13
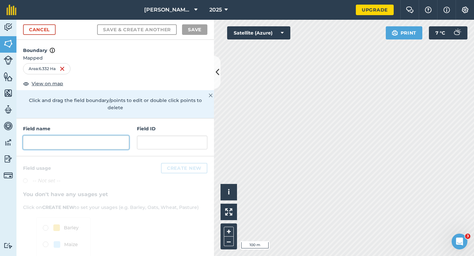
click at [116, 136] on input "text" at bounding box center [76, 143] width 106 height 14
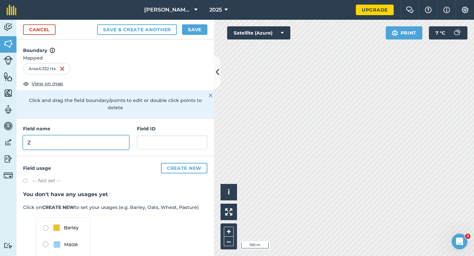
type input "Z"
click at [192, 33] on button "Save" at bounding box center [194, 29] width 25 height 11
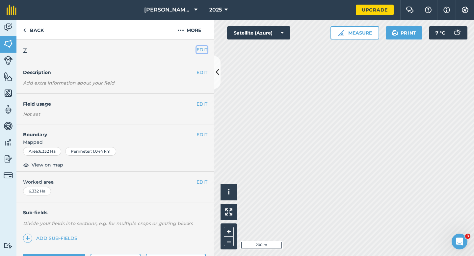
click at [201, 47] on button "EDIT" at bounding box center [202, 49] width 11 height 7
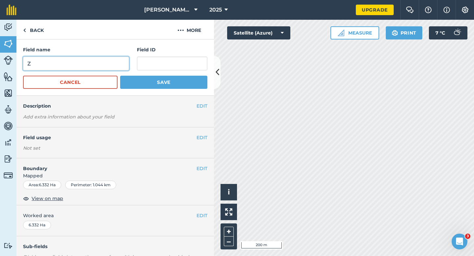
click at [111, 64] on input "Z" at bounding box center [76, 64] width 106 height 14
type input "Y"
click at [120, 76] on button "Save" at bounding box center [163, 82] width 87 height 13
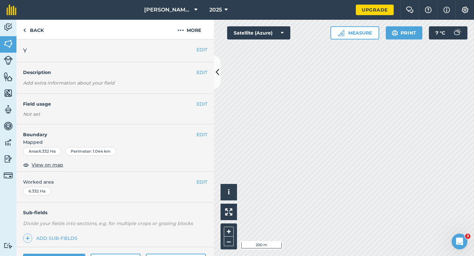
click at [203, 186] on div "EDIT Worked area 6.332 Ha" at bounding box center [115, 187] width 198 height 31
click at [196, 179] on span "Worked area" at bounding box center [115, 181] width 184 height 7
click at [197, 181] on button "EDIT" at bounding box center [202, 181] width 11 height 7
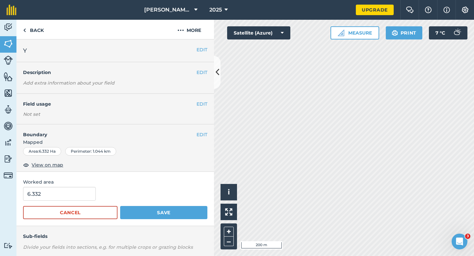
click at [95, 189] on div "6.332" at bounding box center [115, 194] width 184 height 14
click at [92, 190] on input "6.332" at bounding box center [59, 194] width 73 height 14
click at [87, 195] on input "6.332" at bounding box center [59, 194] width 73 height 14
type input "6.3"
click at [120, 206] on button "Save" at bounding box center [163, 212] width 87 height 13
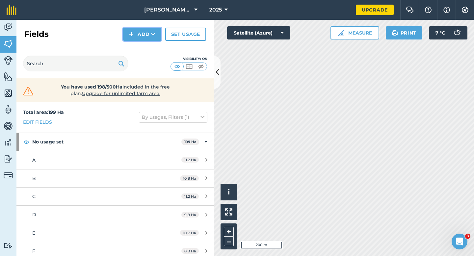
click at [132, 33] on img at bounding box center [131, 34] width 5 height 8
click at [135, 54] on link "Draw" at bounding box center [142, 49] width 36 height 14
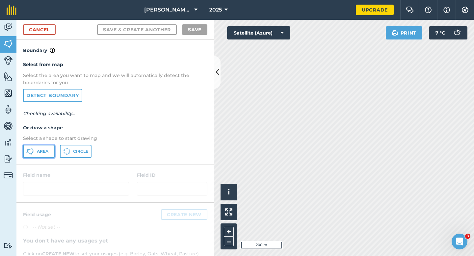
click at [32, 154] on icon at bounding box center [30, 152] width 8 height 8
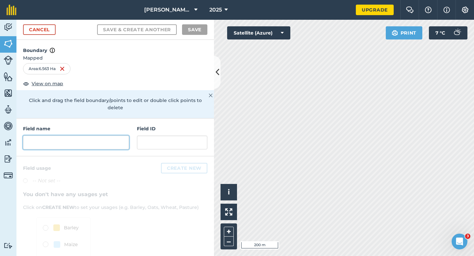
click at [115, 136] on input "text" at bounding box center [76, 143] width 106 height 14
type input "U"
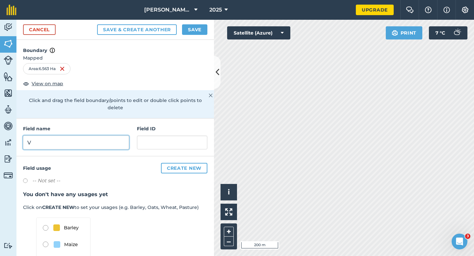
type input "V"
click at [194, 30] on button "Save" at bounding box center [194, 29] width 25 height 11
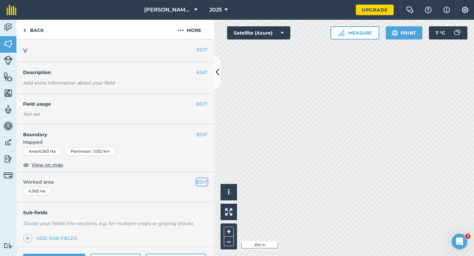
click at [197, 179] on button "EDIT" at bounding box center [202, 181] width 11 height 7
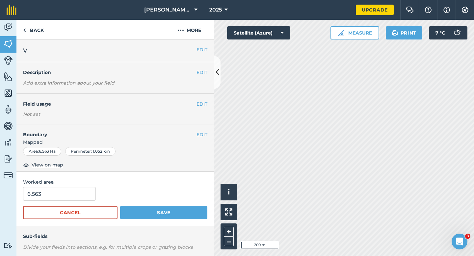
click at [202, 179] on span "Worked area" at bounding box center [115, 181] width 184 height 7
click at [79, 191] on input "6.563" at bounding box center [59, 194] width 73 height 14
type input "6.6"
click at [120, 206] on button "Save" at bounding box center [163, 212] width 87 height 13
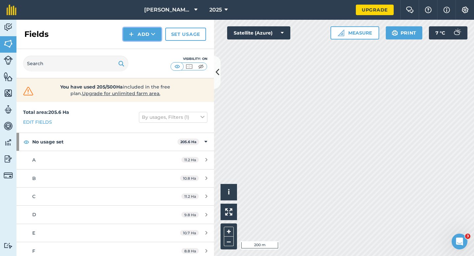
click at [132, 39] on button "Add" at bounding box center [142, 34] width 38 height 13
click at [136, 55] on link "Draw" at bounding box center [142, 49] width 36 height 14
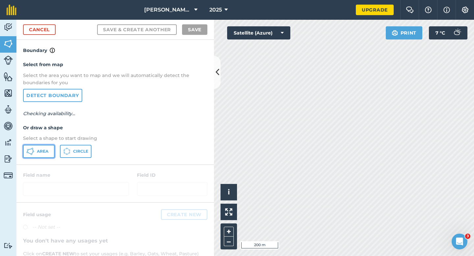
click at [45, 148] on button "Area" at bounding box center [39, 151] width 32 height 13
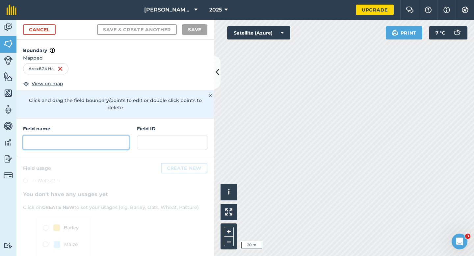
click at [112, 138] on input "text" at bounding box center [76, 143] width 106 height 14
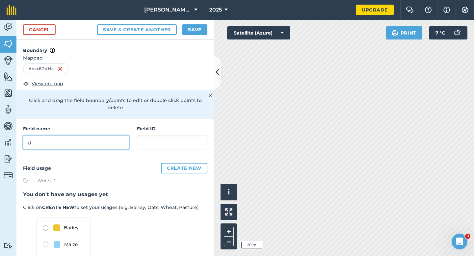
type input "U"
click at [189, 32] on button "Save" at bounding box center [194, 29] width 25 height 11
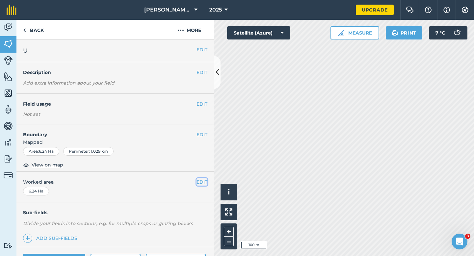
click at [202, 180] on button "EDIT" at bounding box center [202, 181] width 11 height 7
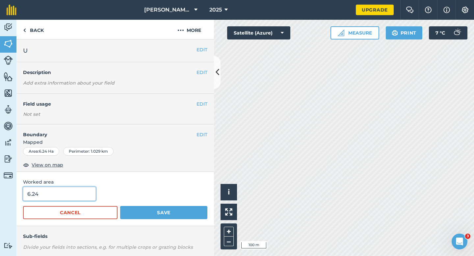
click at [90, 189] on input "6.24" at bounding box center [59, 194] width 73 height 14
click at [84, 205] on form "6.24 Cancel Save" at bounding box center [115, 203] width 184 height 32
click at [83, 198] on input "6.24" at bounding box center [59, 194] width 73 height 14
type input "6.3"
click at [120, 206] on button "Save" at bounding box center [163, 212] width 87 height 13
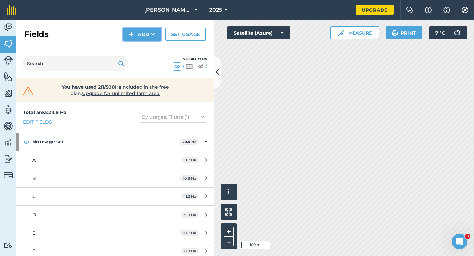
click at [148, 41] on button "Add" at bounding box center [142, 34] width 38 height 13
click at [148, 47] on link "Draw" at bounding box center [142, 49] width 36 height 14
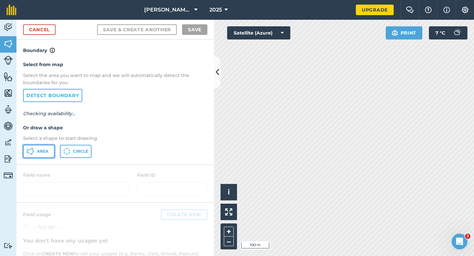
click at [46, 155] on button "Area" at bounding box center [39, 151] width 32 height 13
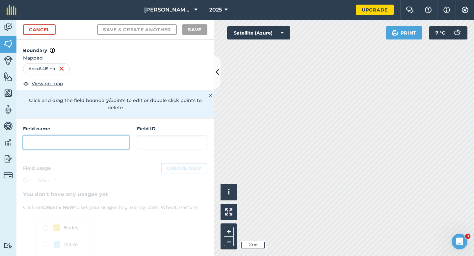
click at [80, 136] on input "text" at bounding box center [76, 143] width 106 height 14
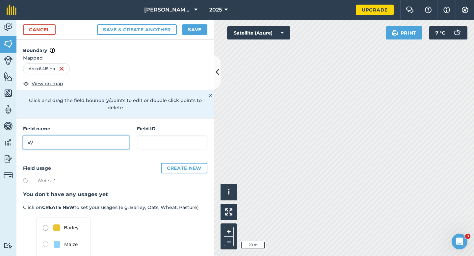
type input "W"
click at [194, 32] on button "Save" at bounding box center [194, 29] width 25 height 11
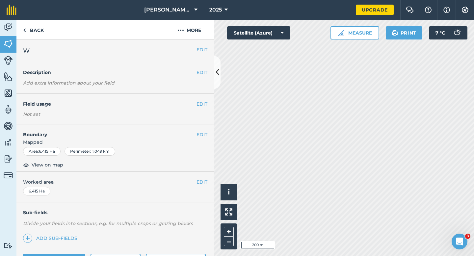
click at [206, 177] on div "EDIT Worked area 6.415 Ha" at bounding box center [115, 187] width 198 height 31
click at [206, 181] on button "EDIT" at bounding box center [202, 181] width 11 height 7
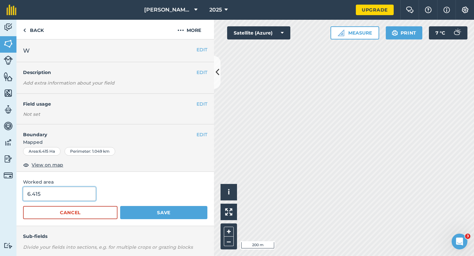
click at [62, 196] on input "6.415" at bounding box center [59, 194] width 73 height 14
type input "6.4"
click at [120, 206] on button "Save" at bounding box center [163, 212] width 87 height 13
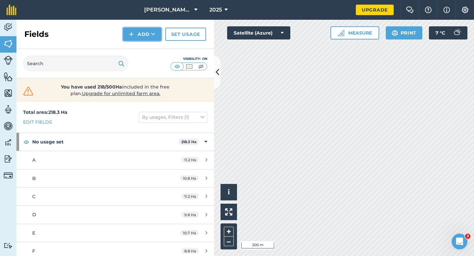
click at [139, 38] on button "Add" at bounding box center [142, 34] width 38 height 13
click at [139, 47] on link "Draw" at bounding box center [142, 49] width 36 height 14
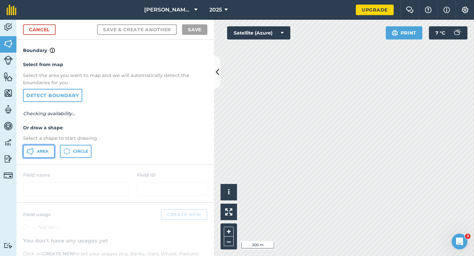
click at [41, 147] on button "Area" at bounding box center [39, 151] width 32 height 13
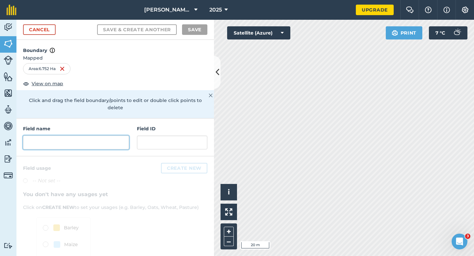
click at [117, 136] on input "text" at bounding box center [76, 143] width 106 height 14
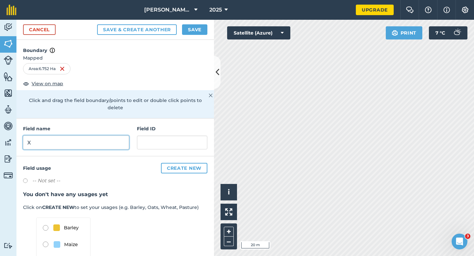
type input "X"
click at [195, 29] on button "Save" at bounding box center [194, 29] width 25 height 11
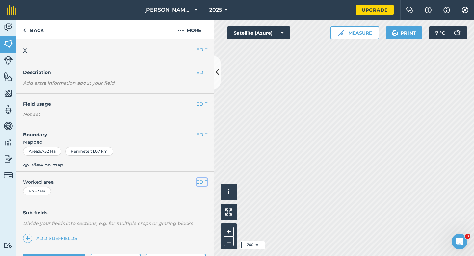
click at [204, 182] on button "EDIT" at bounding box center [202, 181] width 11 height 7
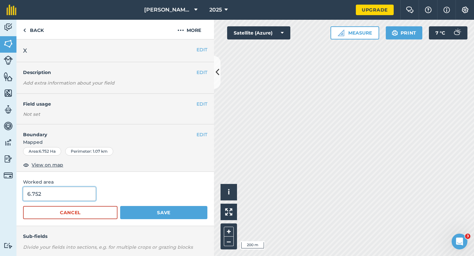
click at [80, 199] on input "6.752" at bounding box center [59, 194] width 73 height 14
type input "6.8"
click at [120, 206] on button "Save" at bounding box center [163, 212] width 87 height 13
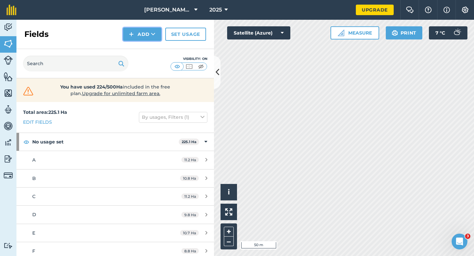
click at [136, 39] on button "Add" at bounding box center [142, 34] width 38 height 13
click at [138, 45] on link "Draw" at bounding box center [142, 49] width 36 height 14
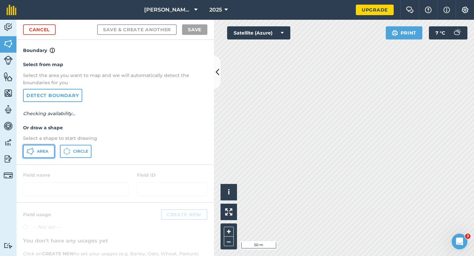
click at [44, 150] on span "Area" at bounding box center [43, 151] width 12 height 5
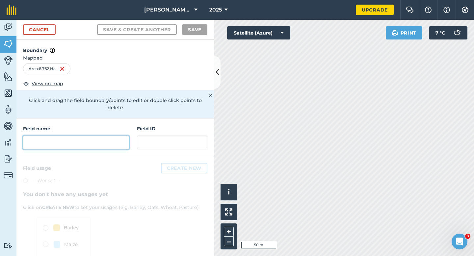
click at [102, 136] on input "text" at bounding box center [76, 143] width 106 height 14
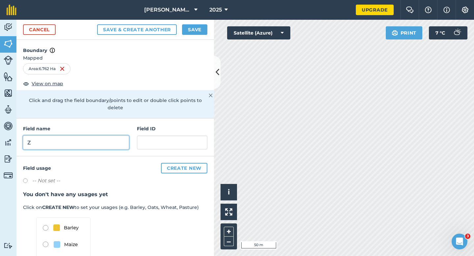
type input "Z"
click at [195, 27] on button "Save" at bounding box center [194, 29] width 25 height 11
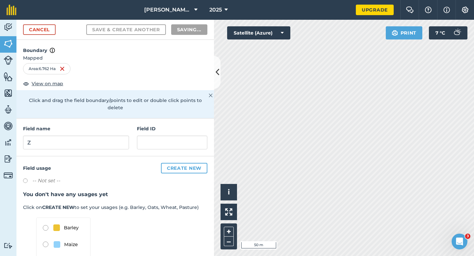
click at [327, 0] on html "Casey & Sons Clairemont 2025 Upgrade Farm Chat Help Info Settings Map printing …" at bounding box center [237, 128] width 474 height 256
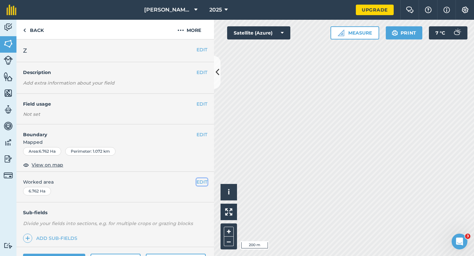
click at [199, 179] on button "EDIT" at bounding box center [202, 181] width 11 height 7
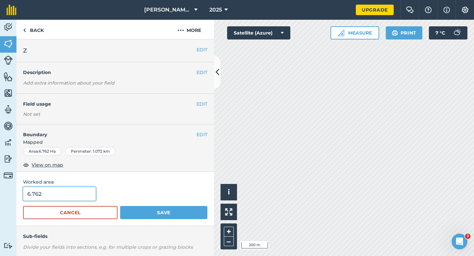
click at [68, 196] on input "6.762" at bounding box center [59, 194] width 73 height 14
type input "6.8"
click at [120, 206] on button "Save" at bounding box center [163, 212] width 87 height 13
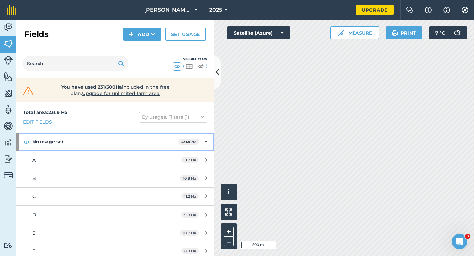
click at [201, 145] on div "No usage set 231.9 Ha" at bounding box center [115, 142] width 198 height 18
